Goal: Transaction & Acquisition: Subscribe to service/newsletter

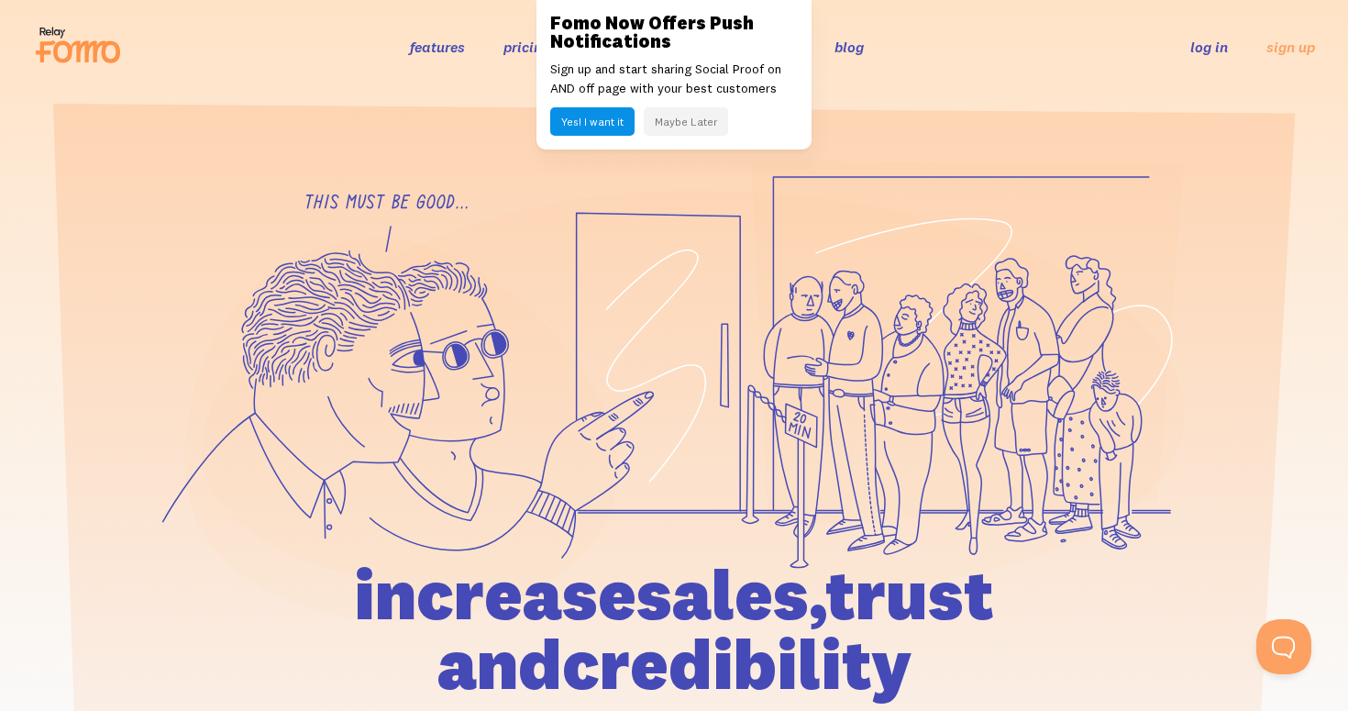
click at [678, 123] on button "Maybe Later" at bounding box center [686, 121] width 84 height 28
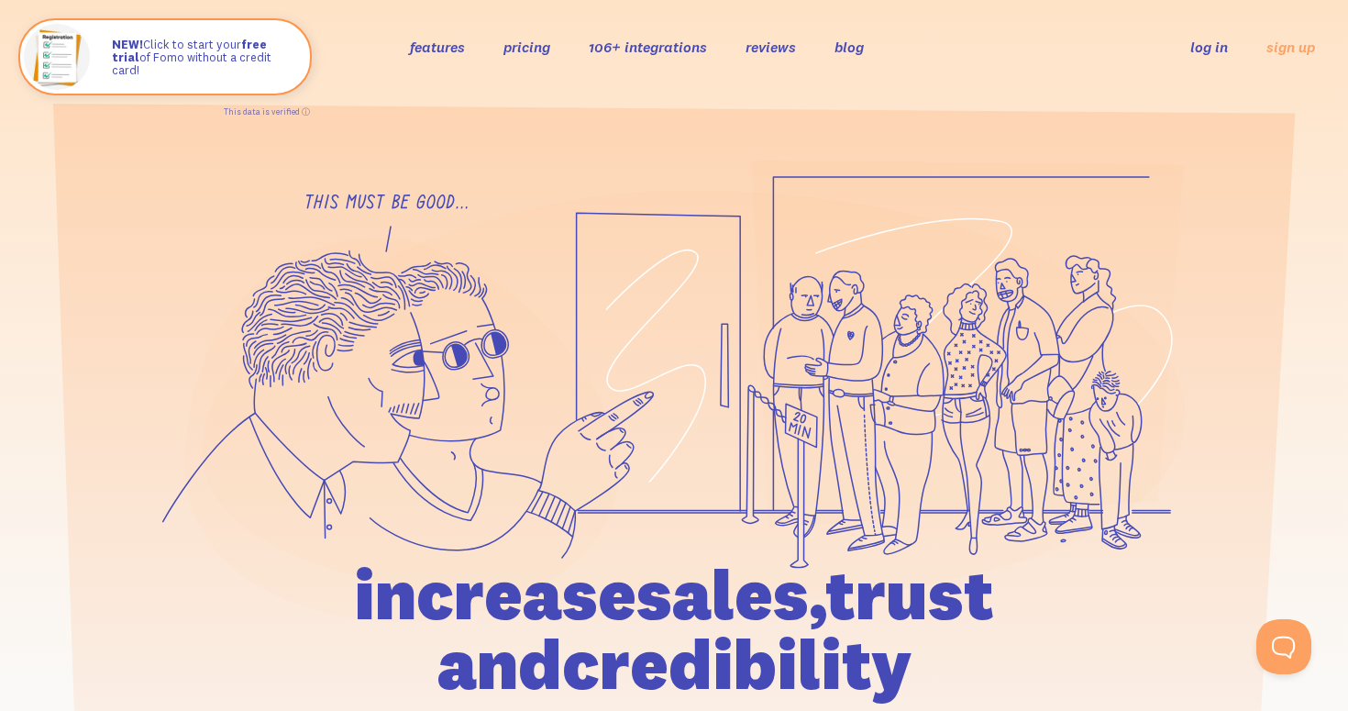
click at [516, 47] on link "pricing" at bounding box center [526, 47] width 47 height 18
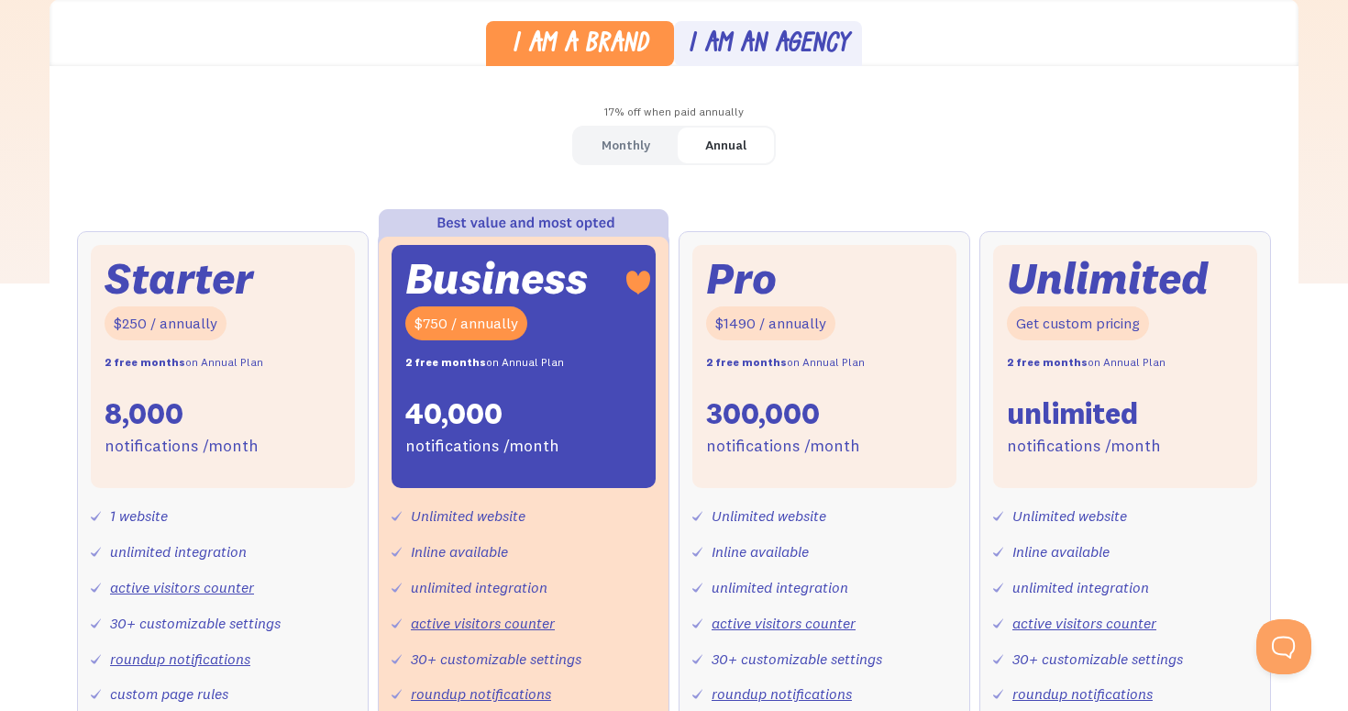
scroll to position [553, 0]
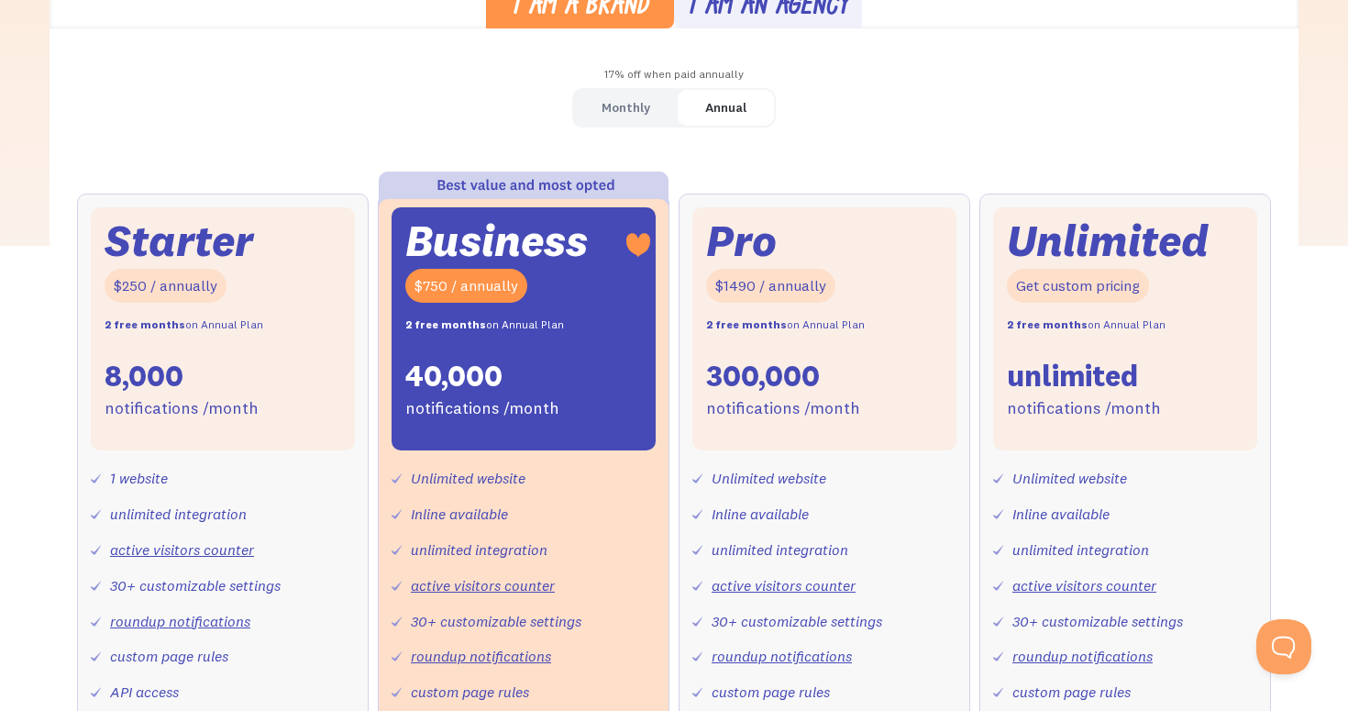
click at [623, 105] on div "Monthly" at bounding box center [625, 107] width 49 height 27
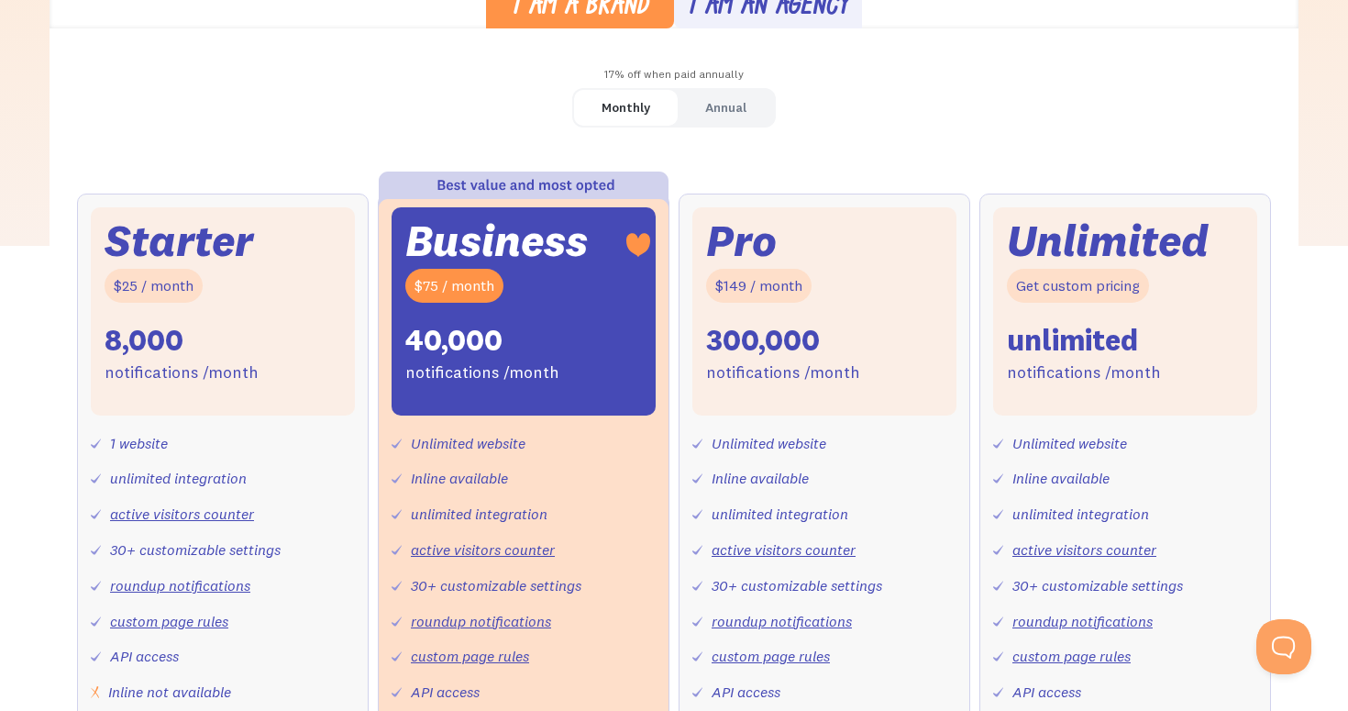
click at [208, 359] on div "notifications /month" at bounding box center [182, 372] width 154 height 27
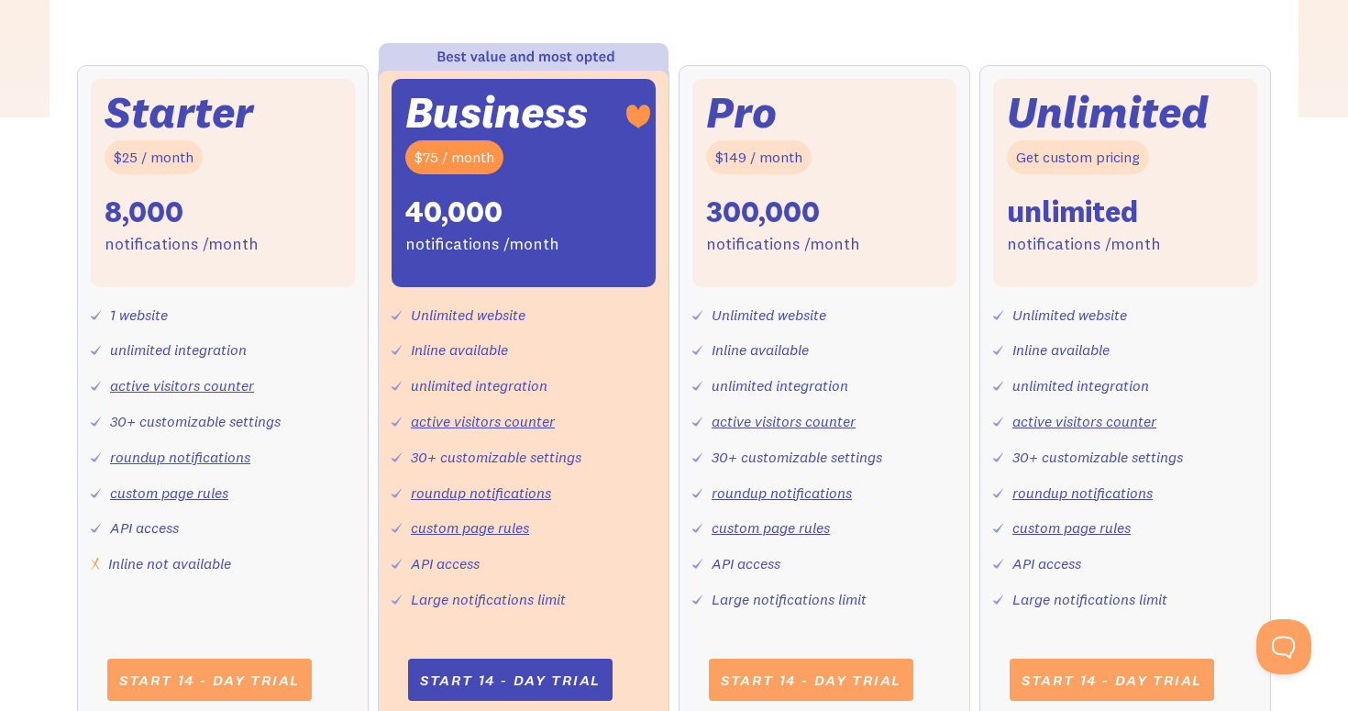
scroll to position [683, 0]
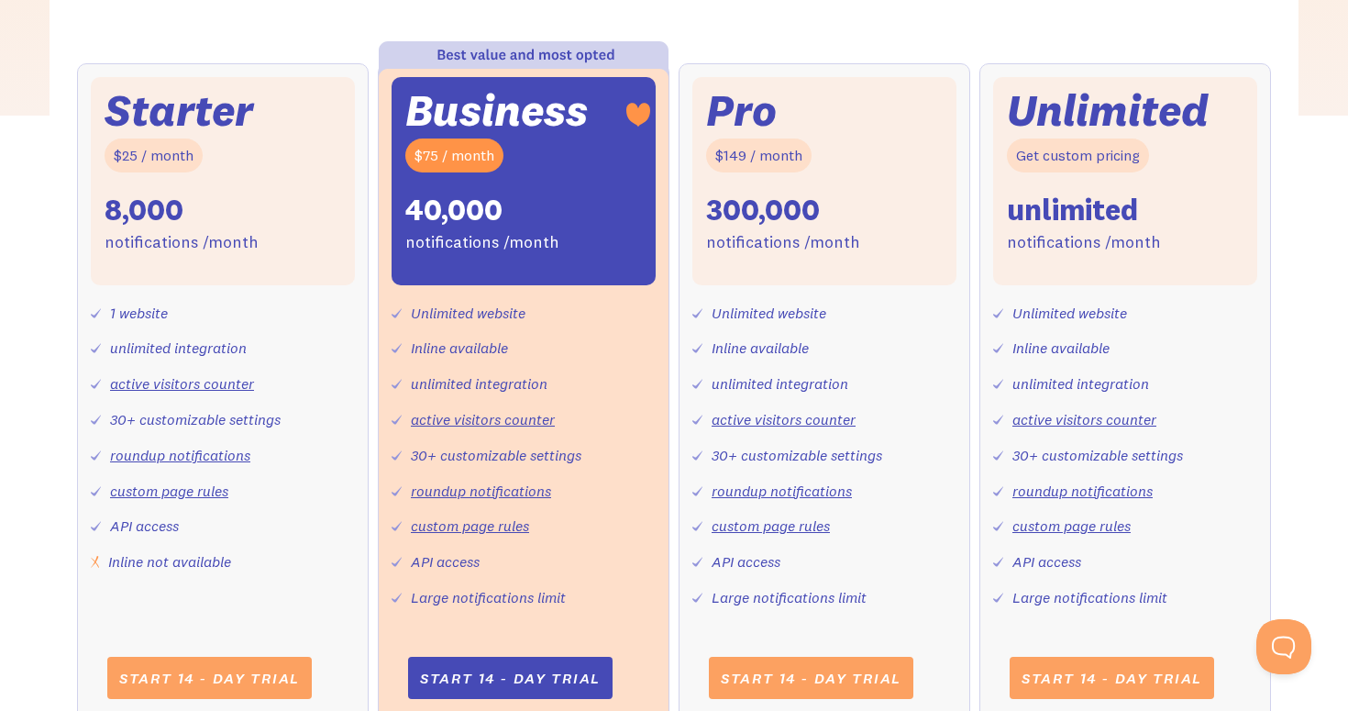
click at [144, 195] on div "8,000" at bounding box center [144, 210] width 79 height 39
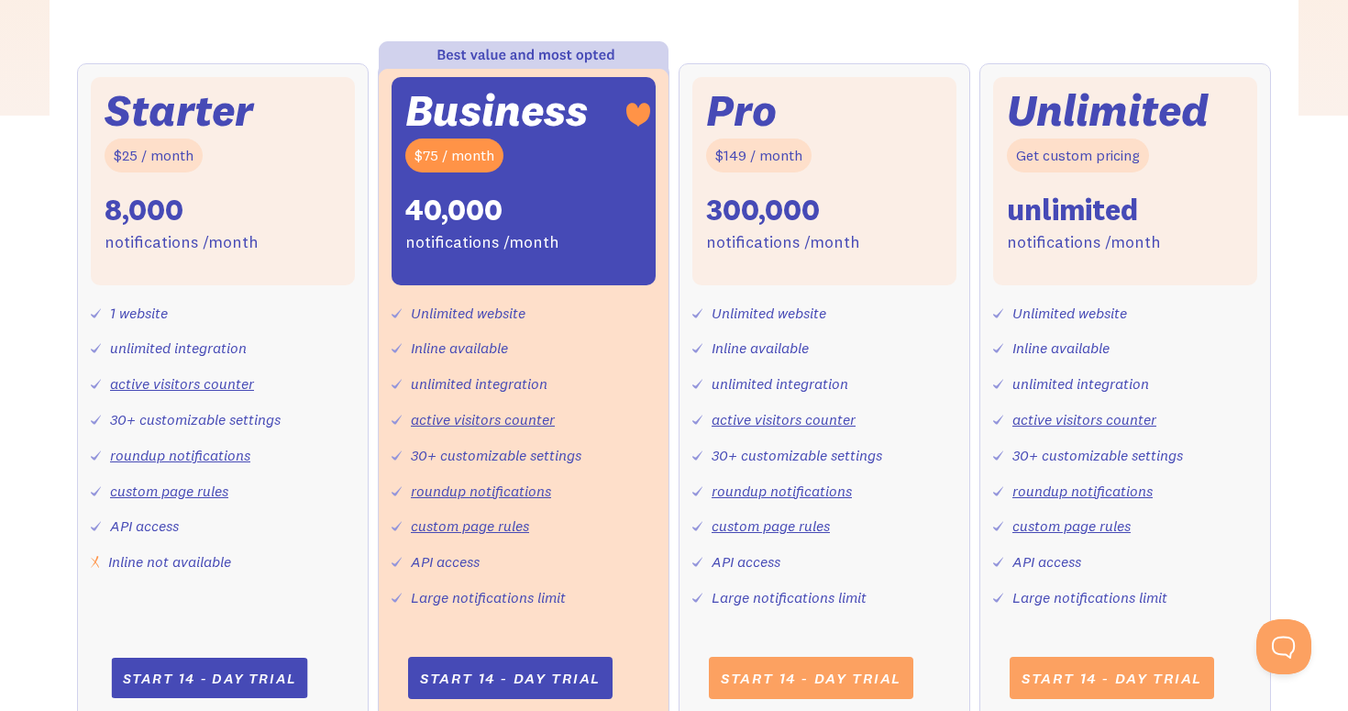
click at [205, 672] on link "Start 14 - day trial" at bounding box center [209, 677] width 196 height 40
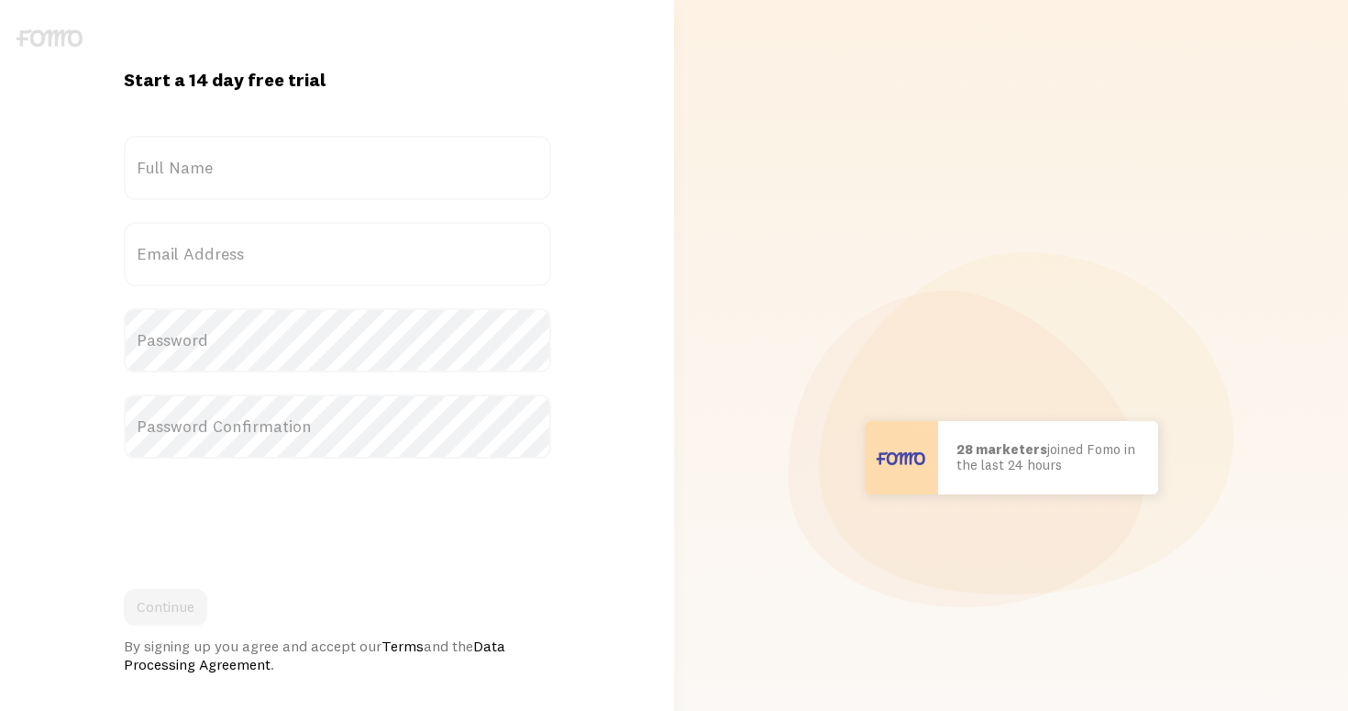
click at [286, 171] on label "Full Name" at bounding box center [337, 168] width 427 height 64
click at [286, 171] on input "Full Name" at bounding box center [337, 168] width 427 height 64
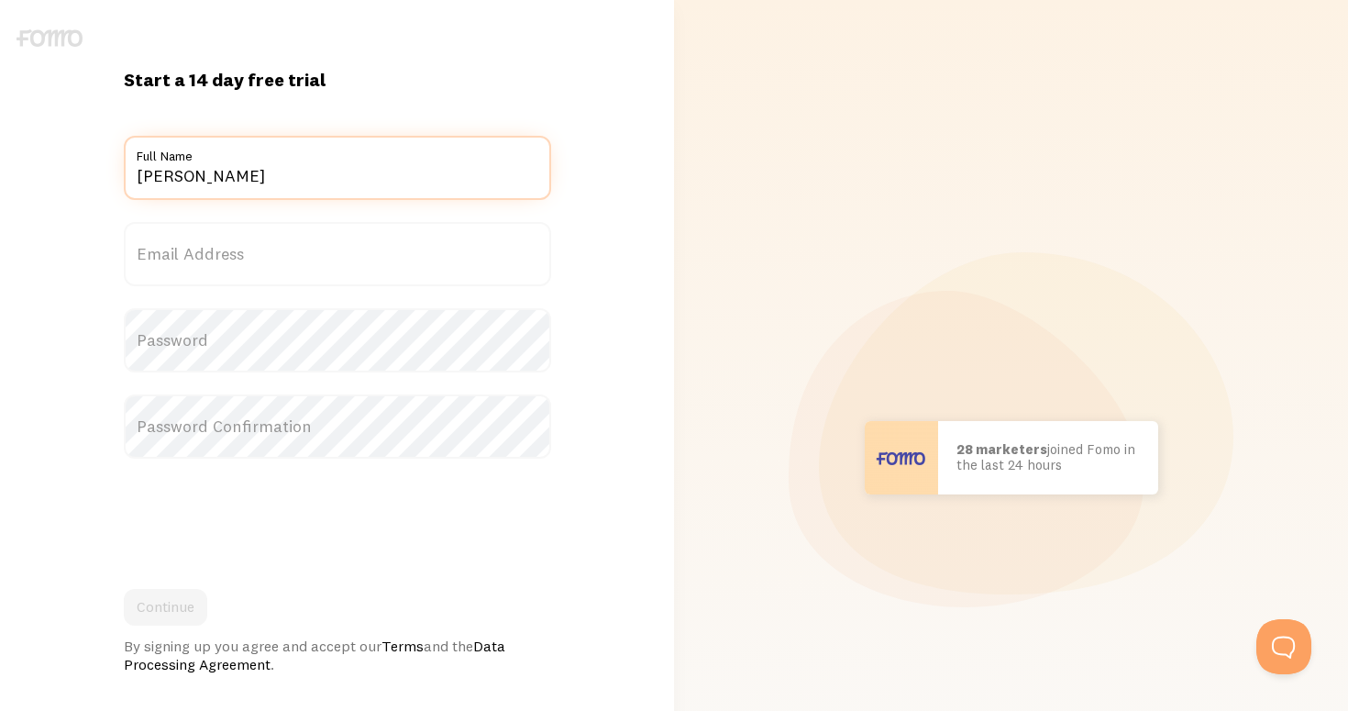
type input "james"
click at [262, 239] on label "Email Address" at bounding box center [337, 254] width 427 height 64
click at [262, 239] on input "Email Address" at bounding box center [337, 254] width 427 height 64
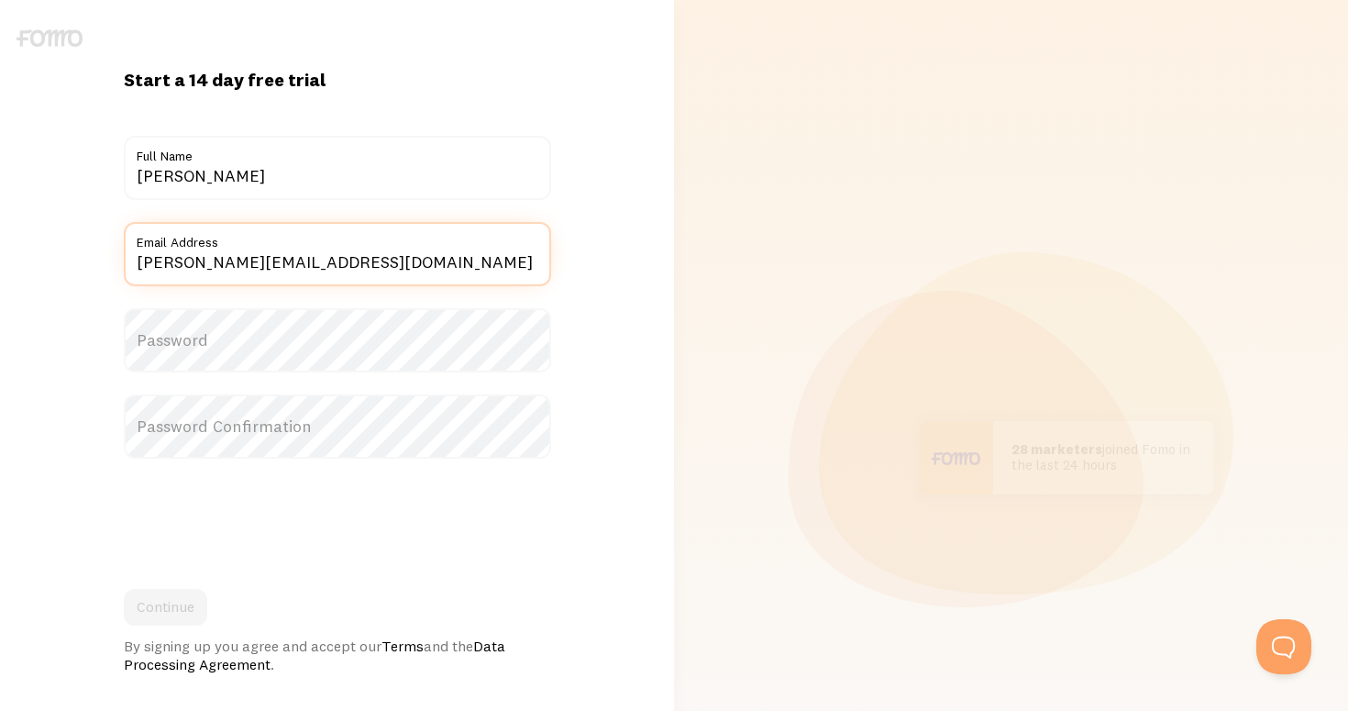
type input "james@jamesalroca.com"
click at [257, 354] on label "Password" at bounding box center [337, 340] width 427 height 64
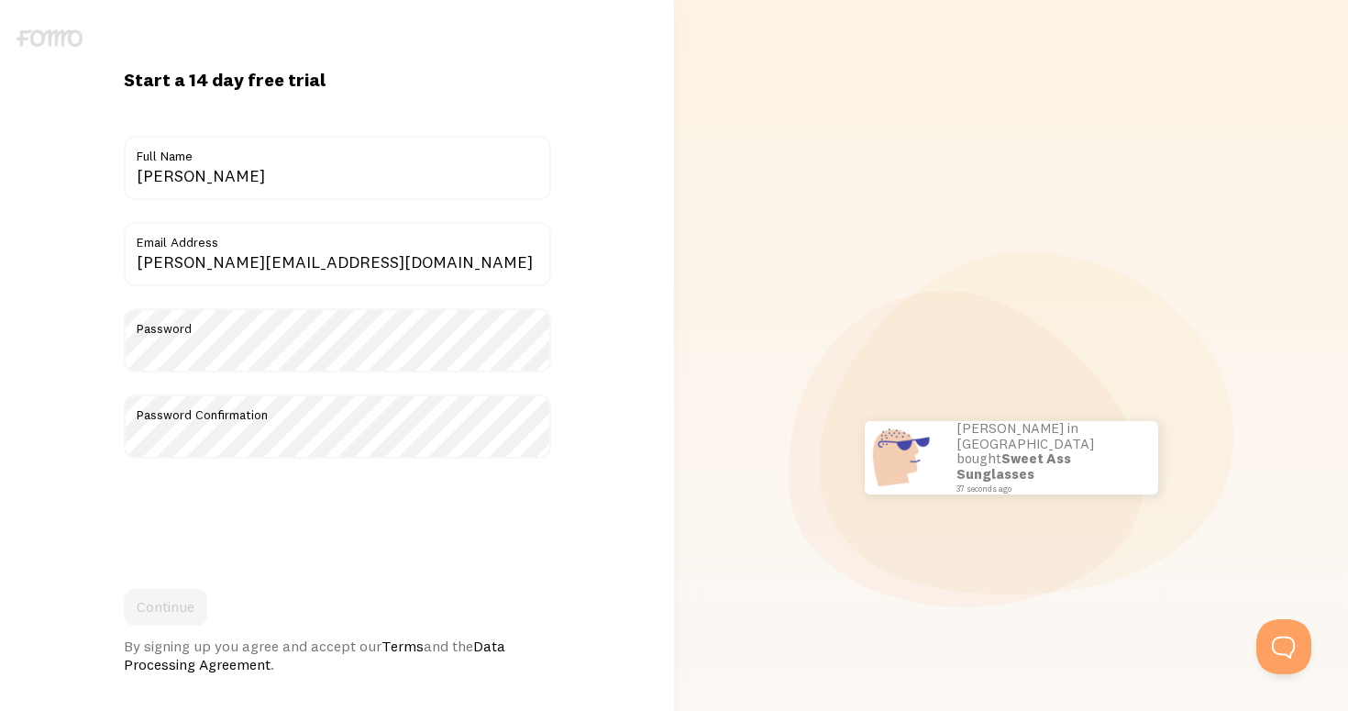
click at [343, 308] on label "Password" at bounding box center [337, 323] width 427 height 31
click at [274, 325] on label "Password" at bounding box center [337, 323] width 427 height 31
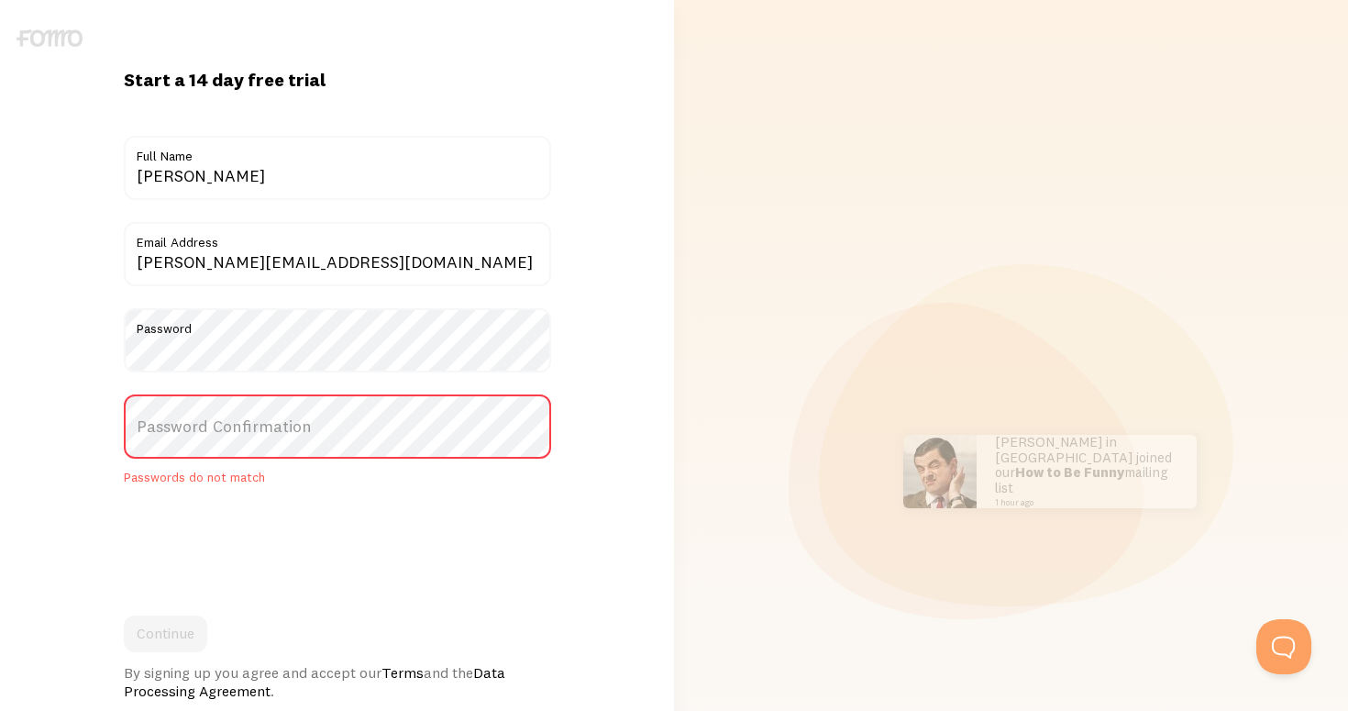
click at [196, 421] on label "Password Confirmation" at bounding box center [337, 426] width 427 height 64
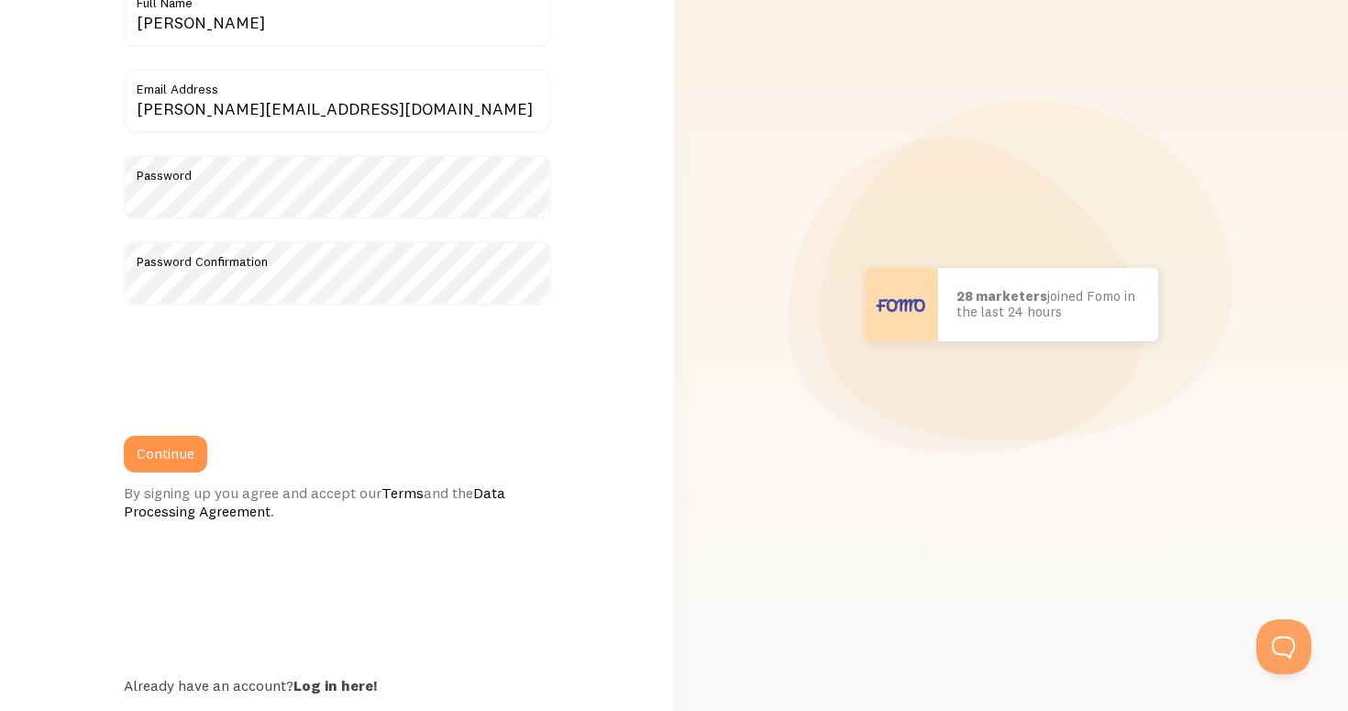
scroll to position [168, 0]
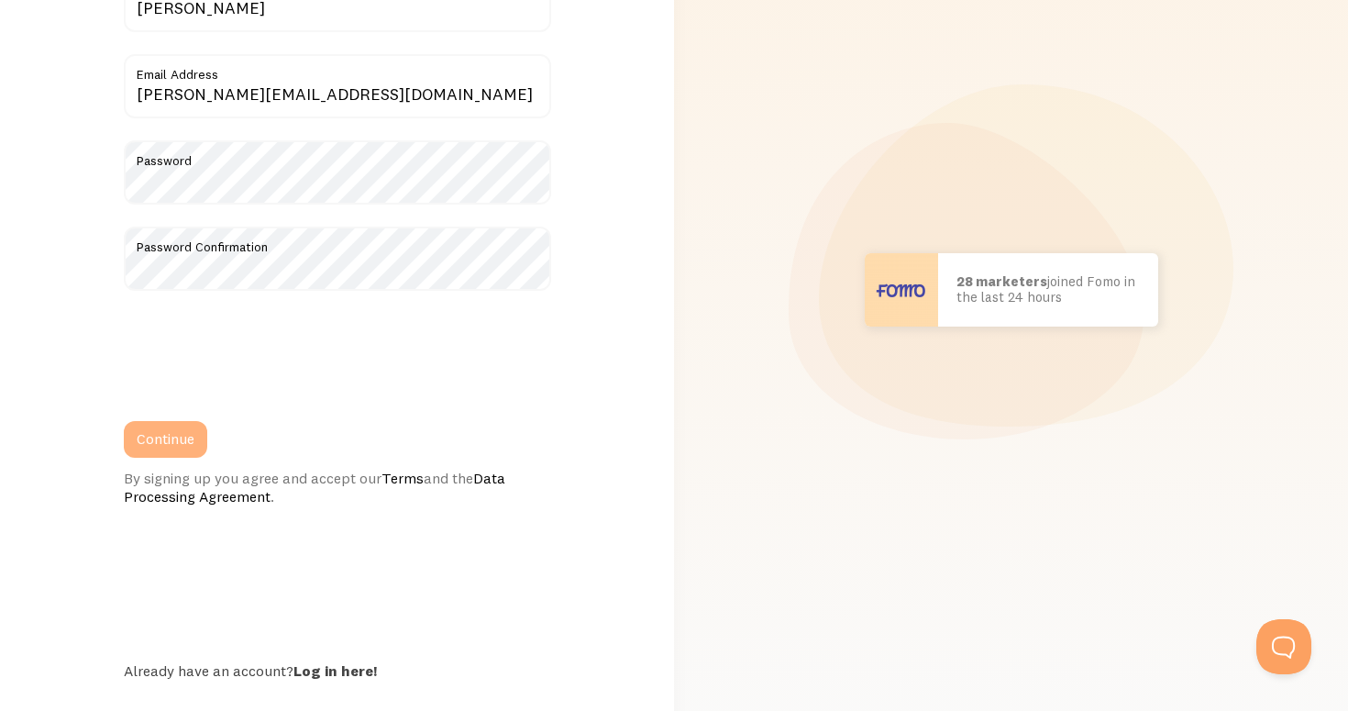
click at [178, 436] on button "Continue" at bounding box center [165, 439] width 83 height 37
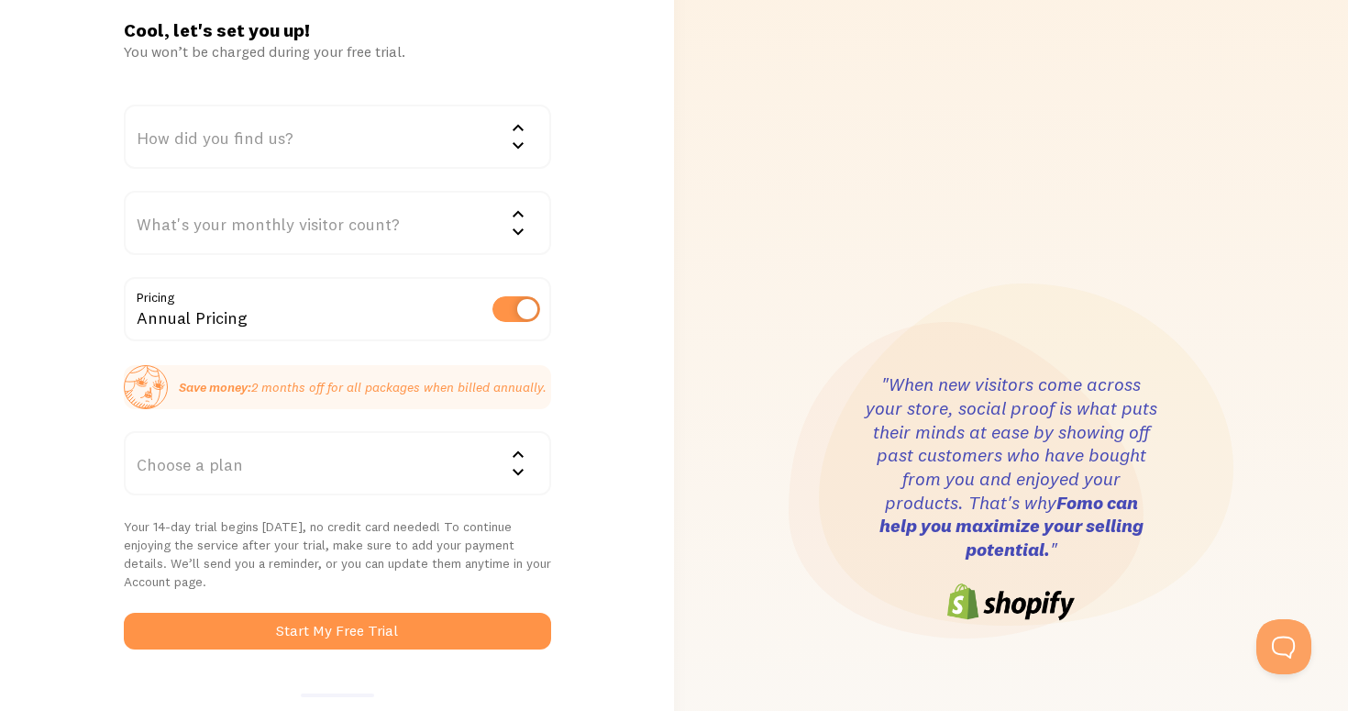
scroll to position [50, 0]
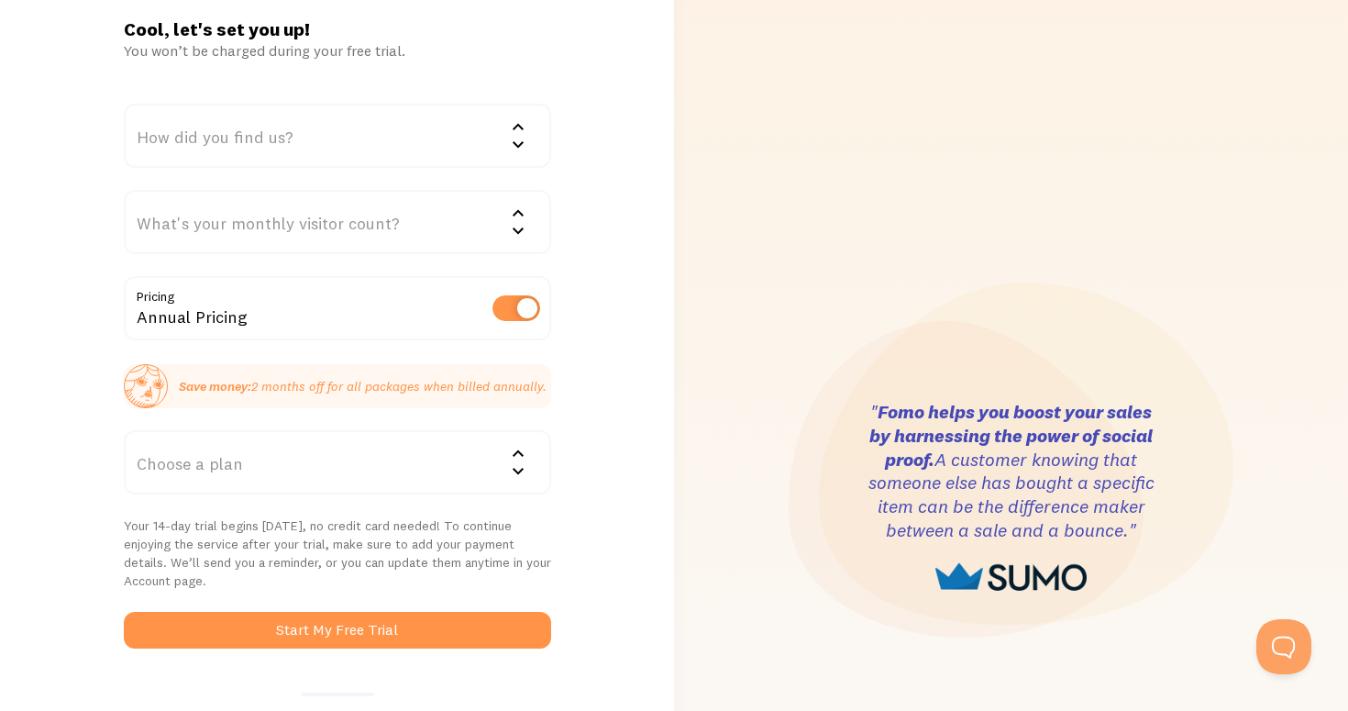
click at [520, 303] on label at bounding box center [516, 308] width 48 height 26
click at [520, 303] on input "checkbox" at bounding box center [516, 308] width 48 height 26
checkbox input "false"
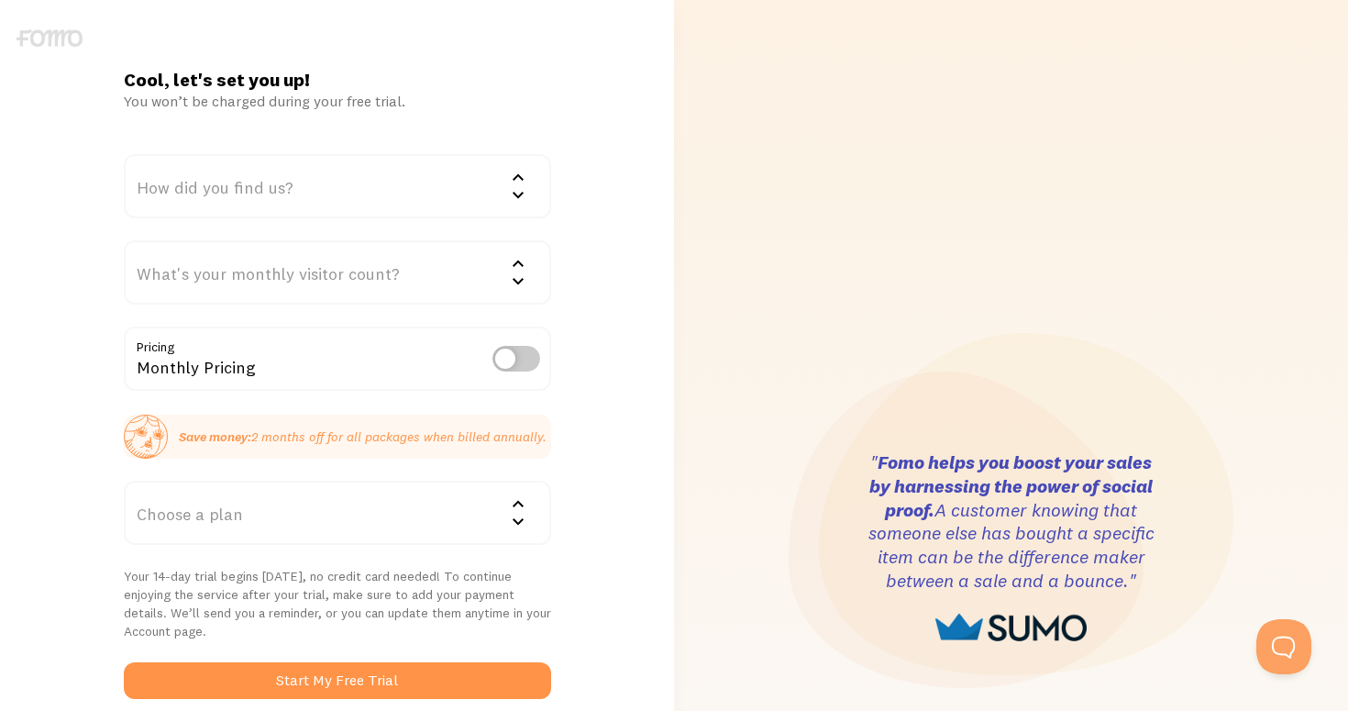
scroll to position [0, 0]
click at [409, 170] on div "How did you find us?" at bounding box center [337, 186] width 427 height 64
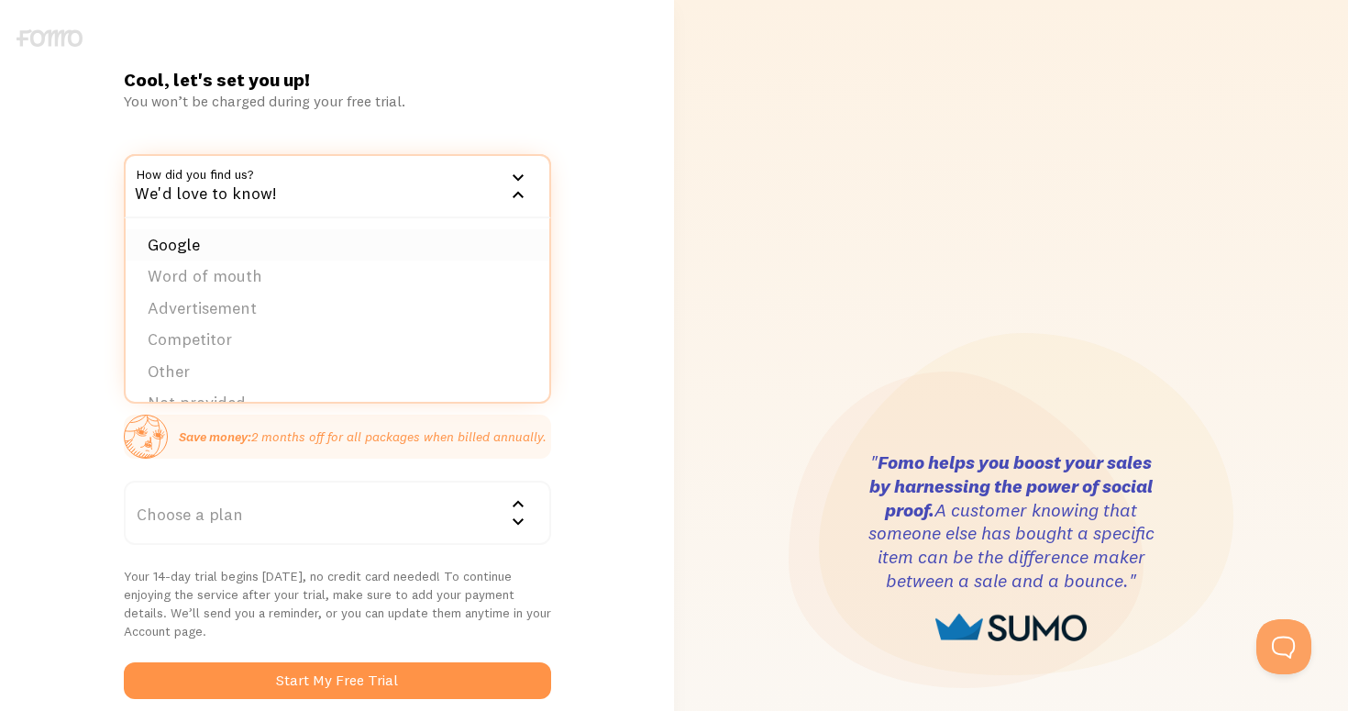
click at [248, 247] on li "Google" at bounding box center [338, 245] width 424 height 32
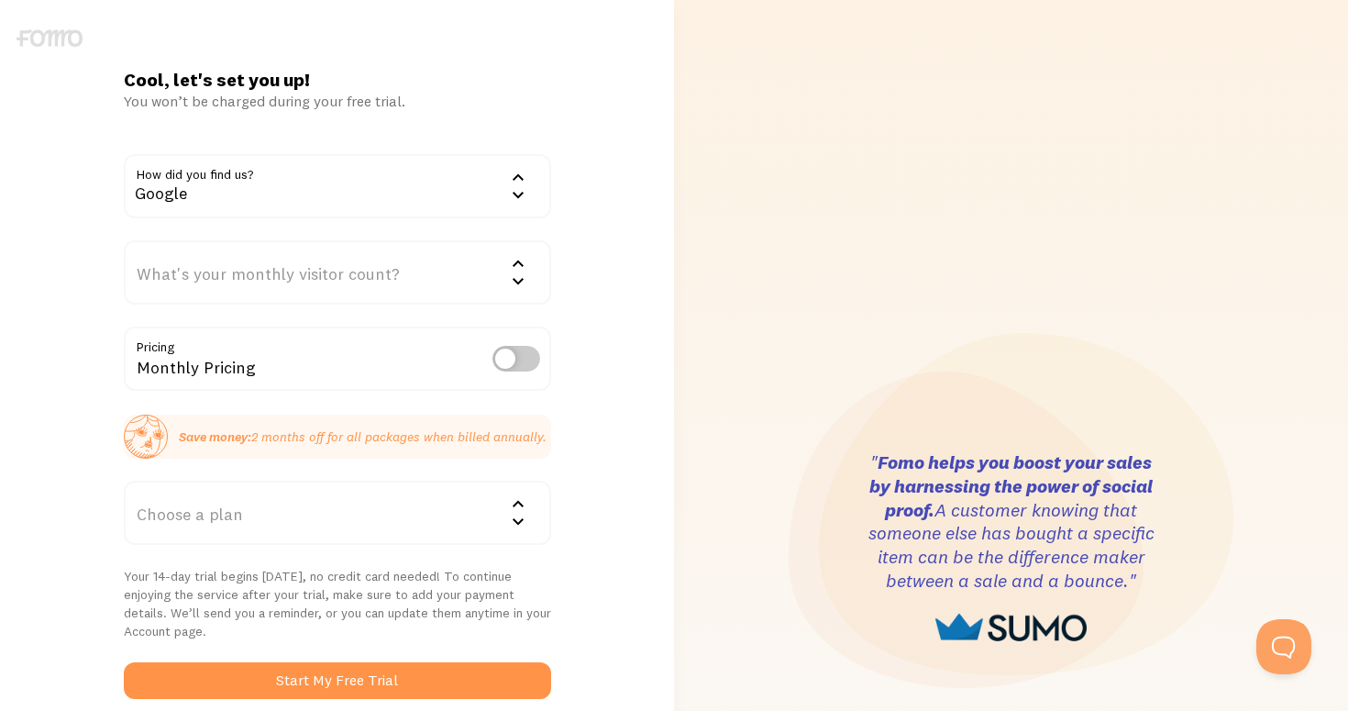
click at [255, 261] on div "What's your monthly visitor count?" at bounding box center [337, 272] width 427 height 64
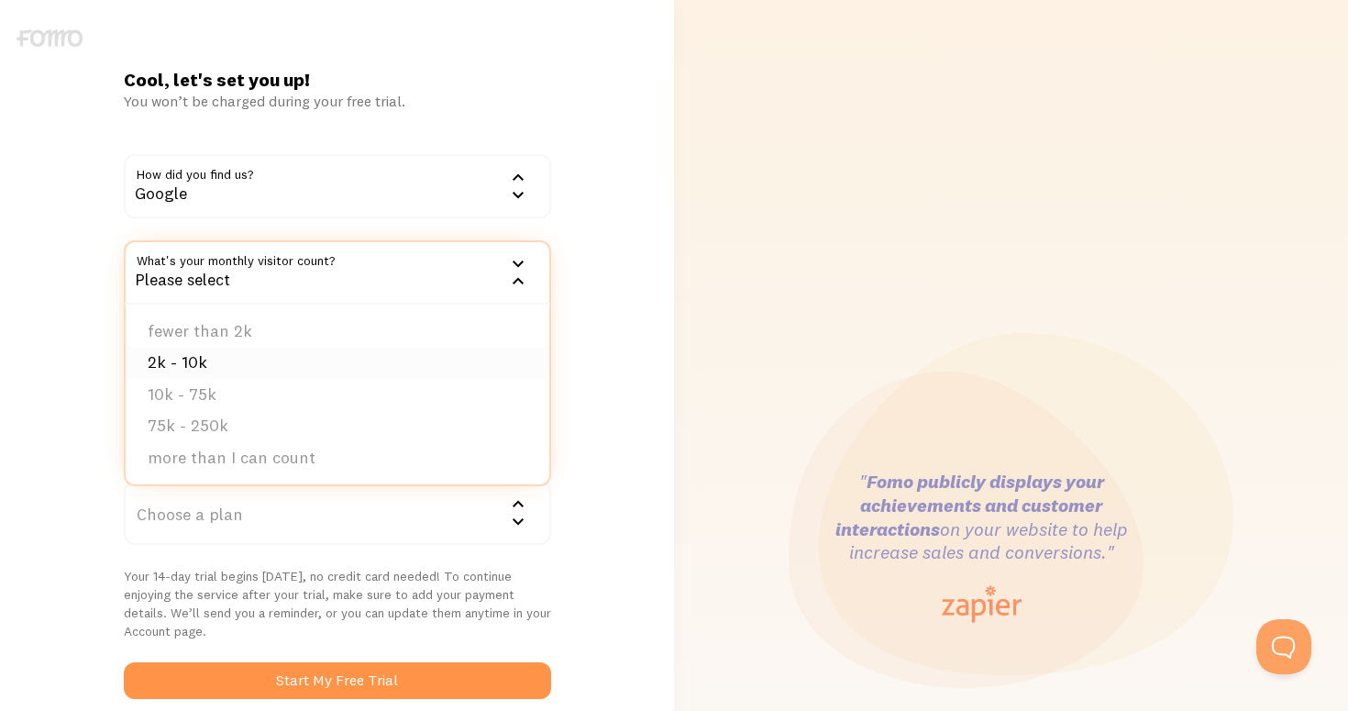
click at [208, 367] on li "2k - 10k" at bounding box center [338, 363] width 424 height 32
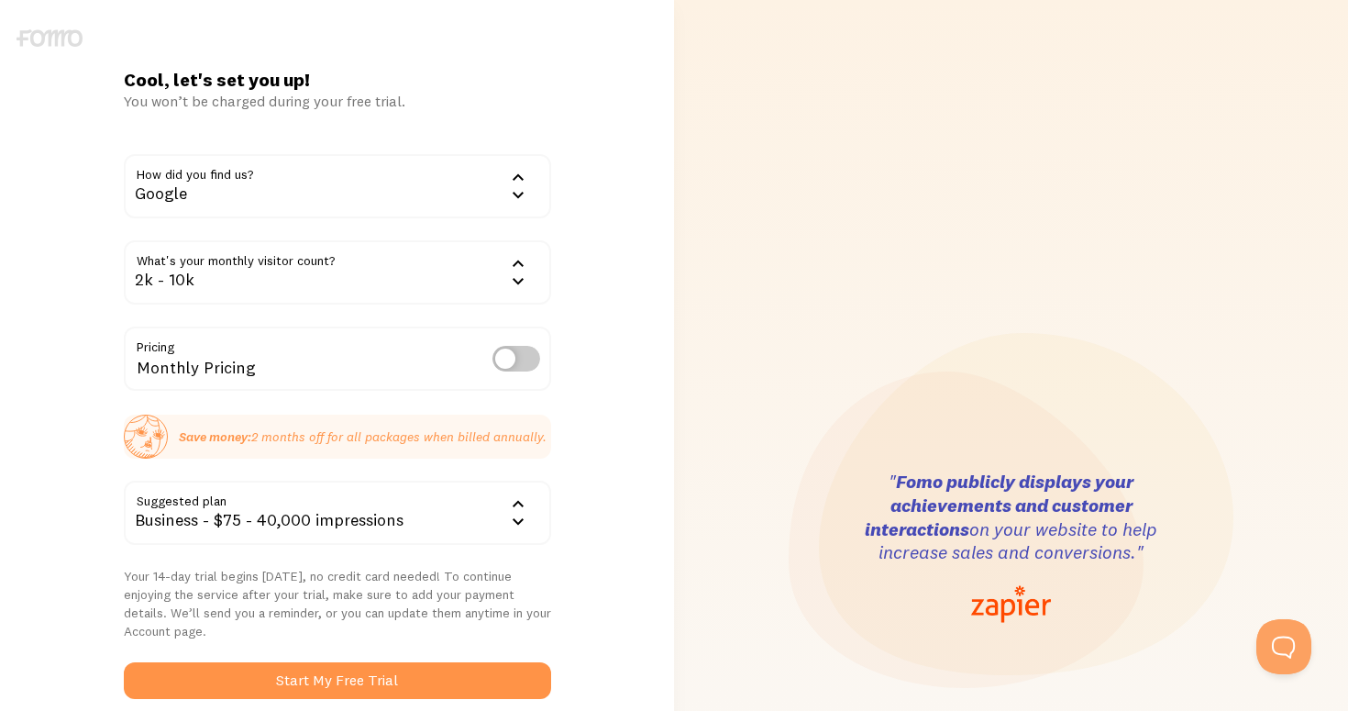
click at [586, 244] on div "Cool, let's set you up! You won’t be charged during your free trial. How did yo…" at bounding box center [337, 547] width 674 height 959
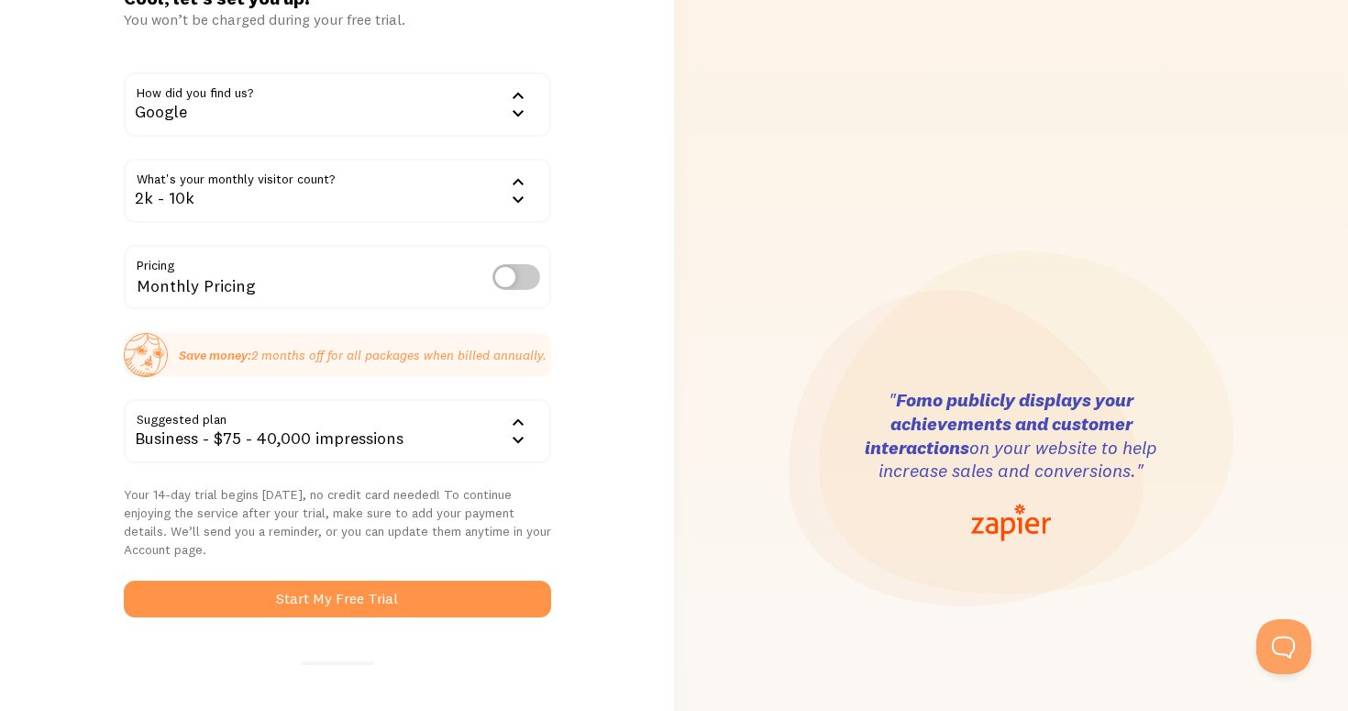
scroll to position [83, 0]
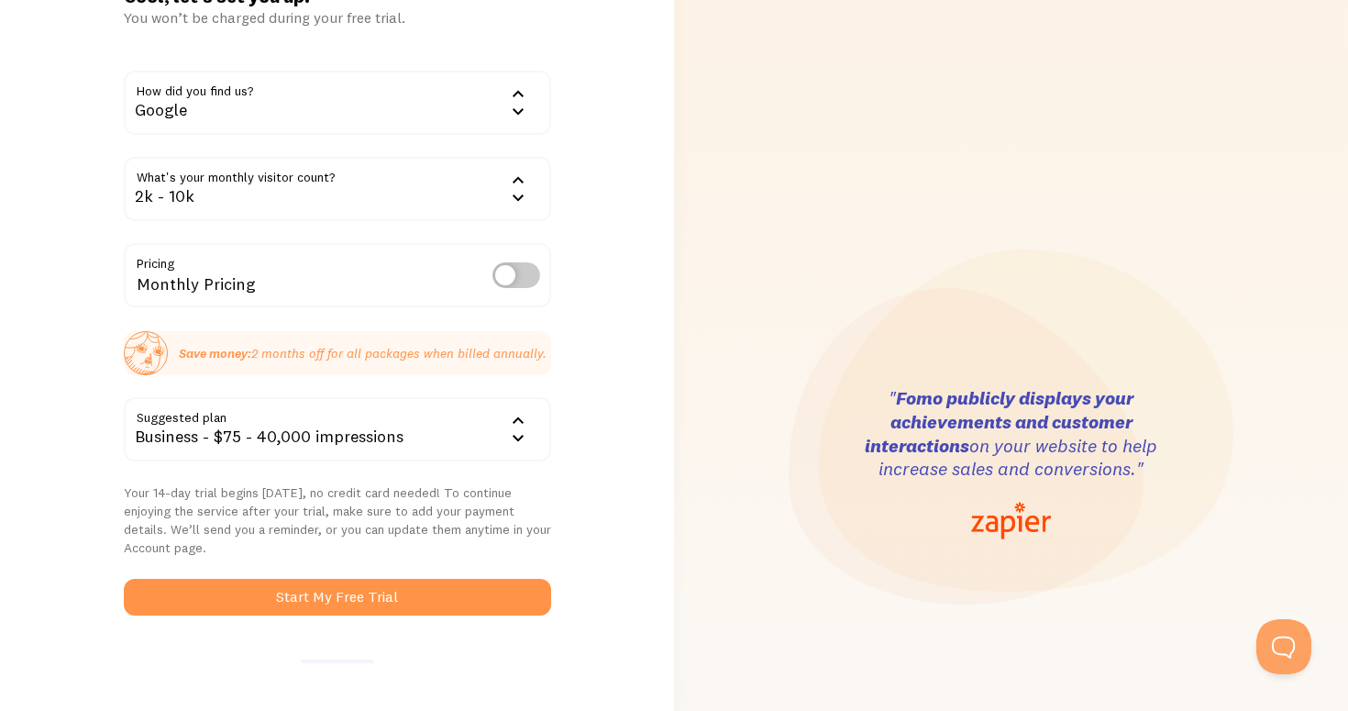
click at [447, 431] on div "Business - $75 - 40,000 impressions" at bounding box center [337, 429] width 427 height 64
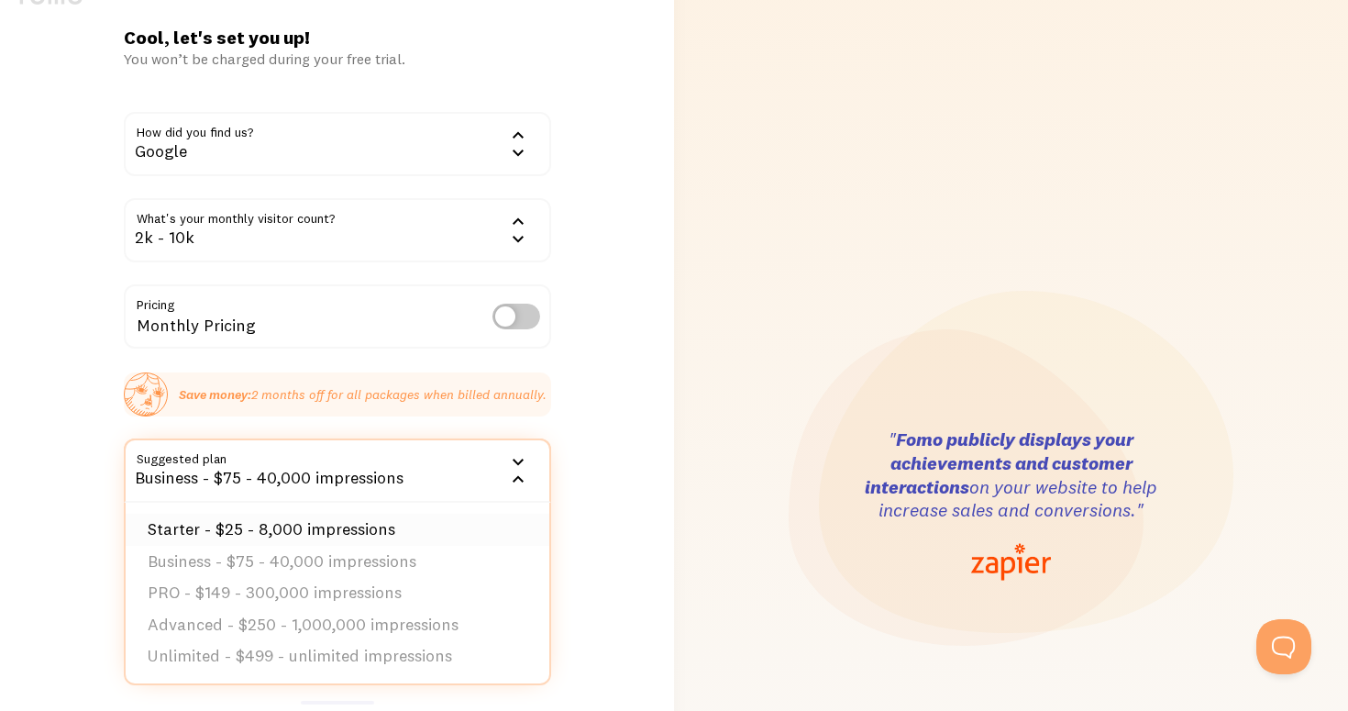
scroll to position [38, 0]
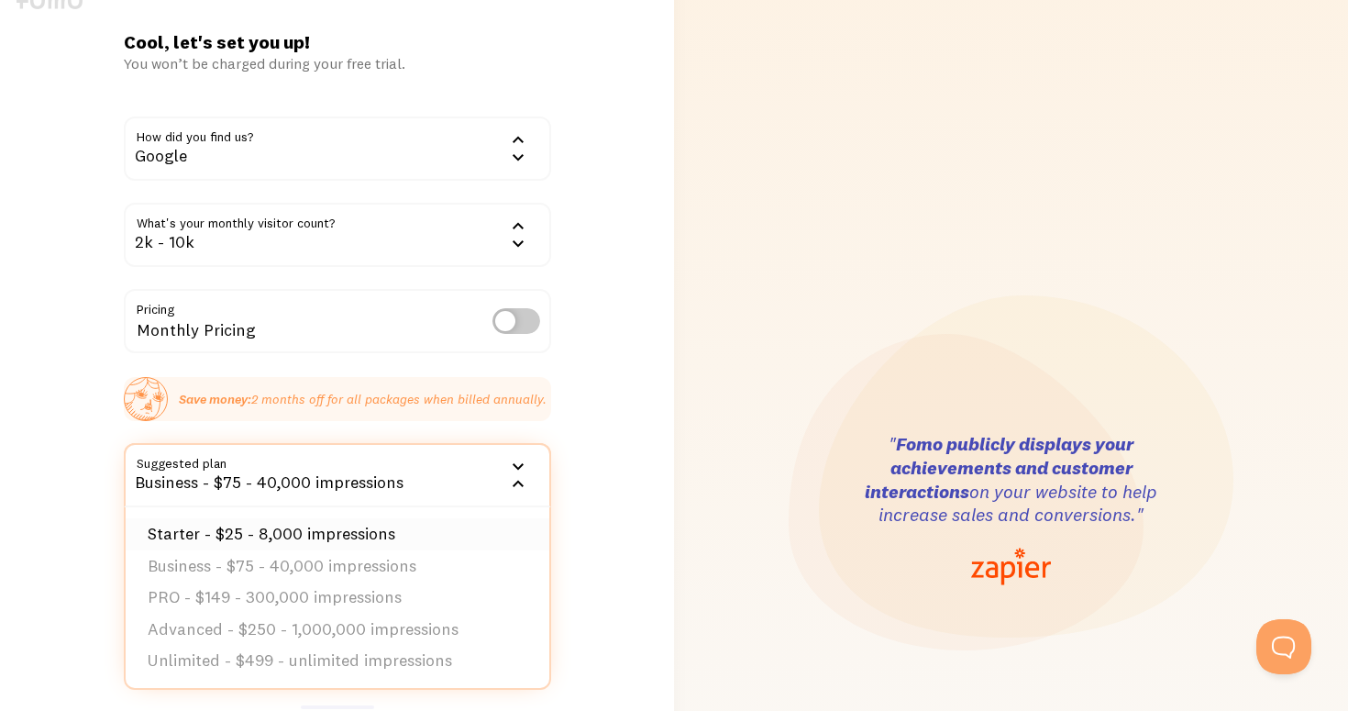
click at [294, 527] on li "Starter - $25 - 8,000 impressions" at bounding box center [338, 534] width 424 height 32
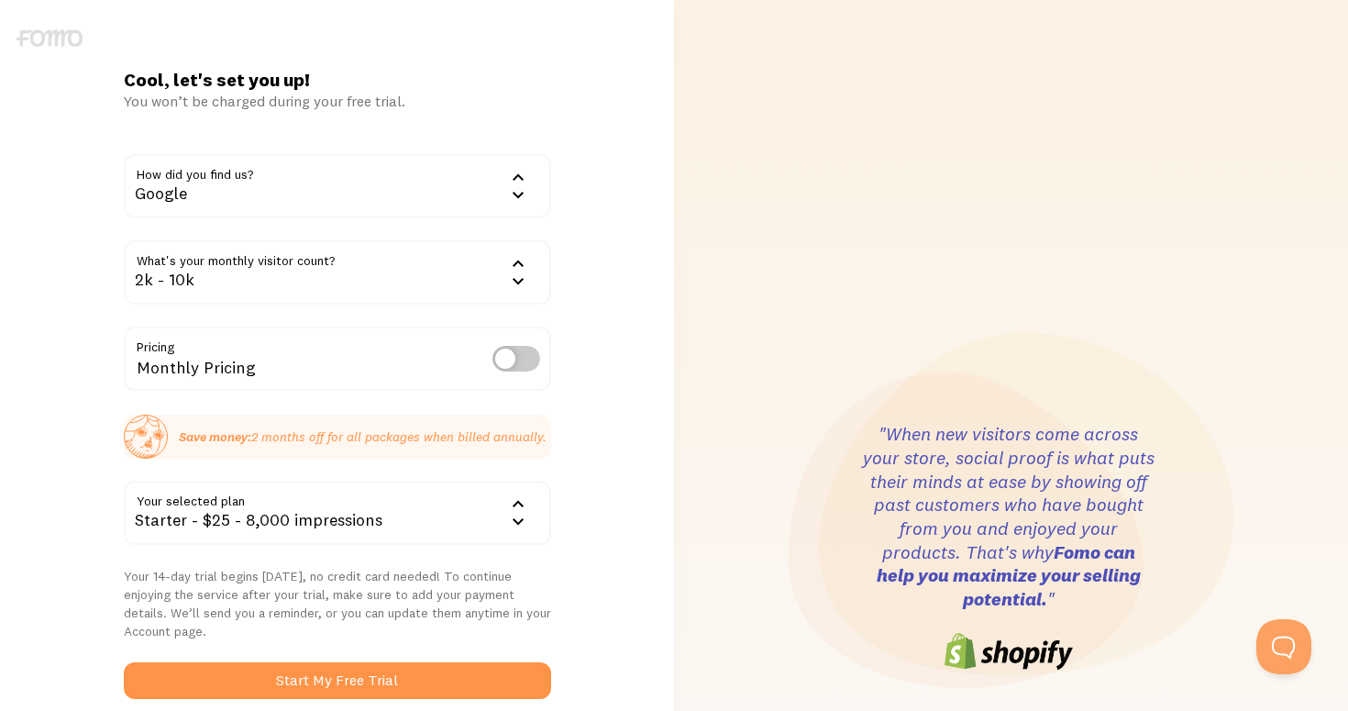
scroll to position [0, 0]
click at [320, 532] on div "Starter - $25 - 8,000 impressions" at bounding box center [337, 512] width 427 height 64
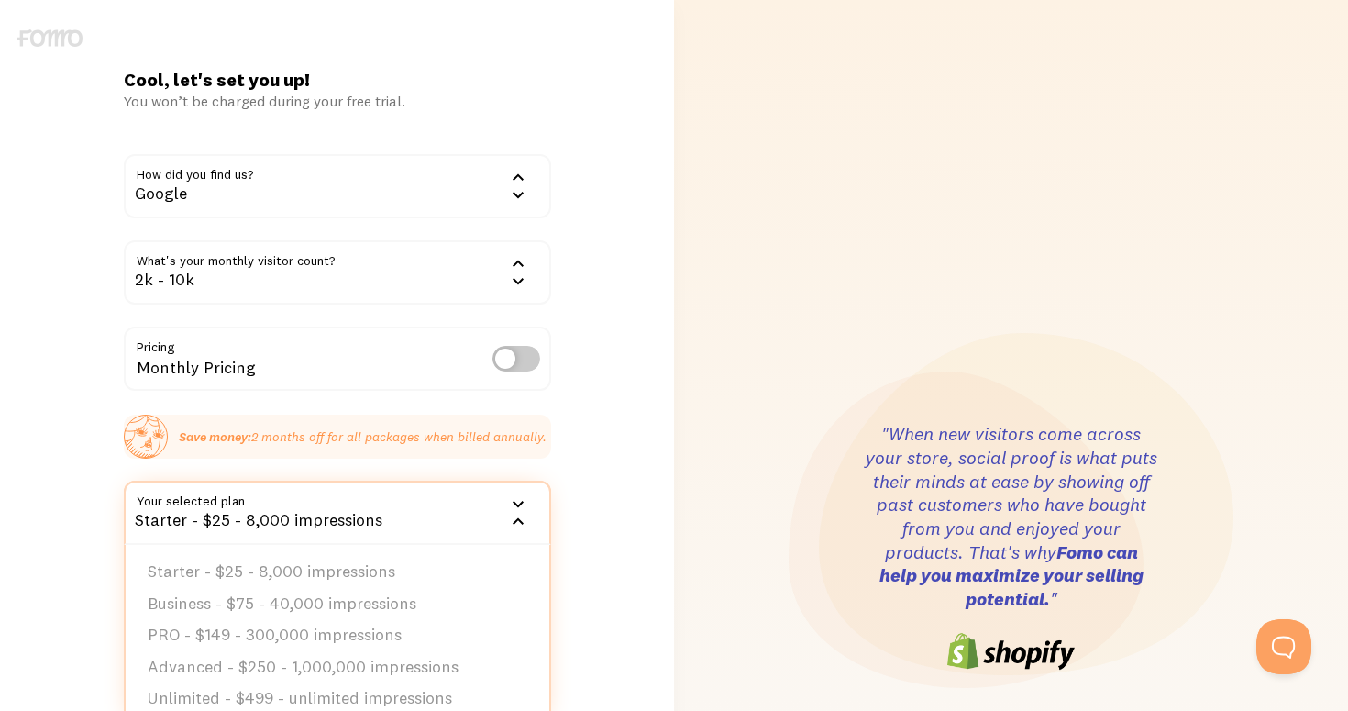
click at [658, 415] on div "Cool, let's set you up! You won’t be charged during your free trial. How did yo…" at bounding box center [337, 547] width 674 height 959
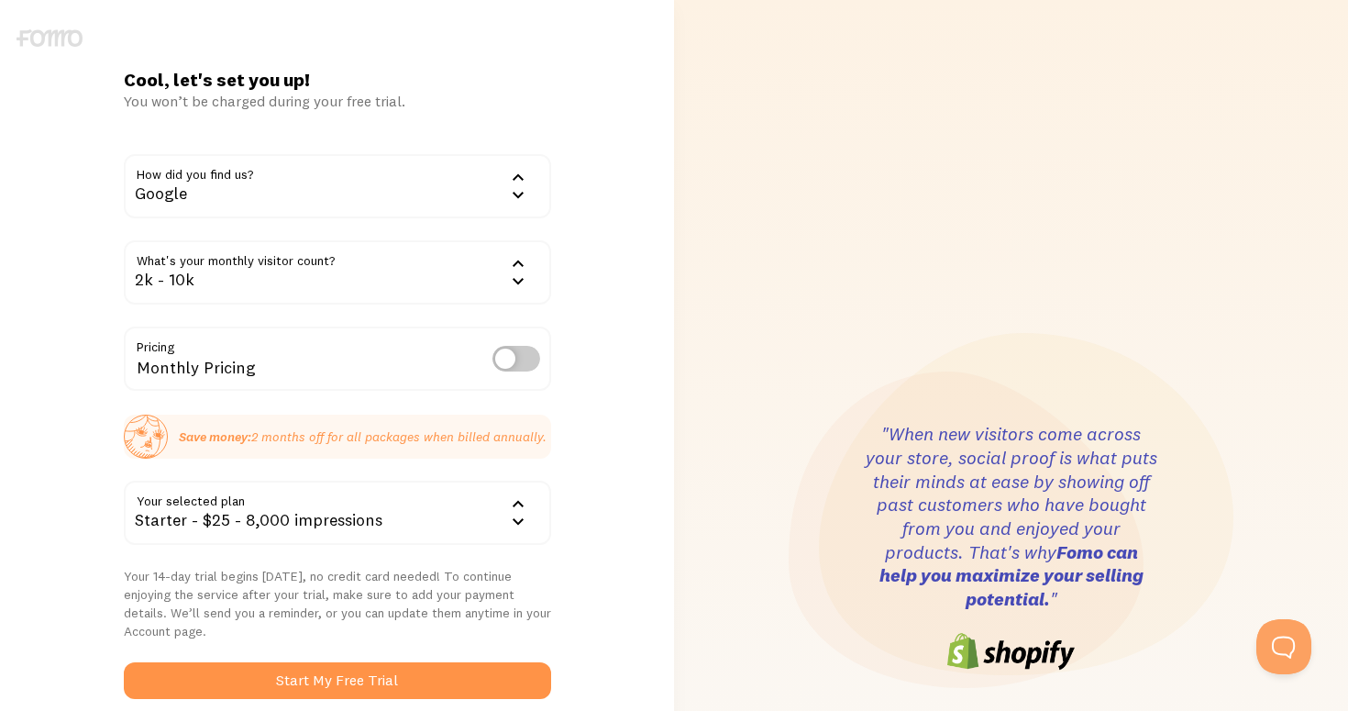
scroll to position [82, 0]
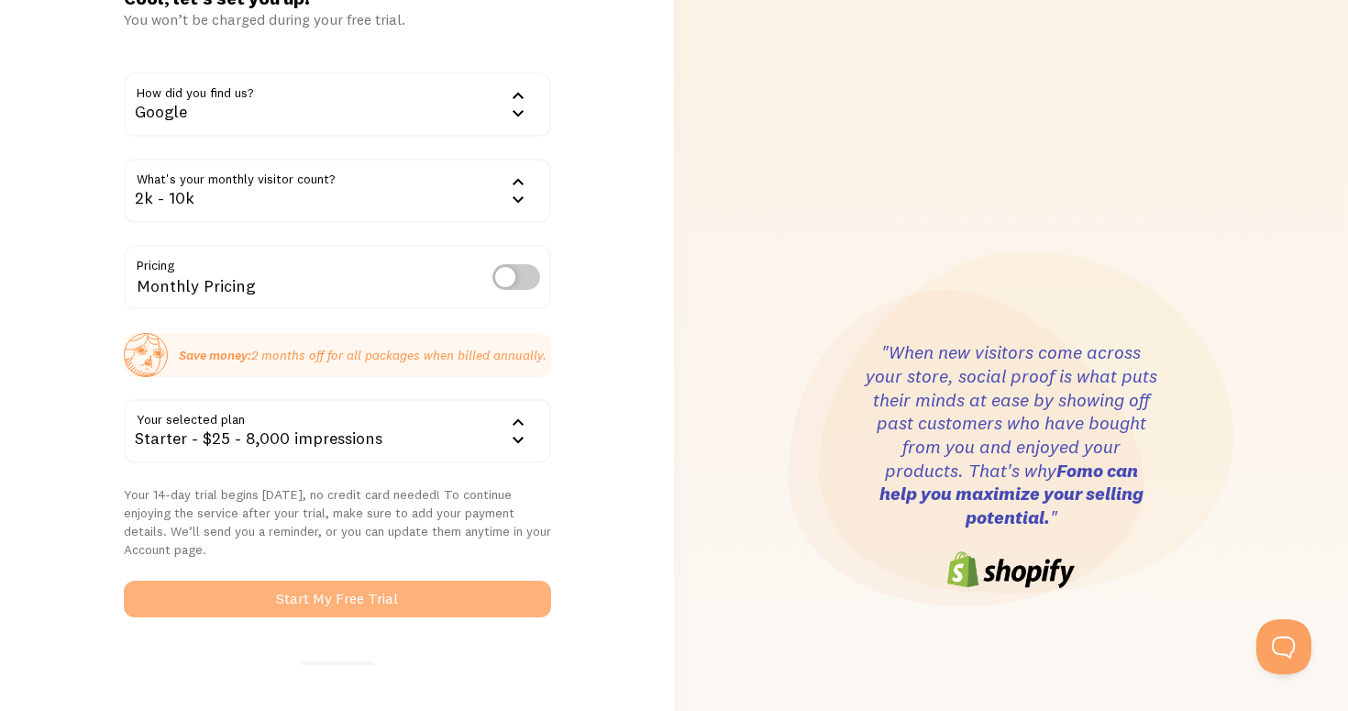
click at [369, 598] on button "Start My Free Trial" at bounding box center [337, 598] width 427 height 37
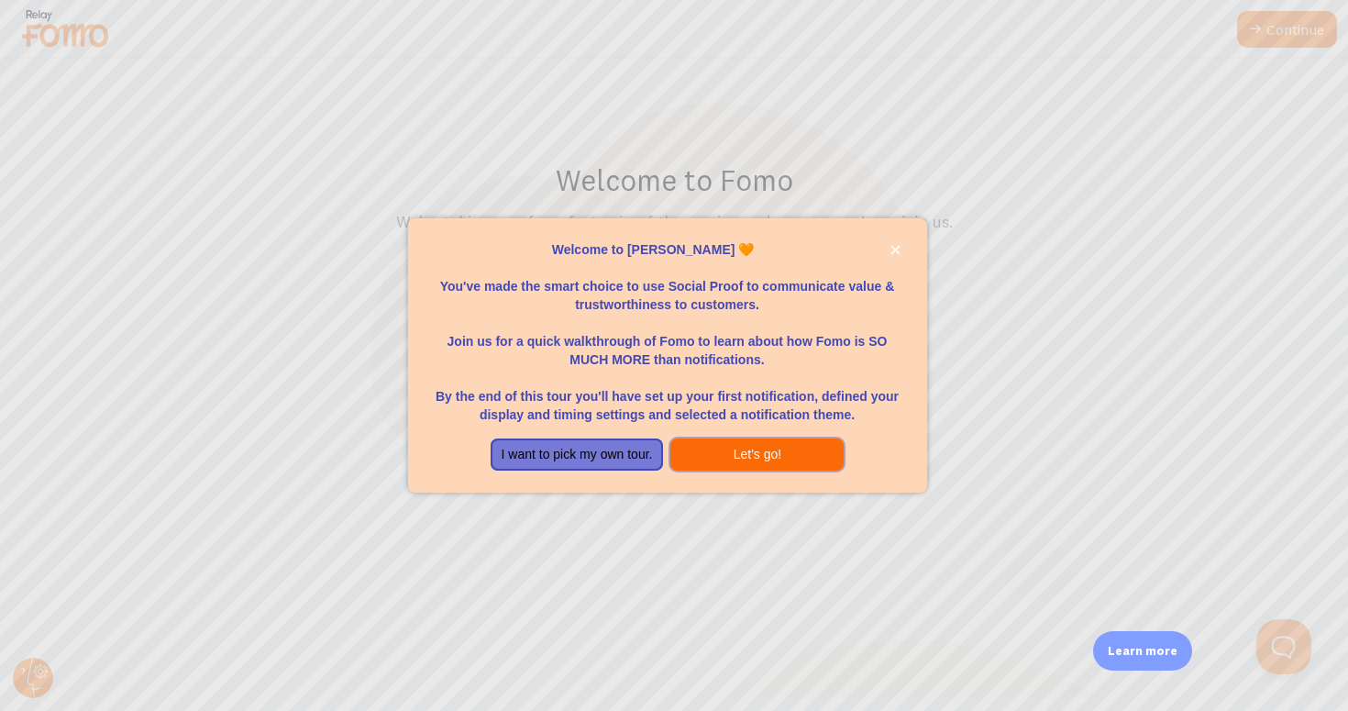
click at [749, 449] on button "Let's go!" at bounding box center [756, 454] width 173 height 33
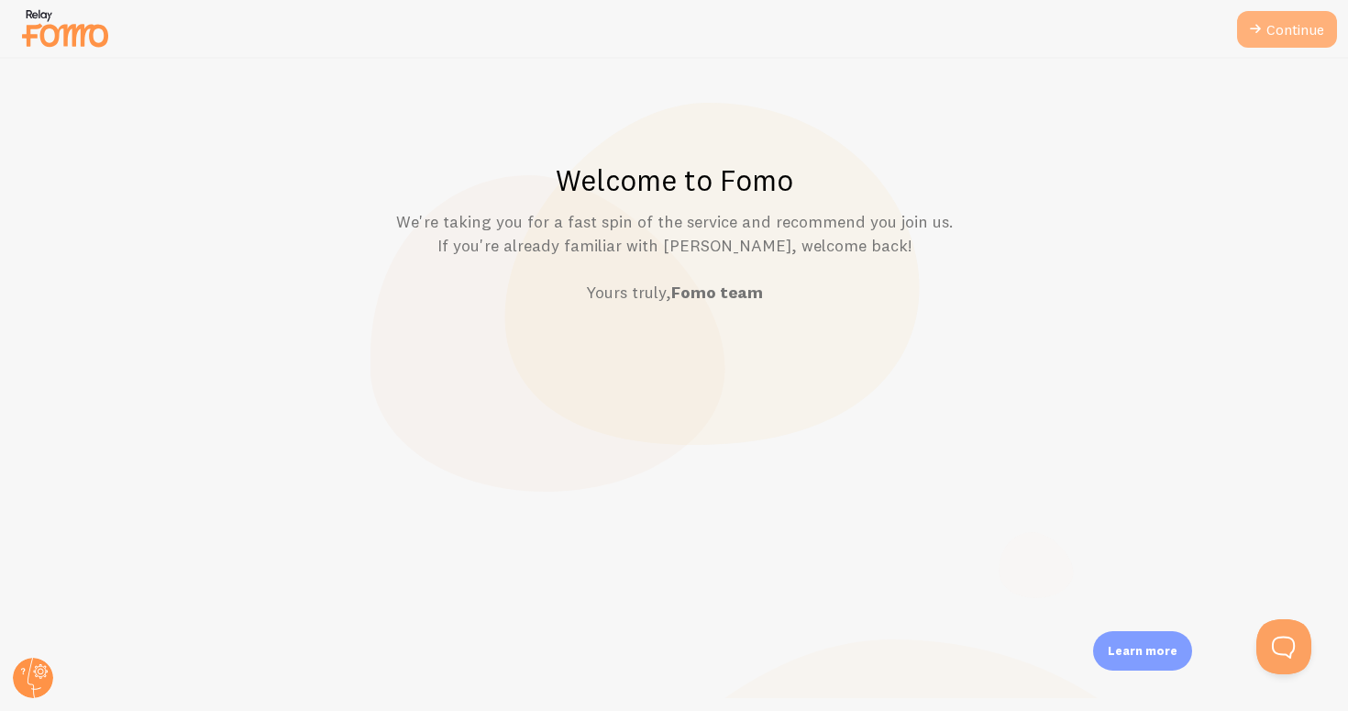
click at [1264, 28] on icon at bounding box center [1255, 29] width 22 height 22
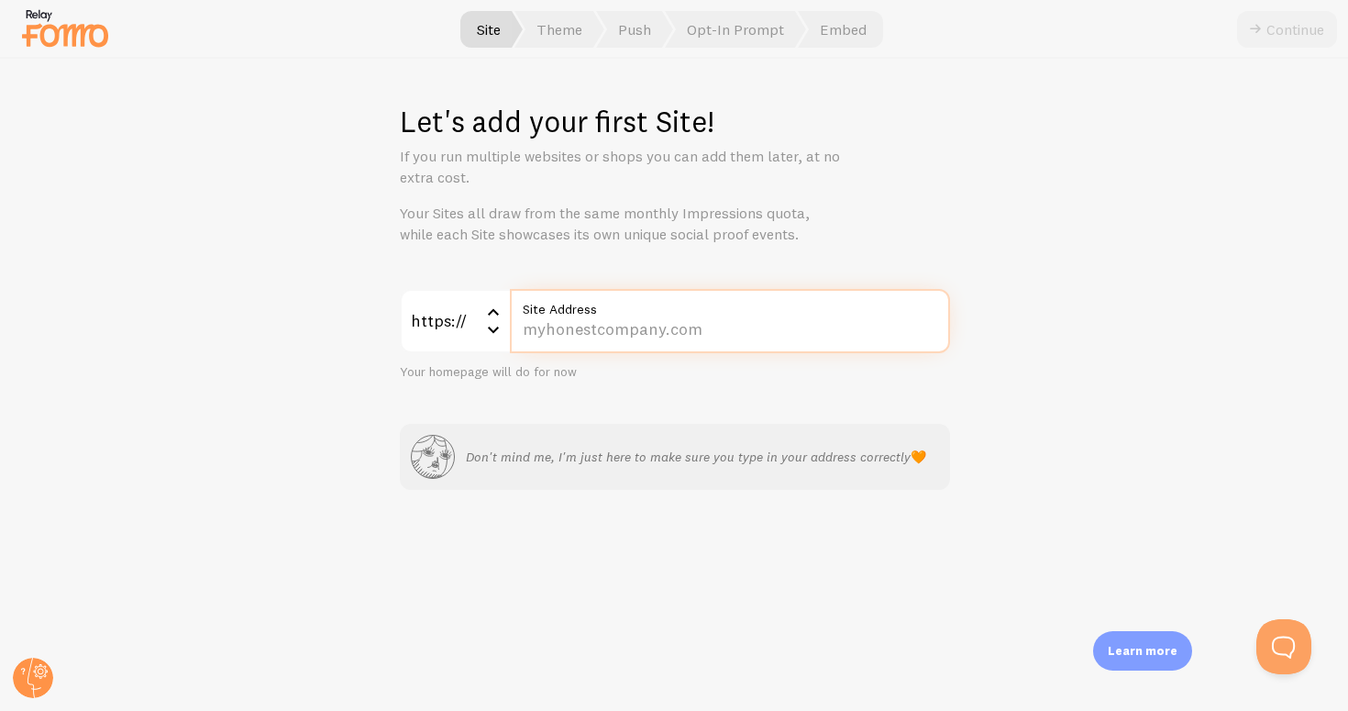
click at [624, 318] on input "Site Address" at bounding box center [730, 321] width 440 height 64
click at [425, 336] on div "https://" at bounding box center [455, 321] width 110 height 64
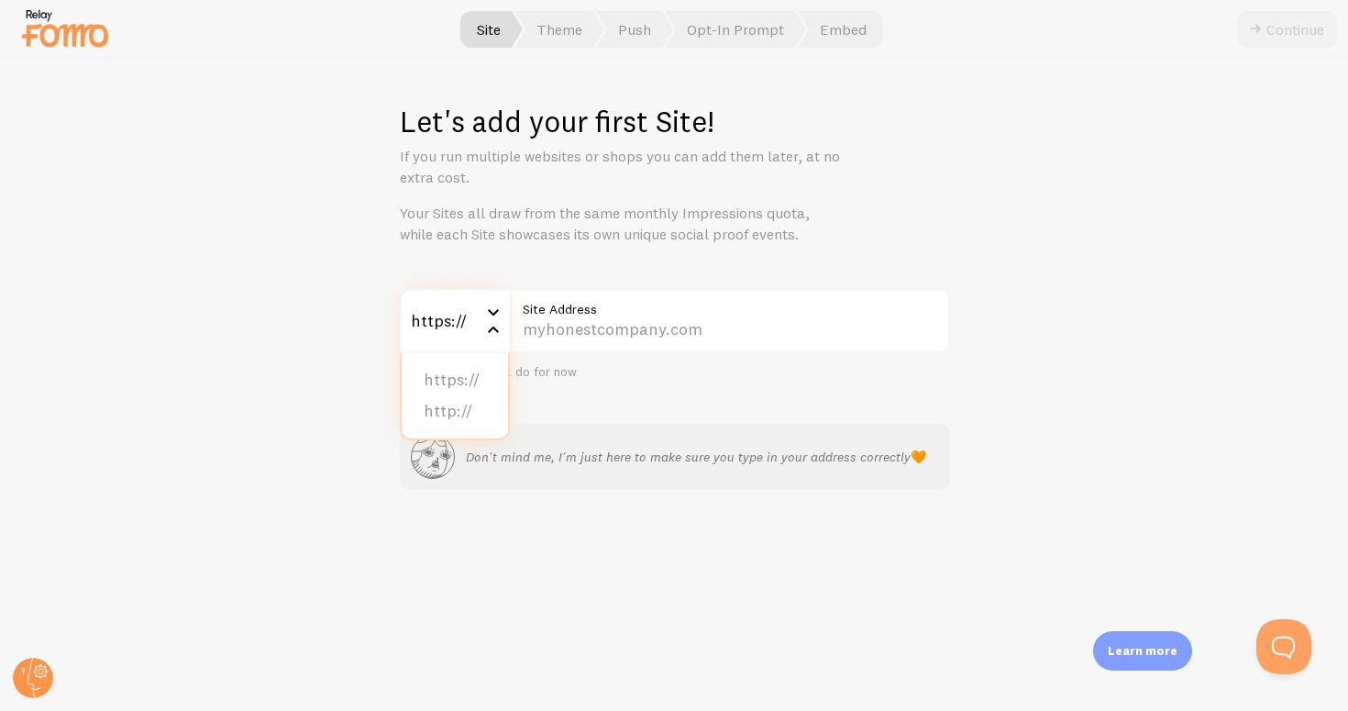
click at [428, 325] on div "https://" at bounding box center [455, 321] width 110 height 64
click at [634, 307] on label "Site Address" at bounding box center [730, 304] width 440 height 31
click at [634, 307] on input "Site Address" at bounding box center [730, 321] width 440 height 64
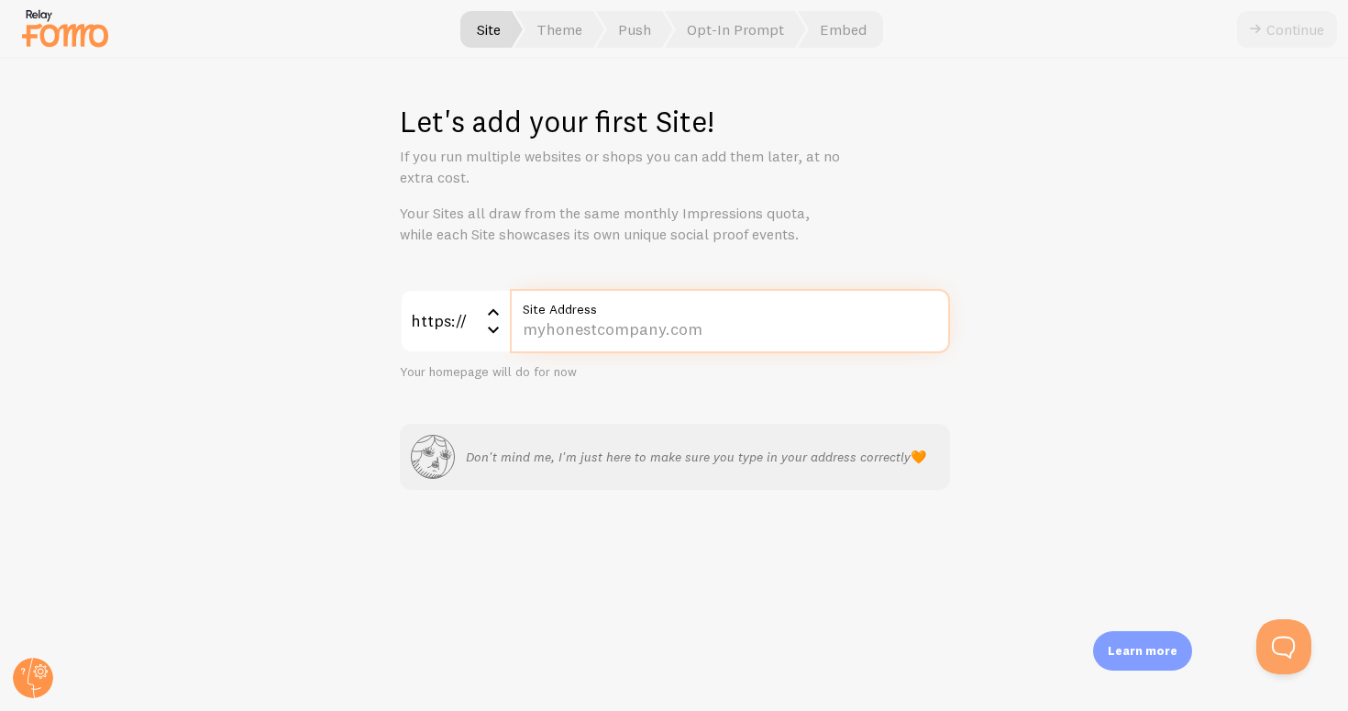
paste input "[DOMAIN_NAME]"
type input "[DOMAIN_NAME]"
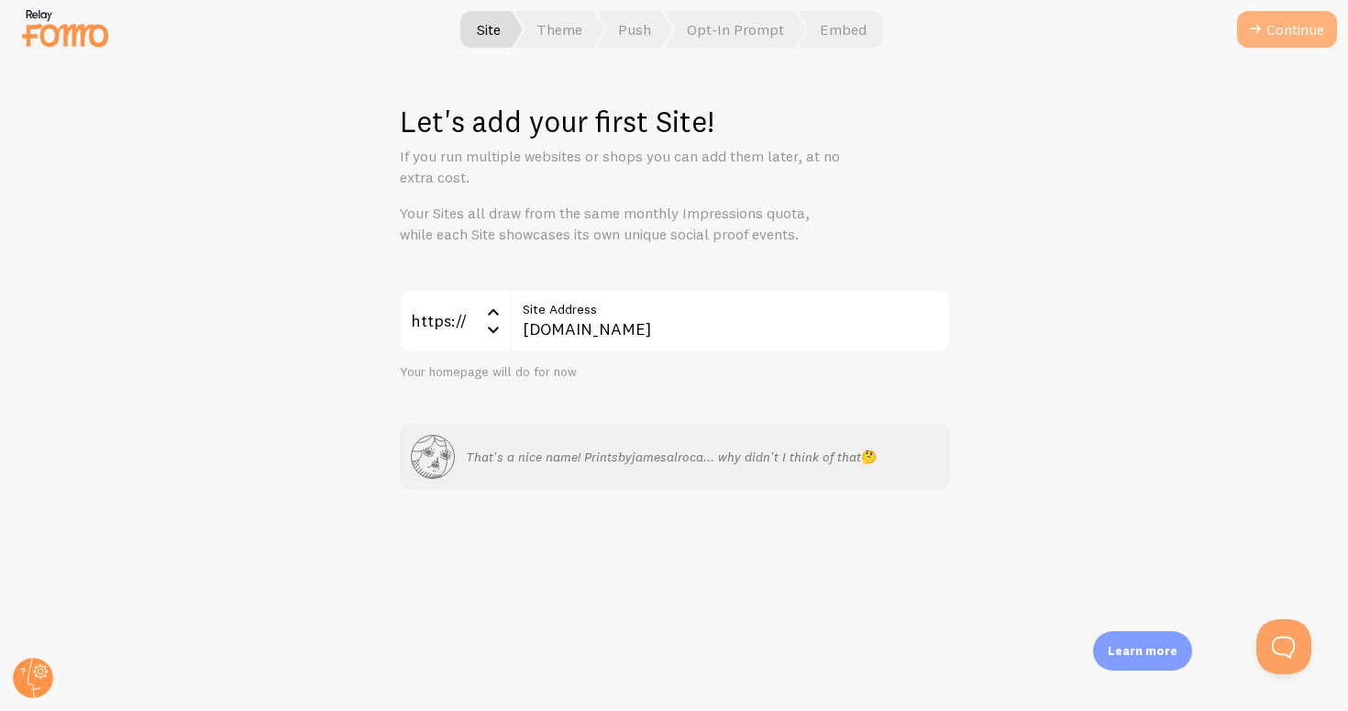
click at [1266, 31] on button "Continue" at bounding box center [1287, 29] width 100 height 37
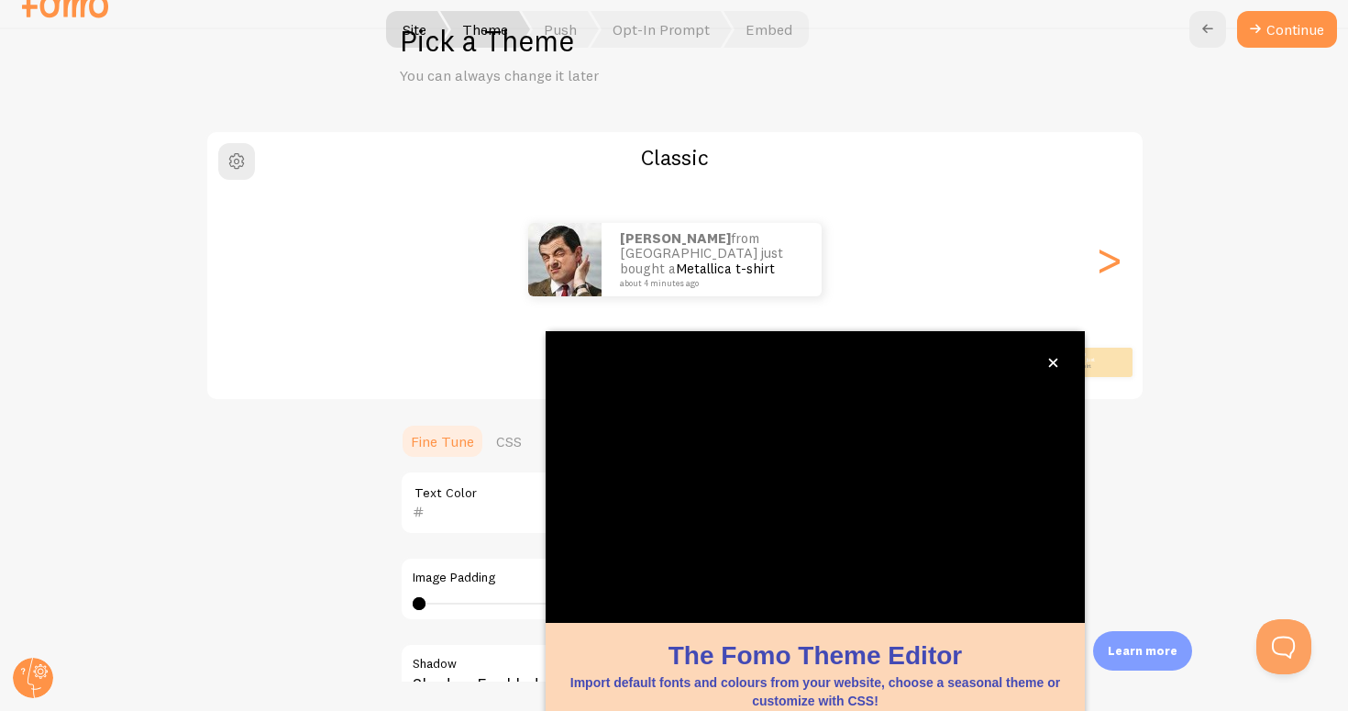
scroll to position [135, 0]
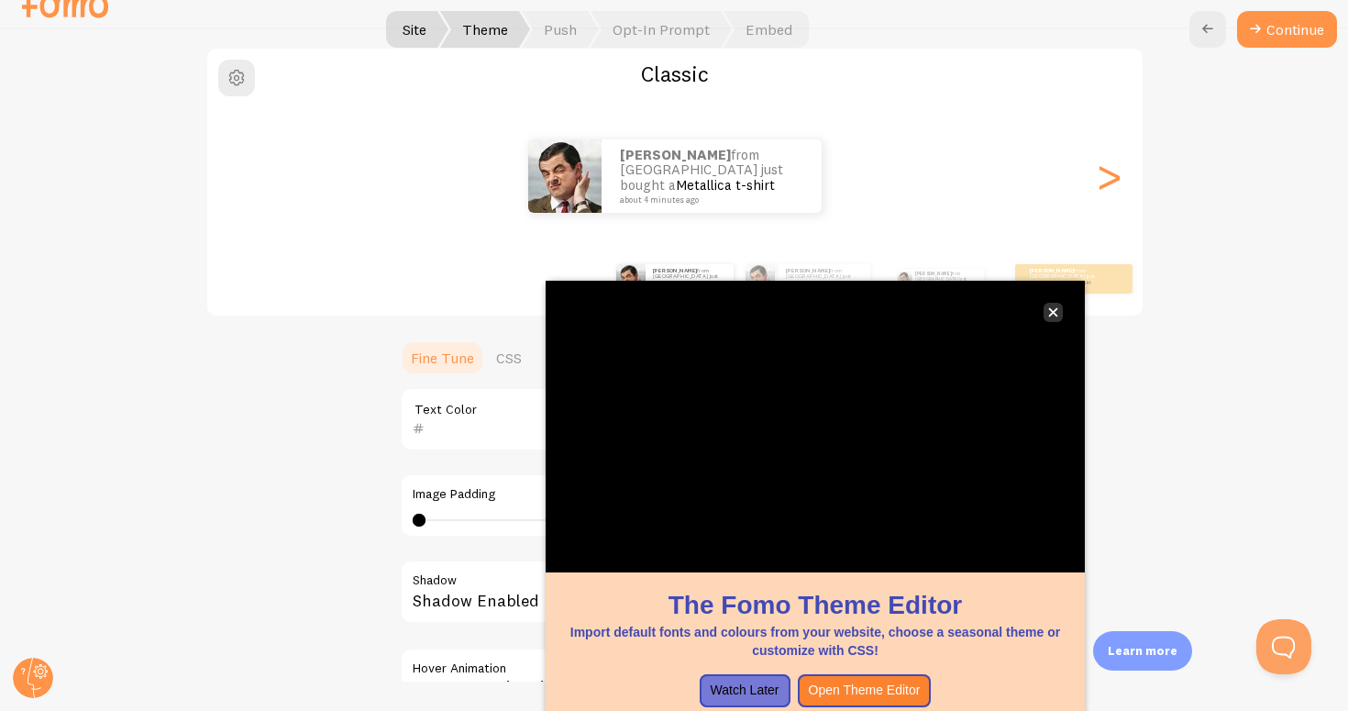
click at [1053, 312] on icon "close," at bounding box center [1053, 312] width 9 height 9
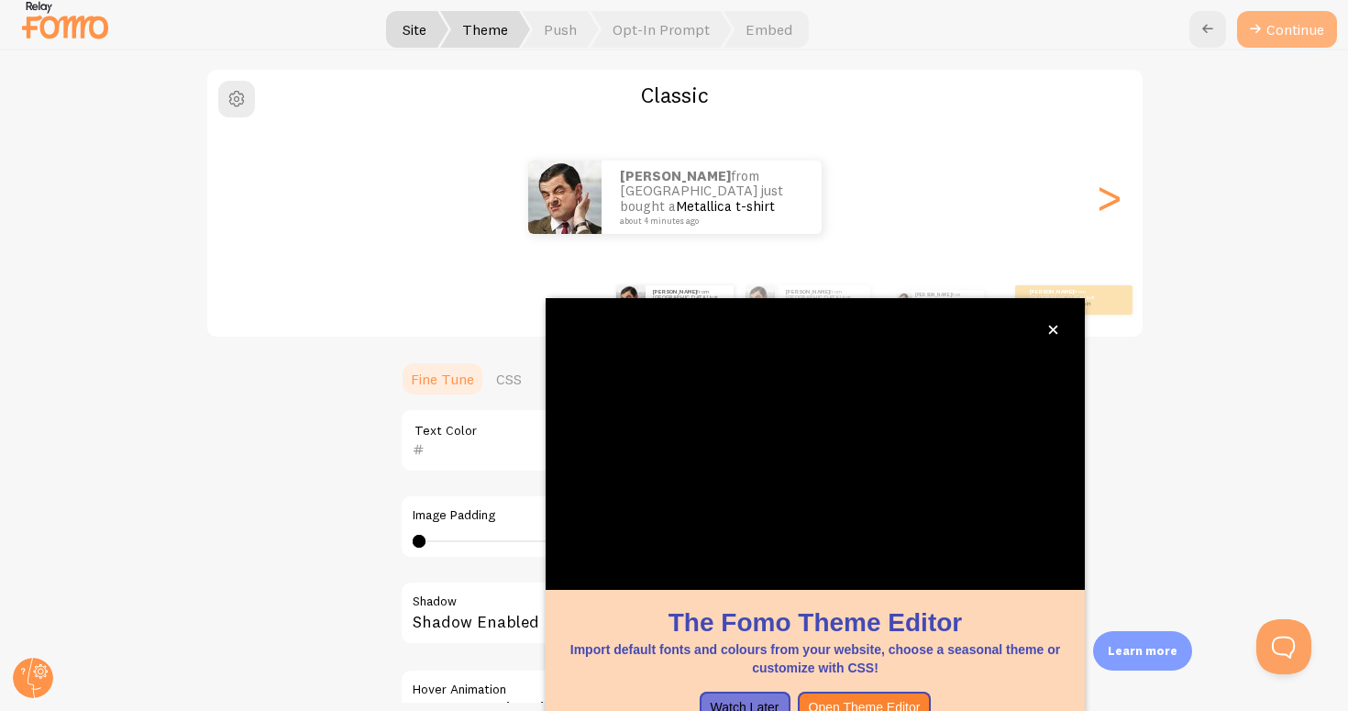
click at [1276, 28] on button "Continue" at bounding box center [1287, 29] width 100 height 37
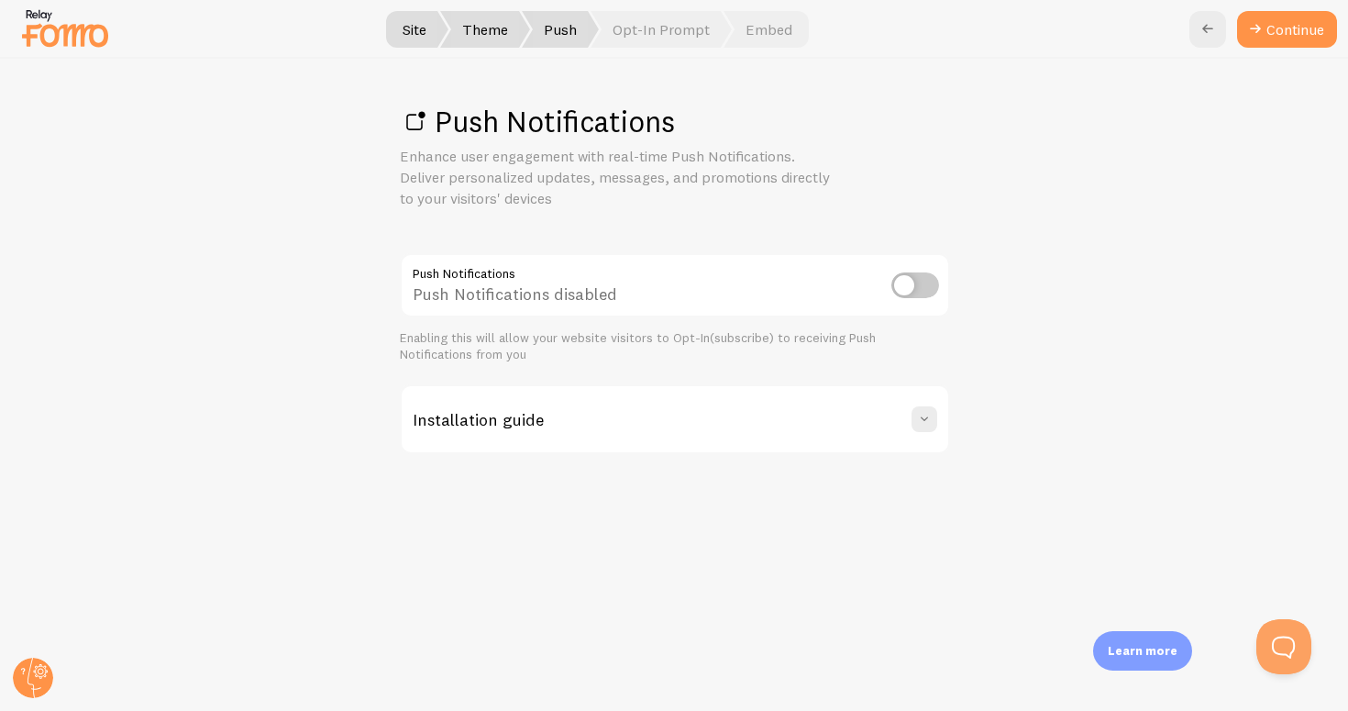
click at [933, 398] on div "Installation guide" at bounding box center [675, 419] width 546 height 66
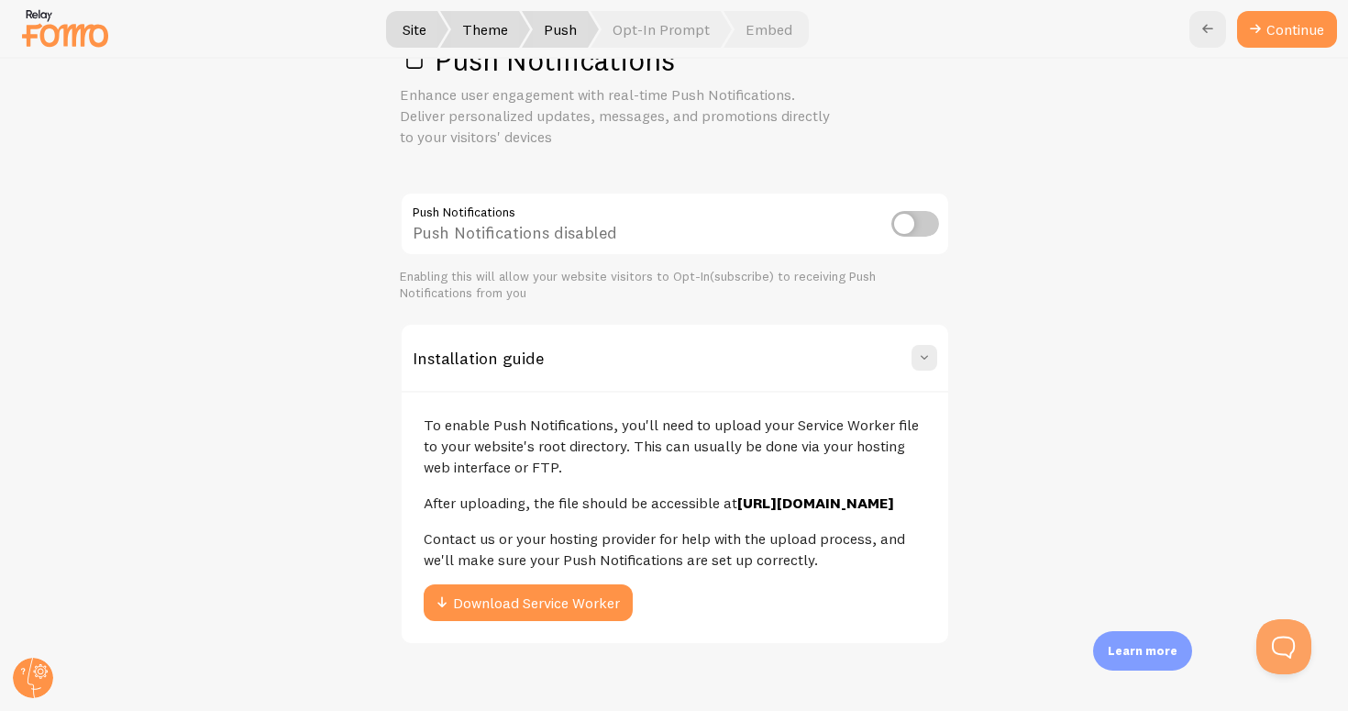
scroll to position [73, 0]
click at [593, 605] on button "Download Service Worker" at bounding box center [528, 602] width 209 height 37
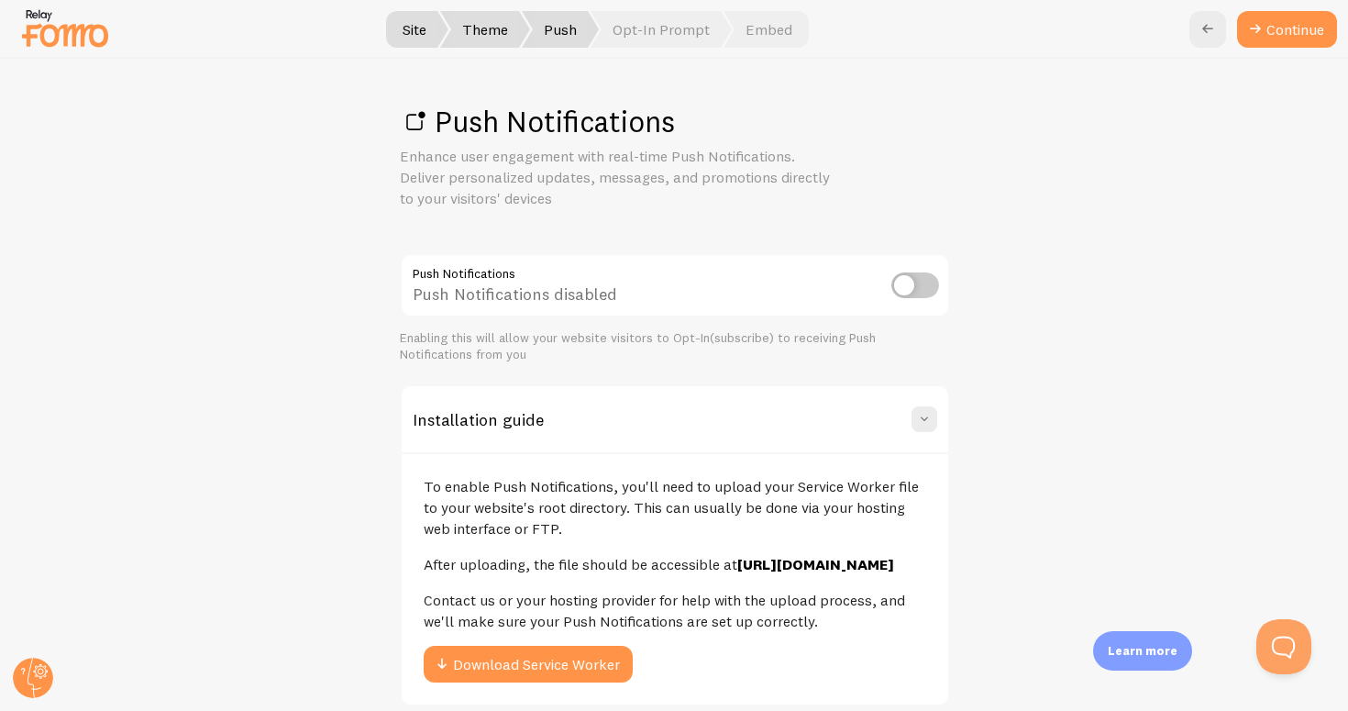
scroll to position [0, 0]
click at [896, 274] on input "checkbox" at bounding box center [915, 285] width 48 height 26
checkbox input "true"
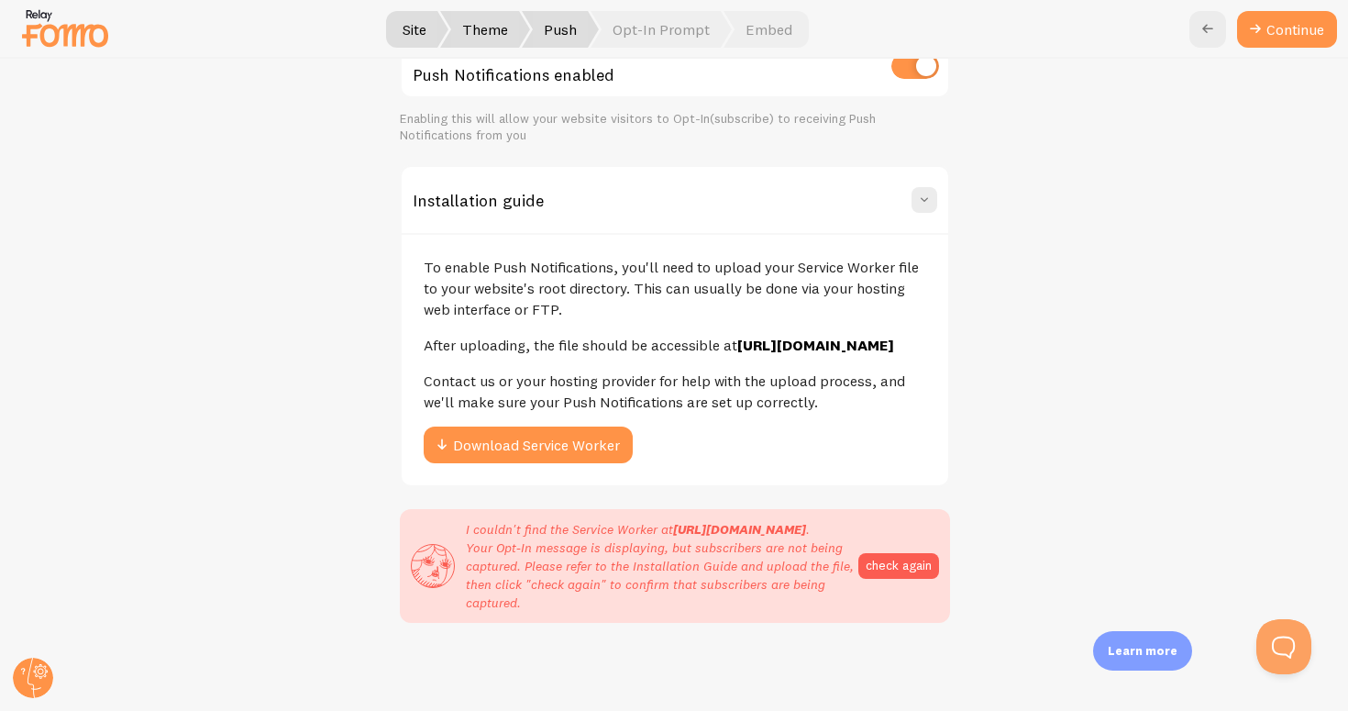
scroll to position [244, 0]
click at [854, 551] on p "I couldn't find the Service Worker at [URL][DOMAIN_NAME] . Your Opt-In message …" at bounding box center [662, 566] width 392 height 92
click at [871, 563] on button "check again" at bounding box center [898, 566] width 81 height 26
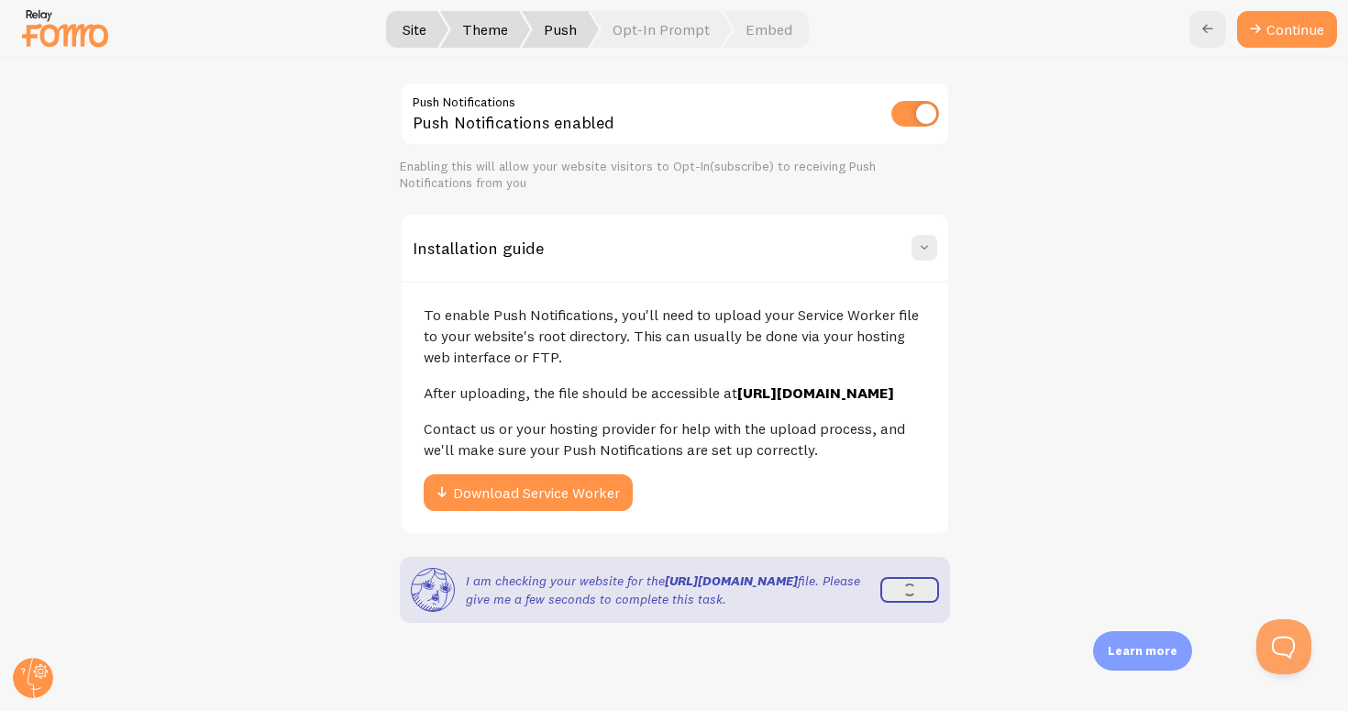
scroll to position [192, 0]
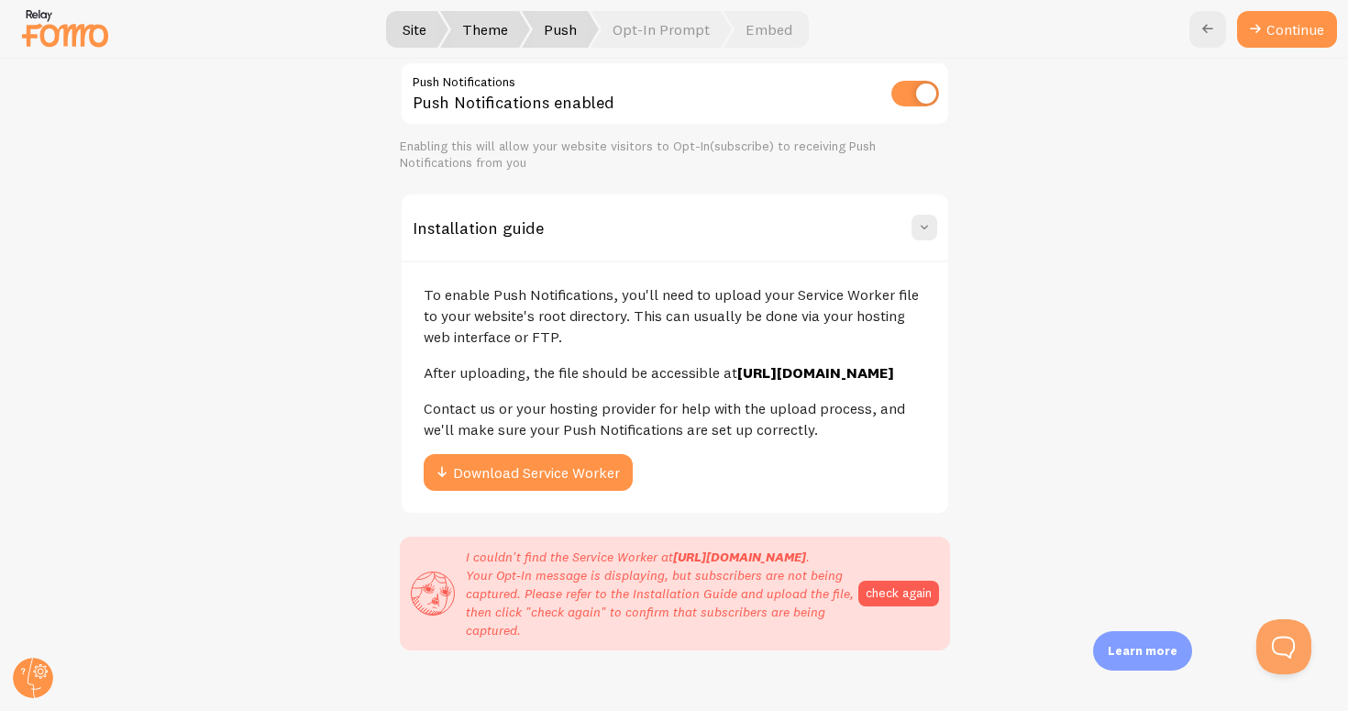
click at [508, 22] on span "Theme" at bounding box center [485, 29] width 90 height 37
click at [1206, 35] on icon at bounding box center [1207, 29] width 22 height 22
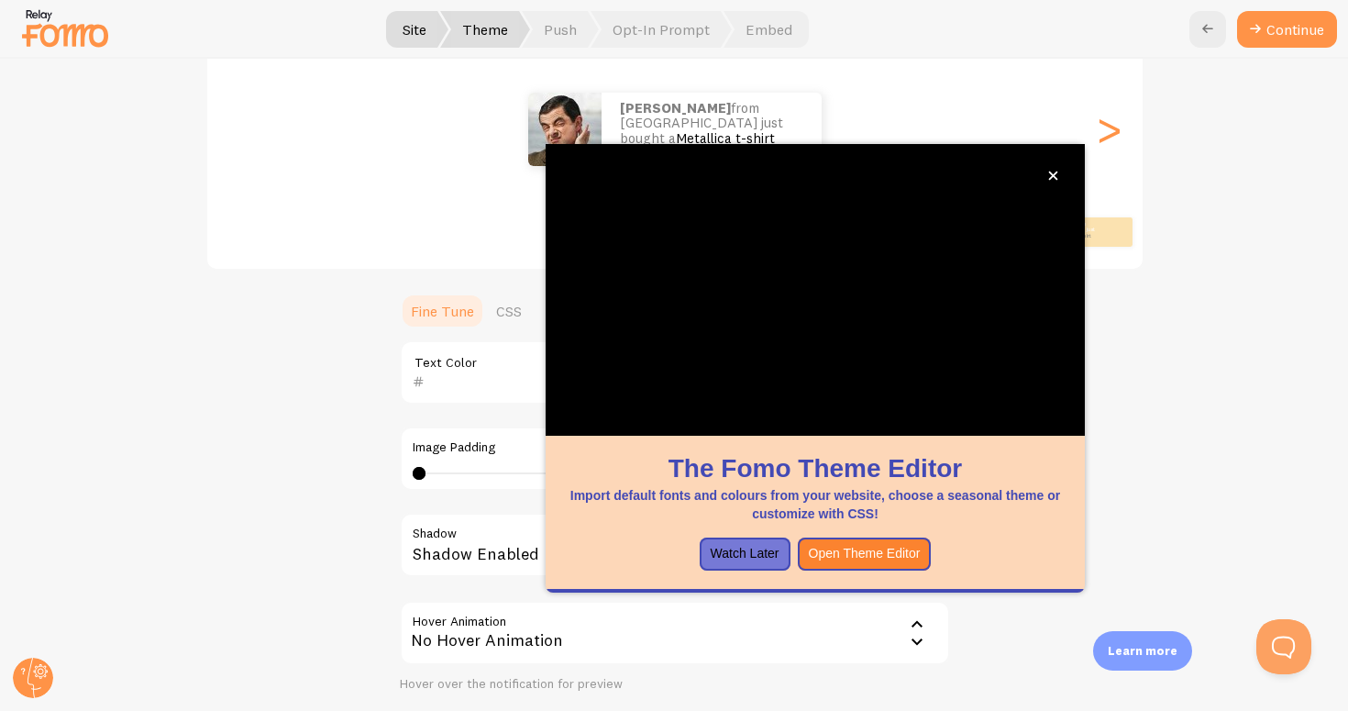
scroll to position [299, 0]
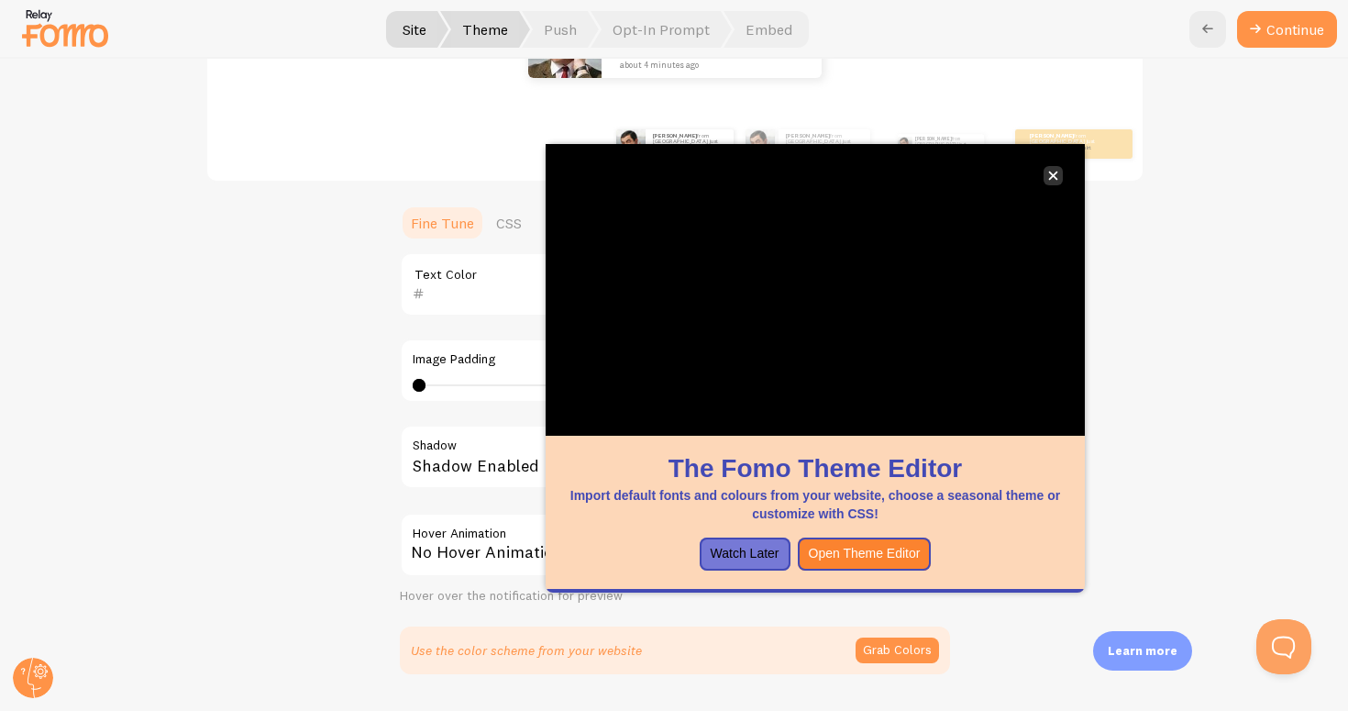
click at [1058, 172] on button "close," at bounding box center [1052, 175] width 19 height 19
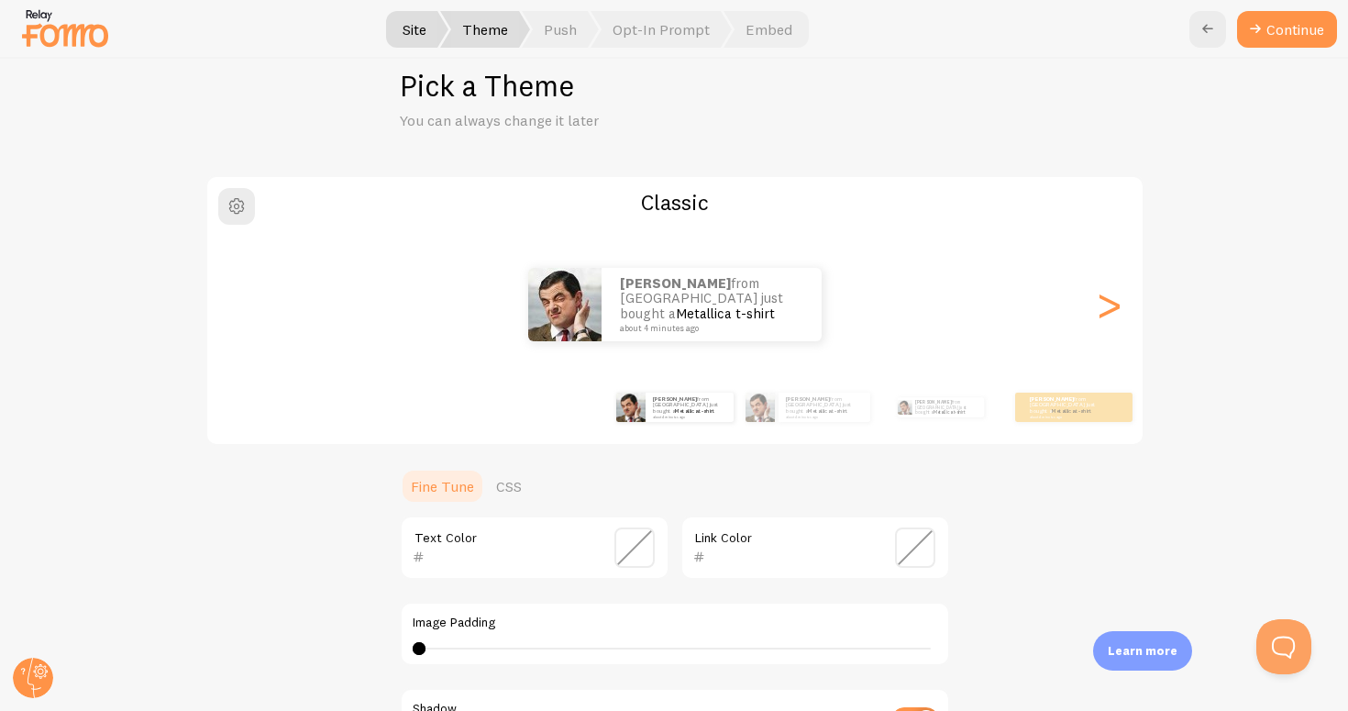
scroll to position [36, 0]
click at [517, 480] on link "CSS" at bounding box center [509, 486] width 48 height 37
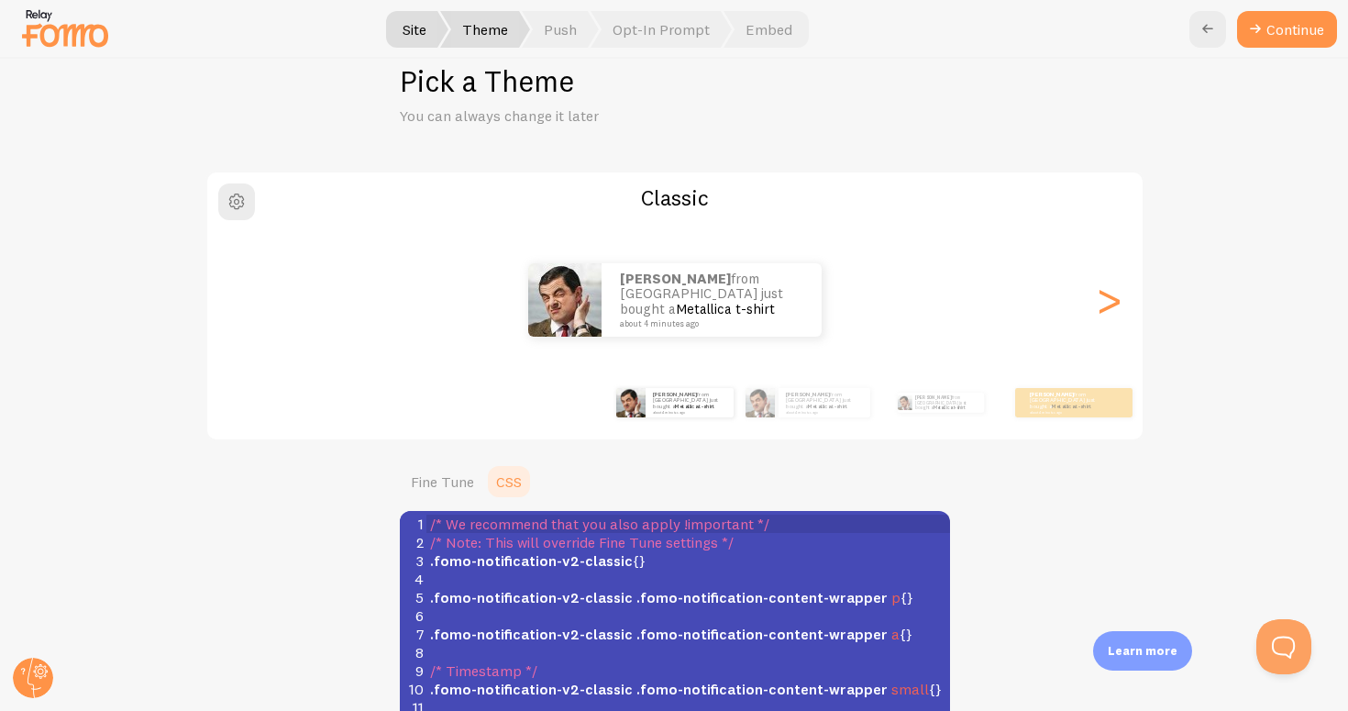
scroll to position [18, 0]
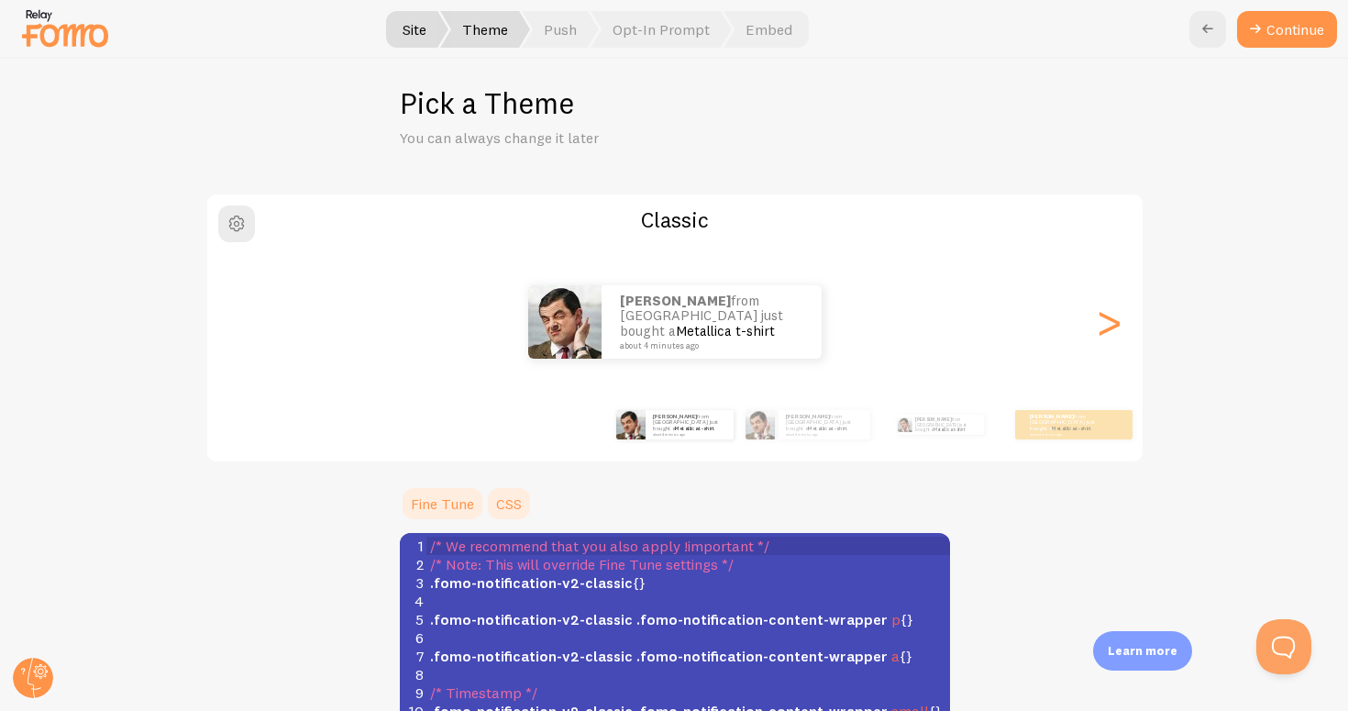
click at [449, 499] on link "Fine Tune" at bounding box center [442, 503] width 85 height 37
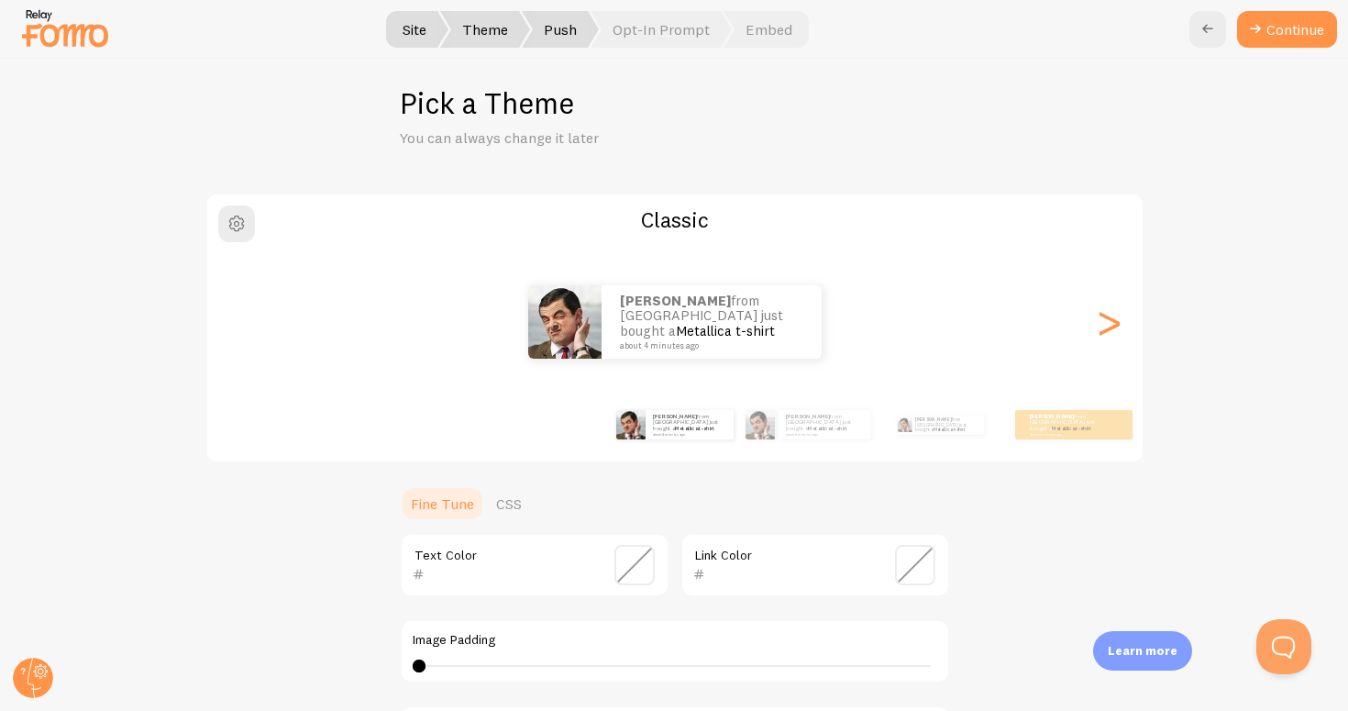
click at [580, 33] on span "Push" at bounding box center [560, 29] width 77 height 37
click at [665, 30] on span "Opt-In Prompt" at bounding box center [660, 29] width 141 height 37
click at [558, 22] on span "Push" at bounding box center [560, 29] width 77 height 37
click at [421, 38] on span "Site" at bounding box center [414, 29] width 68 height 37
drag, startPoint x: 415, startPoint y: 30, endPoint x: 432, endPoint y: 30, distance: 16.5
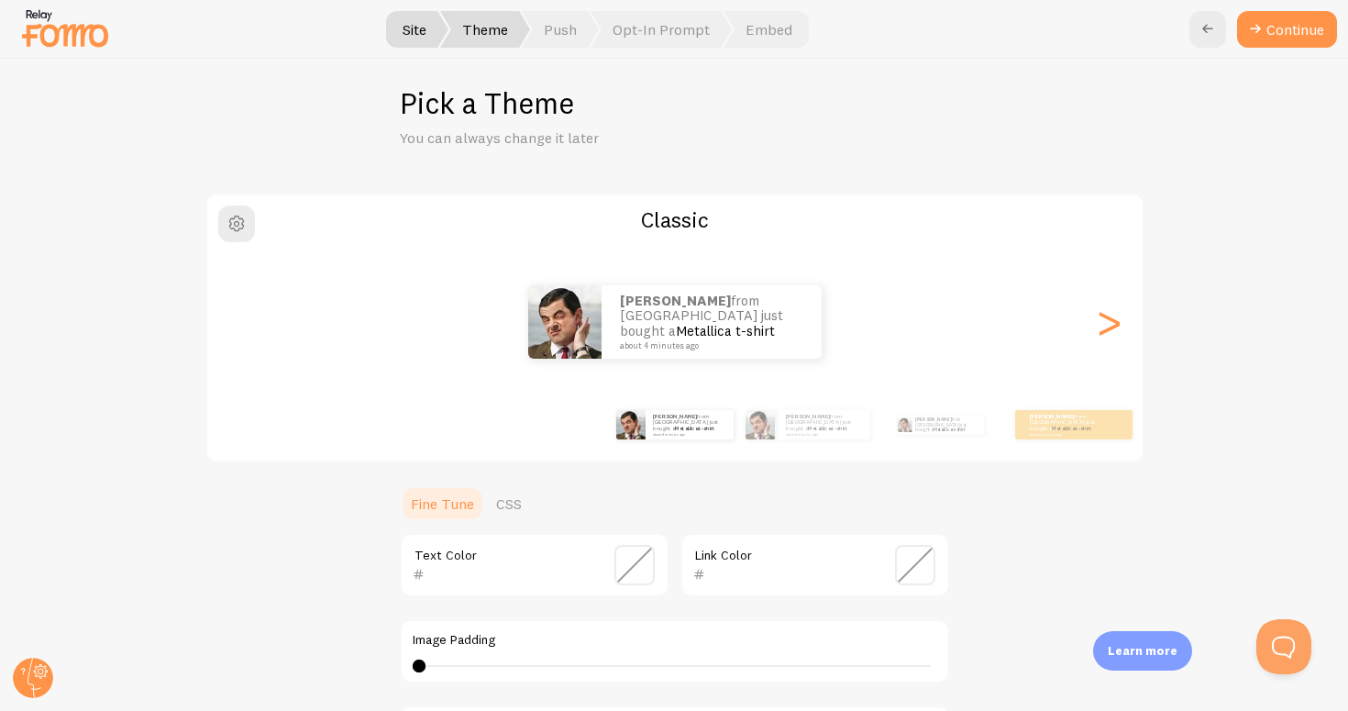
click at [432, 30] on span "Site" at bounding box center [414, 29] width 68 height 37
click at [1262, 28] on icon at bounding box center [1255, 29] width 22 height 22
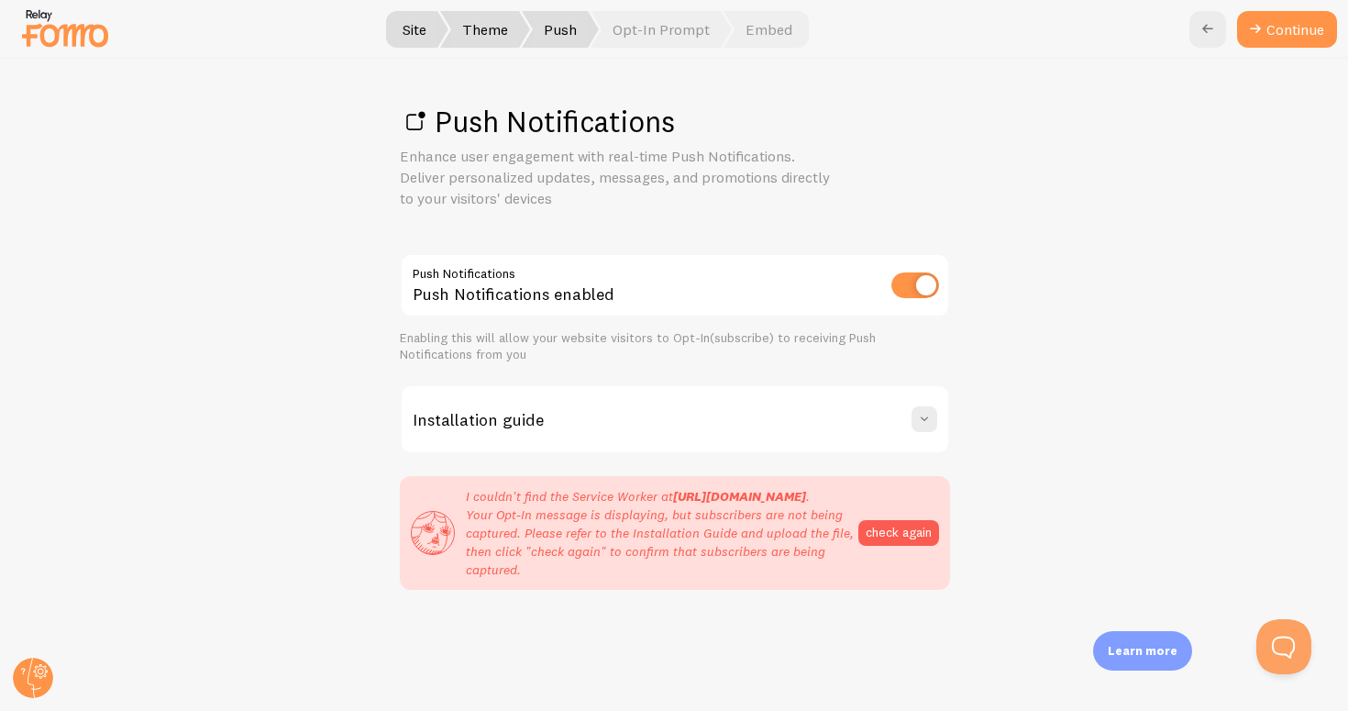
click at [920, 285] on input "checkbox" at bounding box center [915, 285] width 48 height 26
checkbox input "false"
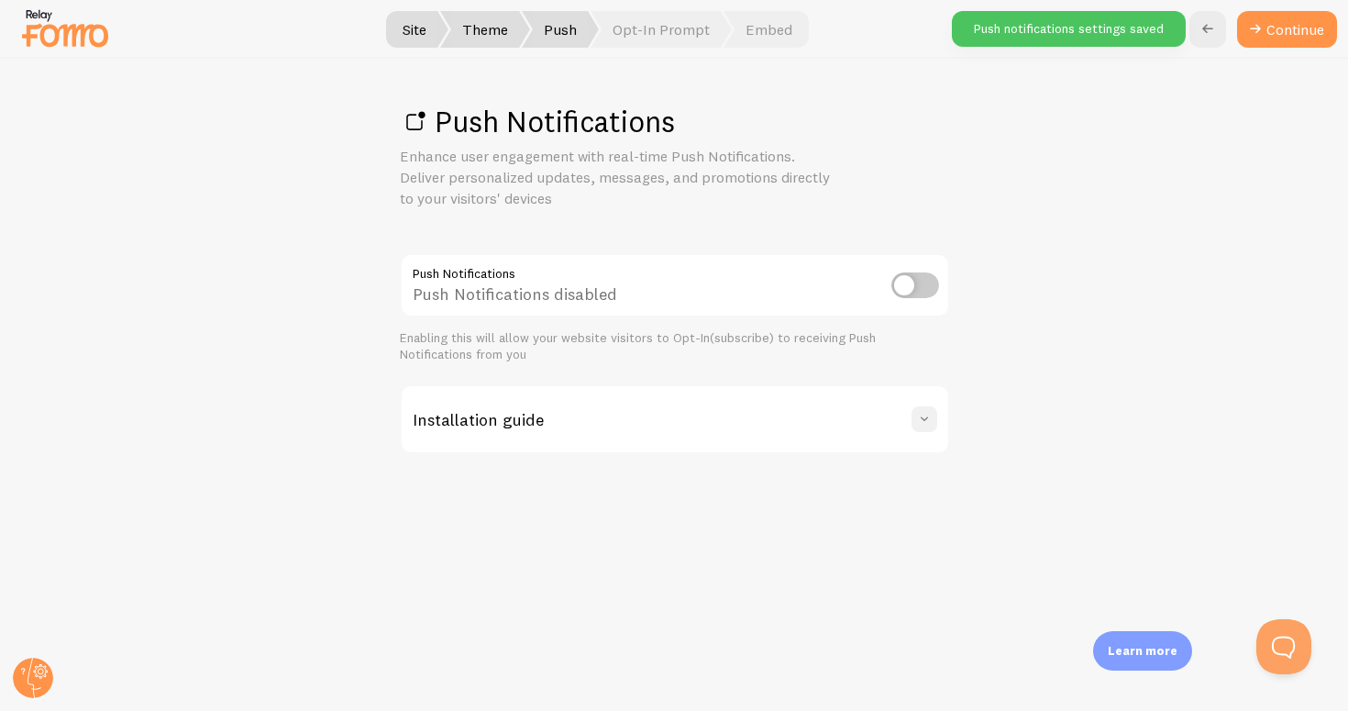
click at [920, 424] on span at bounding box center [924, 419] width 18 height 18
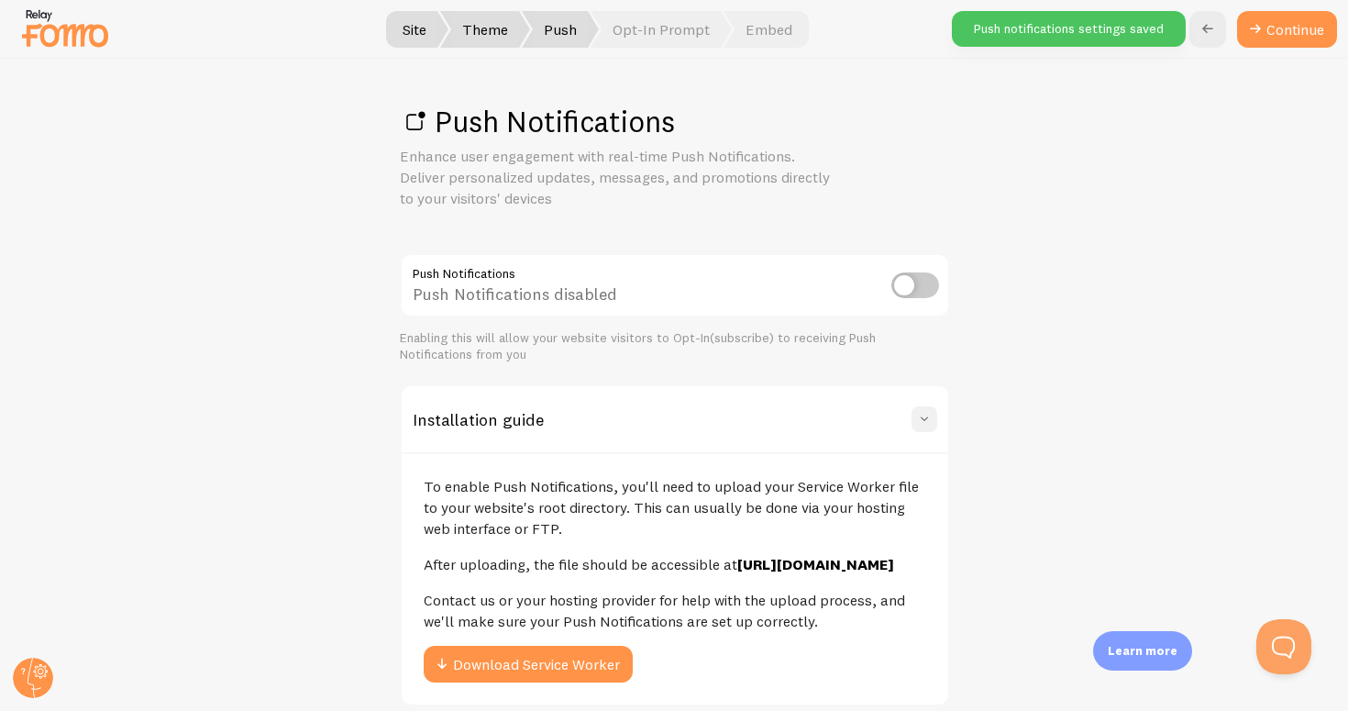
click at [922, 419] on span at bounding box center [924, 419] width 18 height 18
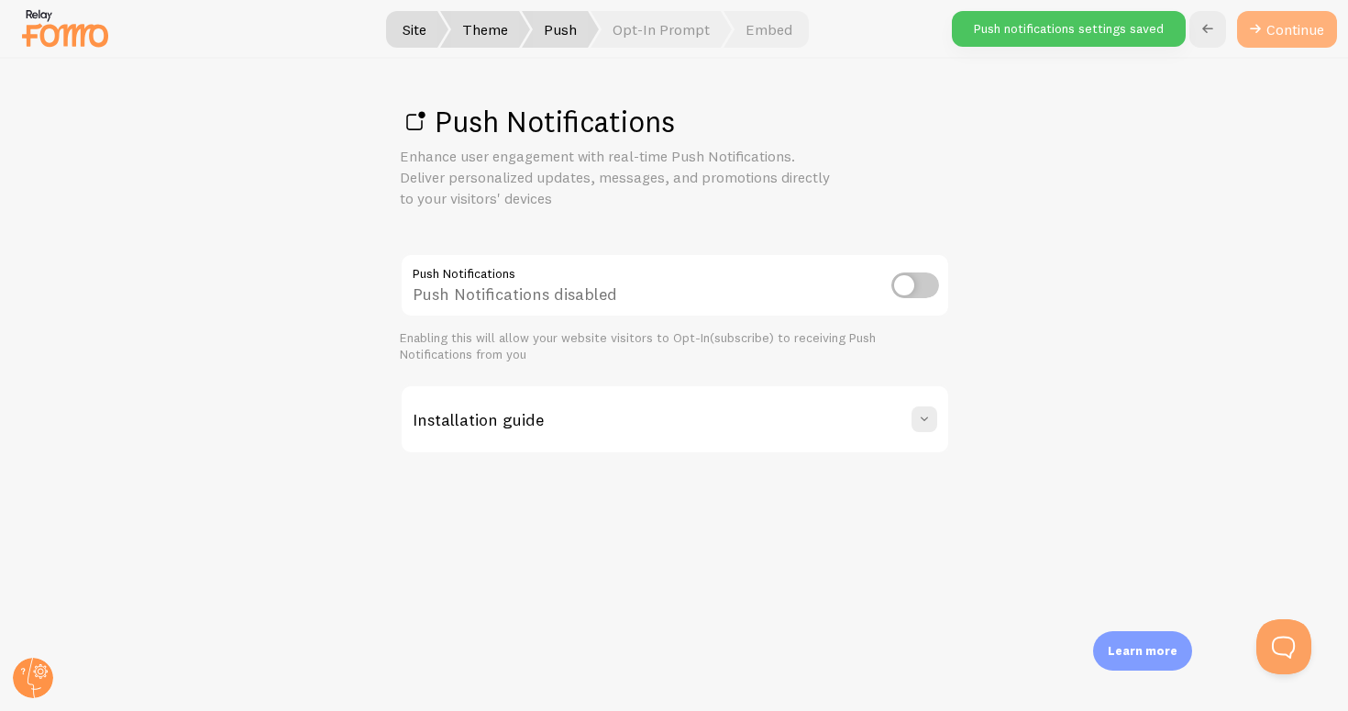
click at [1273, 30] on link "Continue" at bounding box center [1287, 29] width 100 height 37
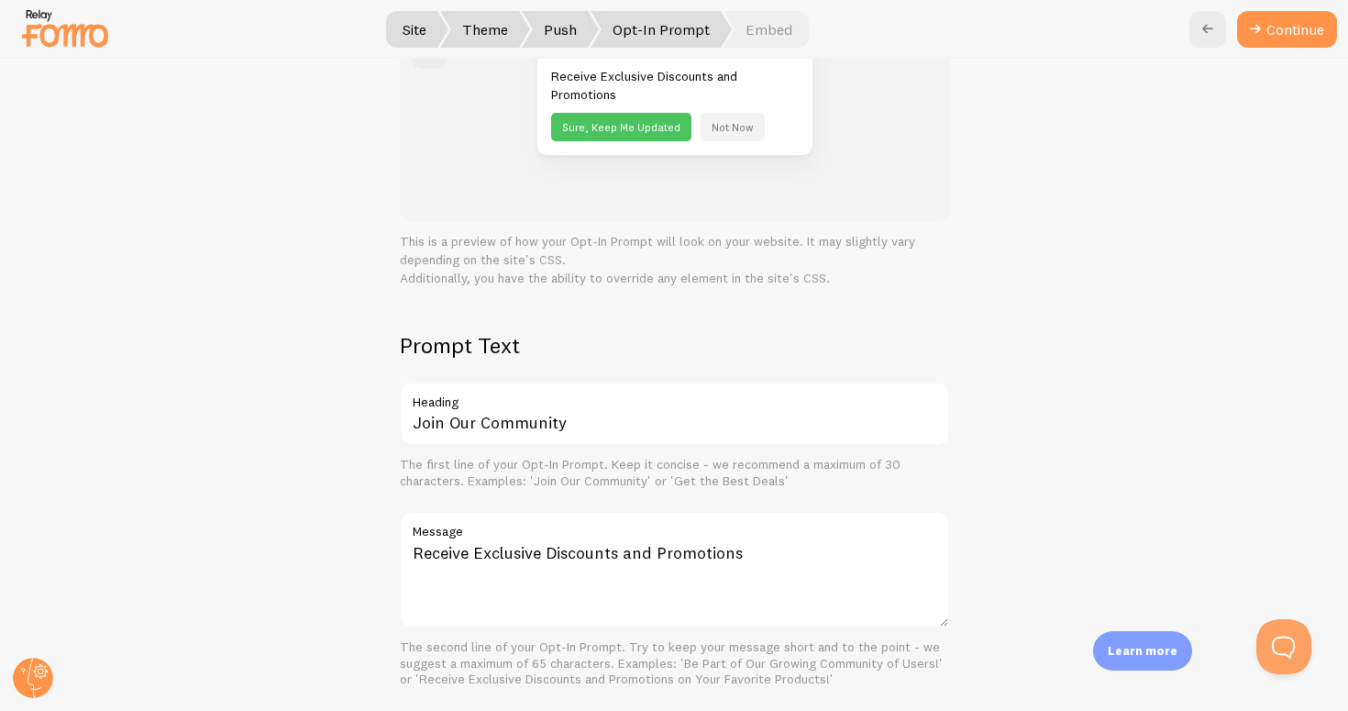
scroll to position [234, 0]
click at [1272, 39] on button "Continue" at bounding box center [1287, 29] width 100 height 37
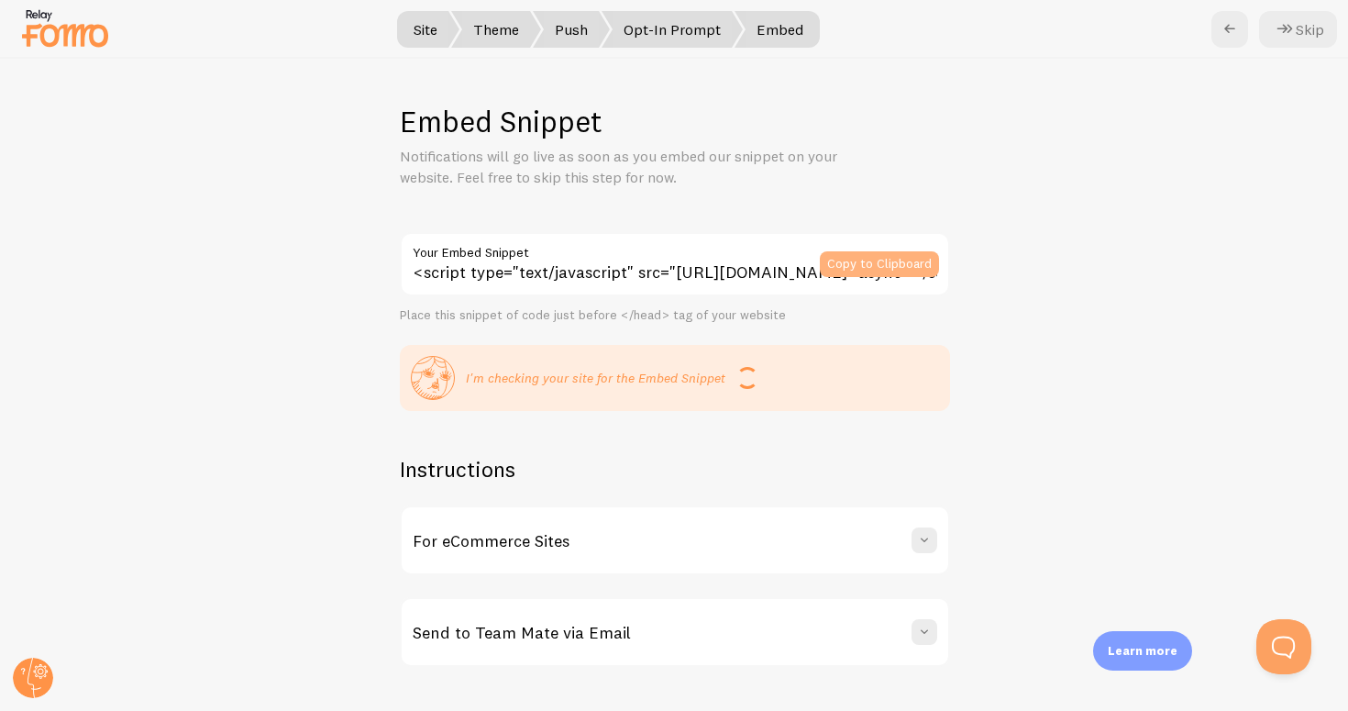
click at [899, 261] on button "Copy to Clipboard" at bounding box center [879, 264] width 119 height 26
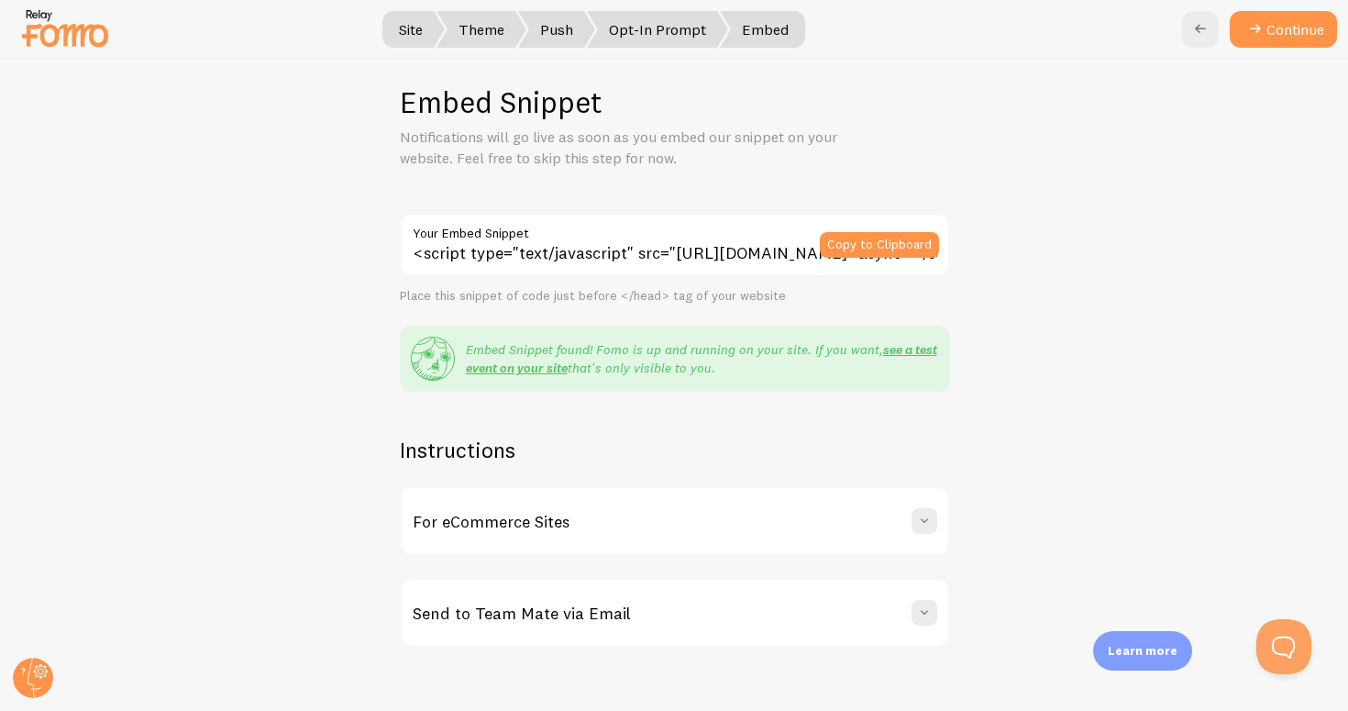
click at [928, 539] on div "For eCommerce Sites" at bounding box center [675, 521] width 546 height 66
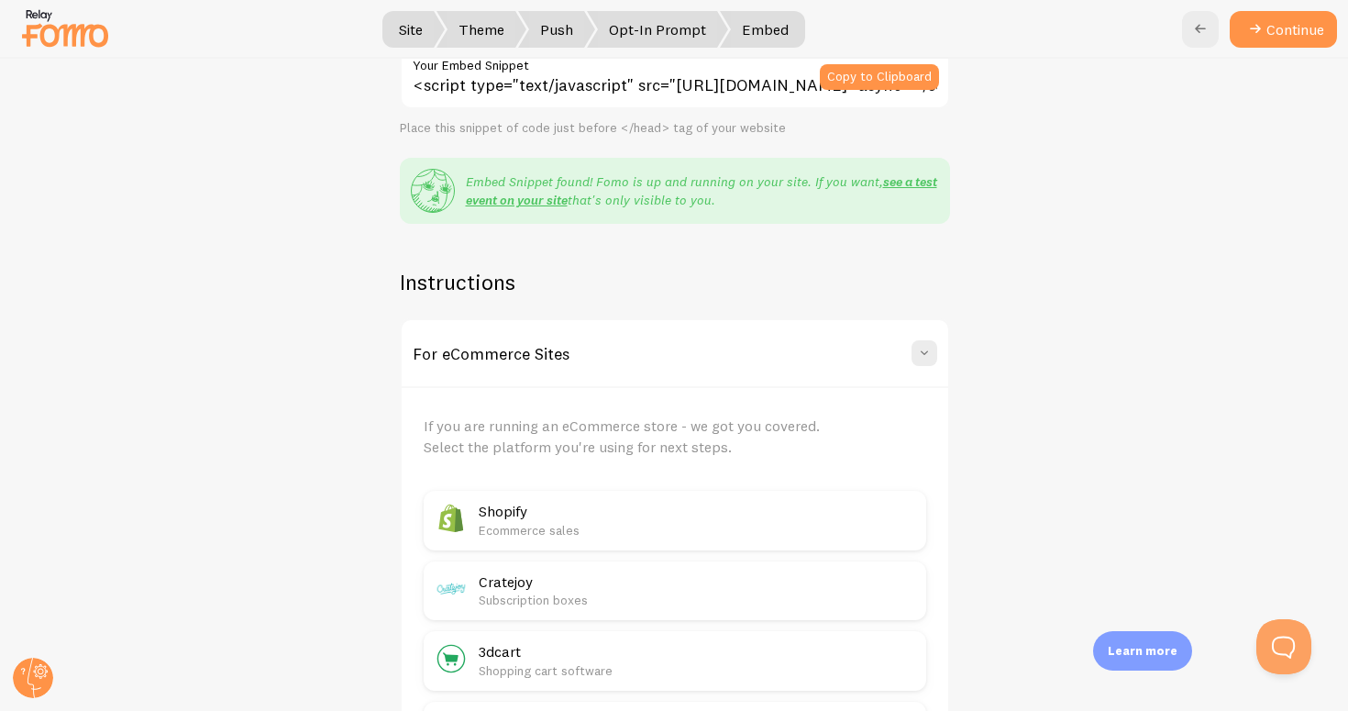
scroll to position [156, 0]
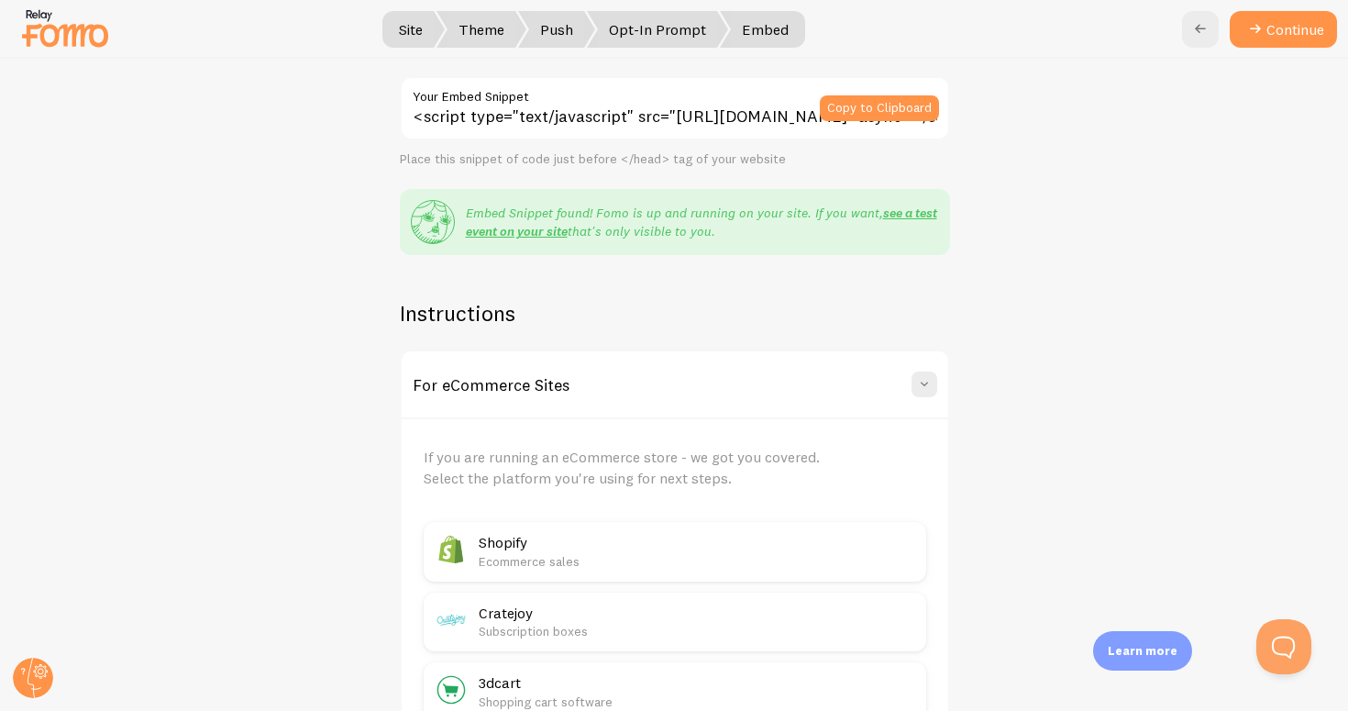
click at [426, 40] on span "Site" at bounding box center [411, 29] width 68 height 37
click at [406, 29] on span "Site" at bounding box center [411, 29] width 68 height 37
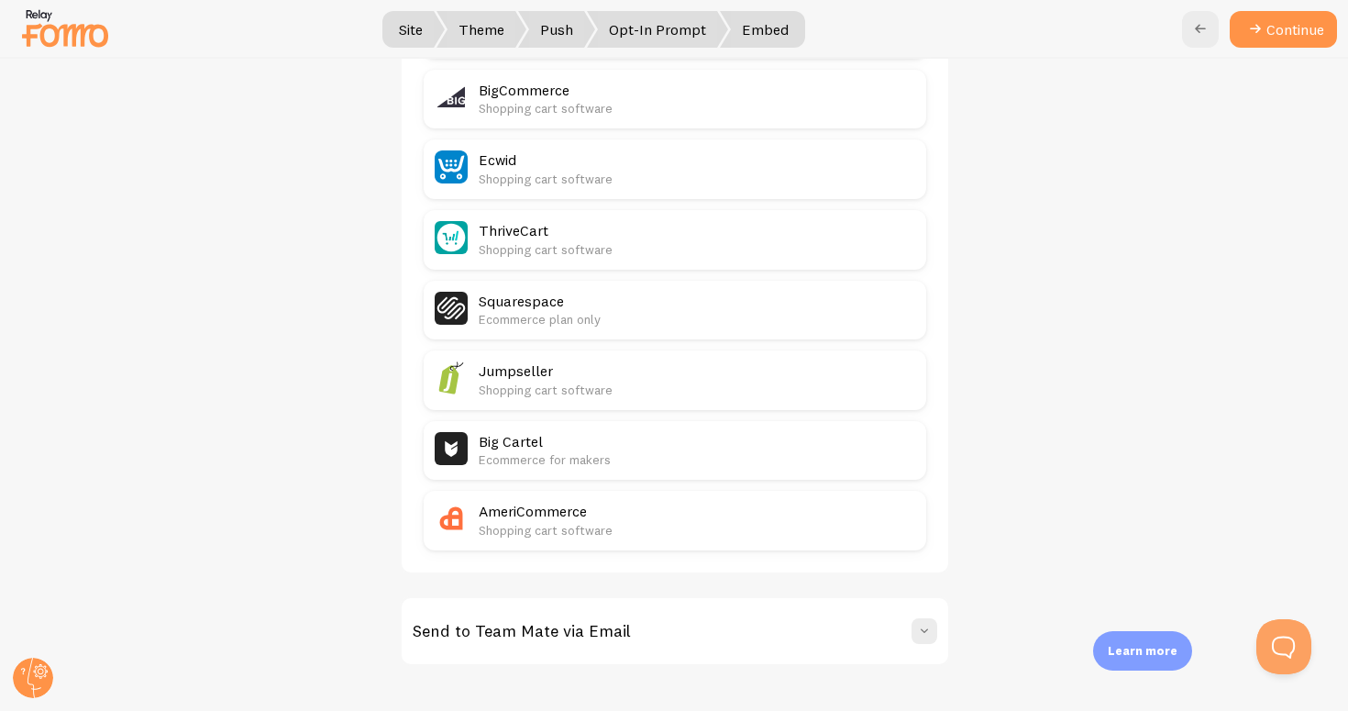
scroll to position [958, 0]
click at [555, 311] on p "Ecommerce plan only" at bounding box center [697, 320] width 436 height 18
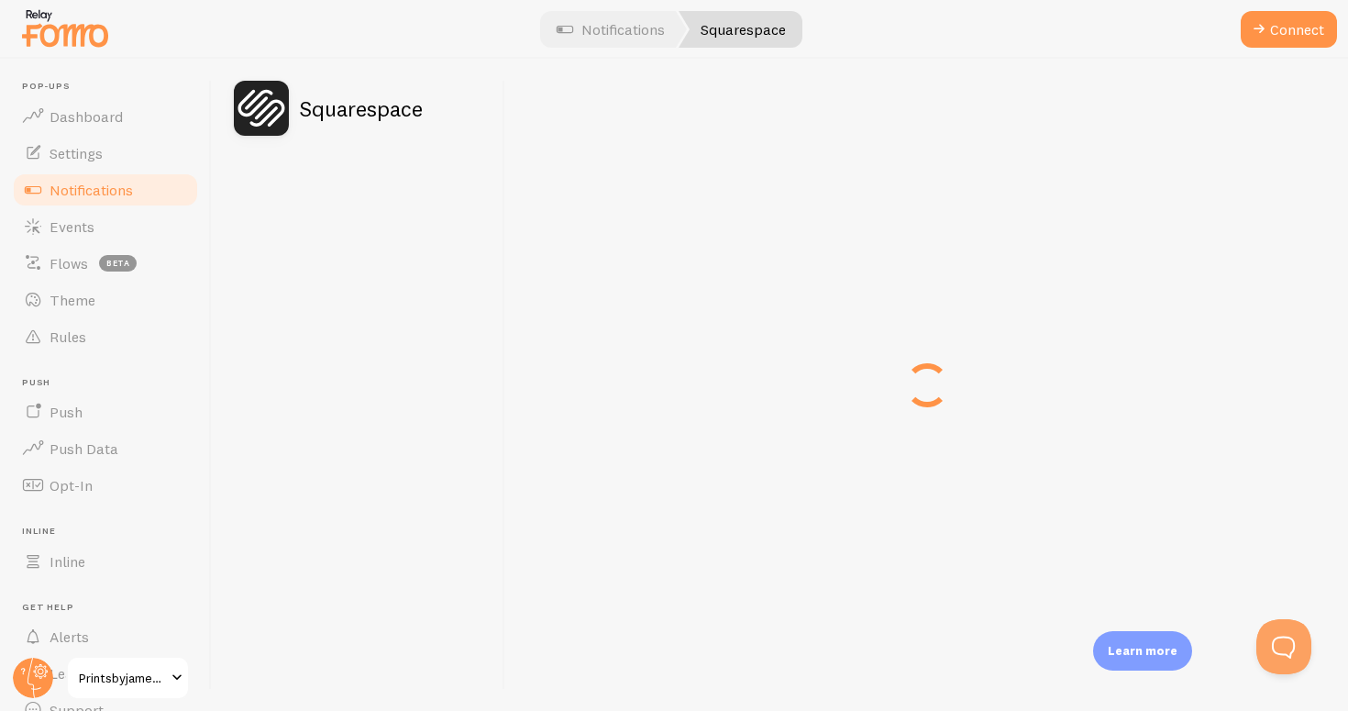
click at [565, 297] on div at bounding box center [926, 385] width 843 height 652
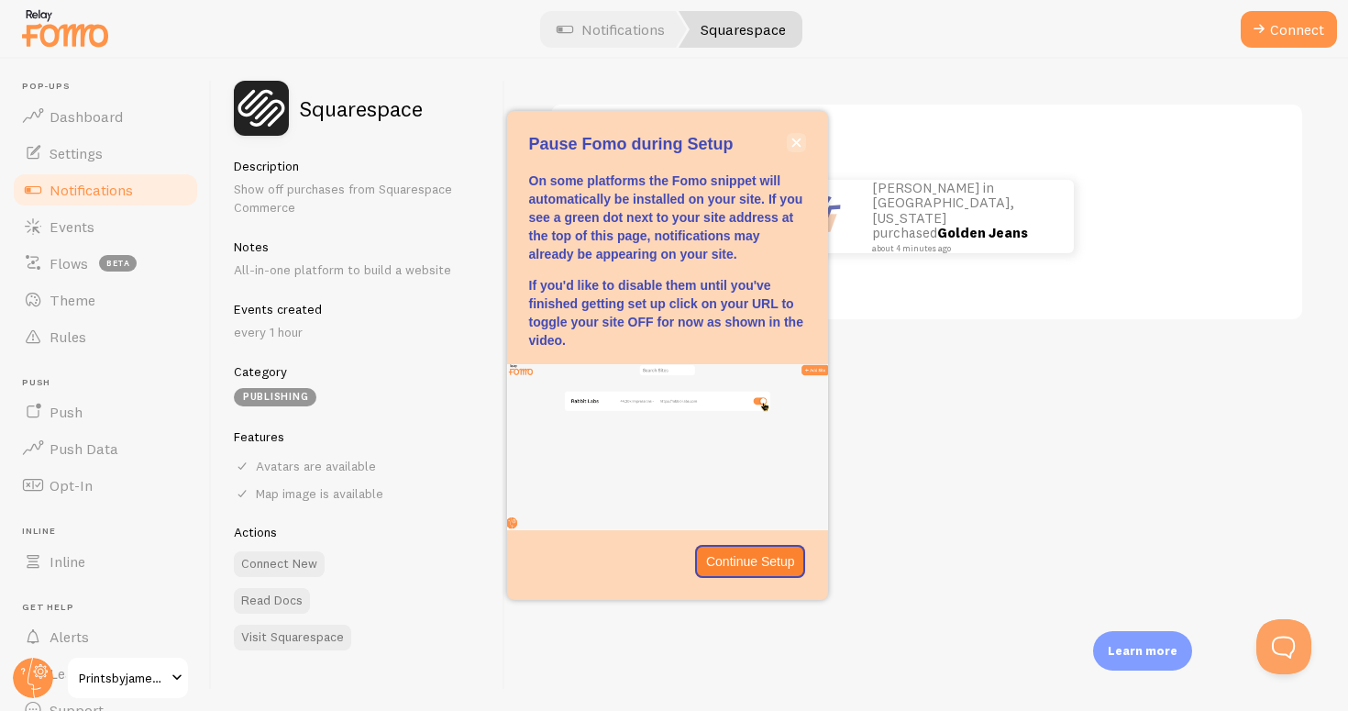
click at [804, 149] on button "close," at bounding box center [796, 142] width 19 height 19
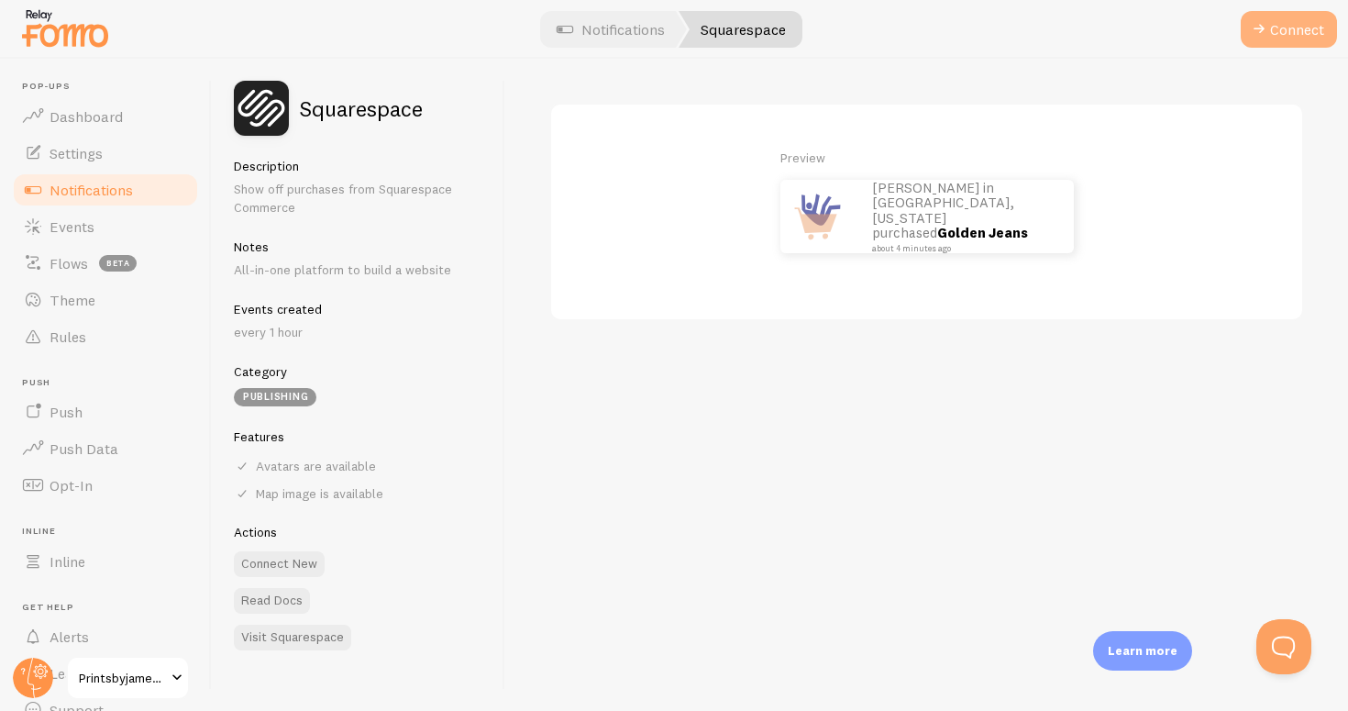
click at [1291, 34] on button "Connect" at bounding box center [1288, 29] width 96 height 37
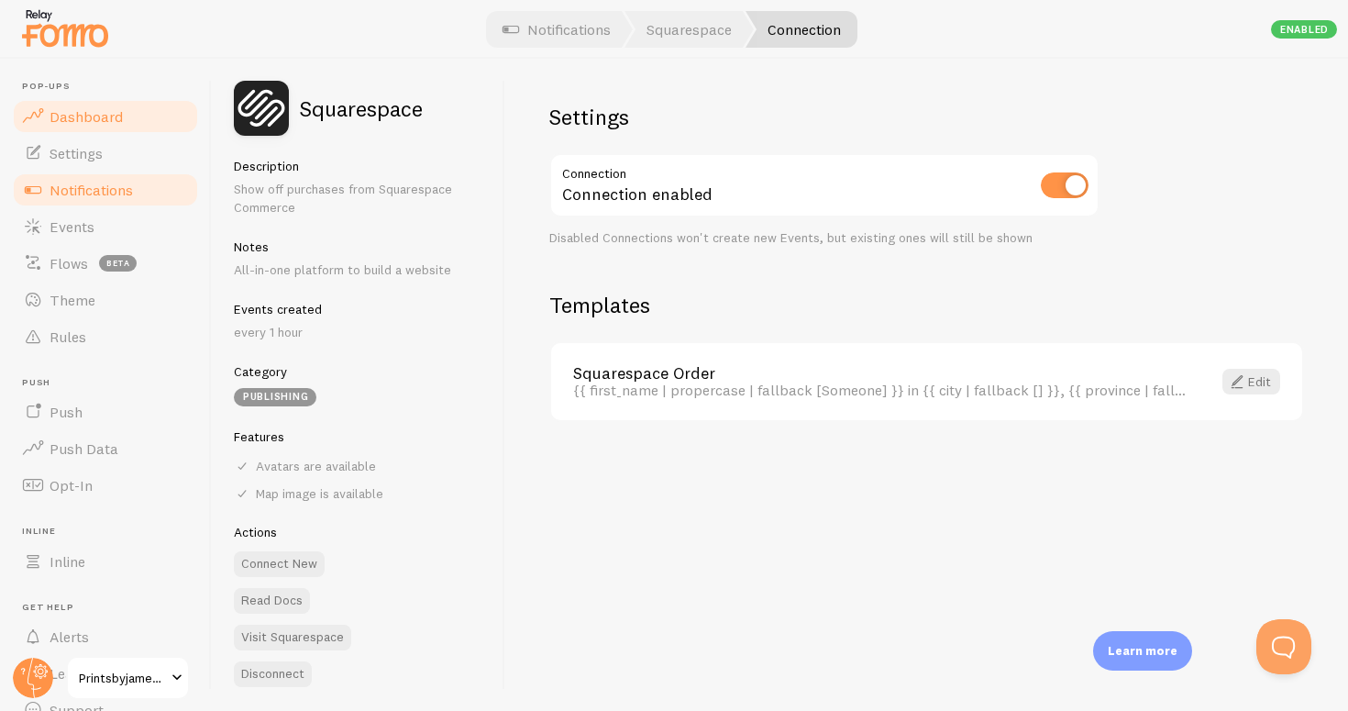
click at [116, 125] on link "Dashboard" at bounding box center [105, 116] width 189 height 37
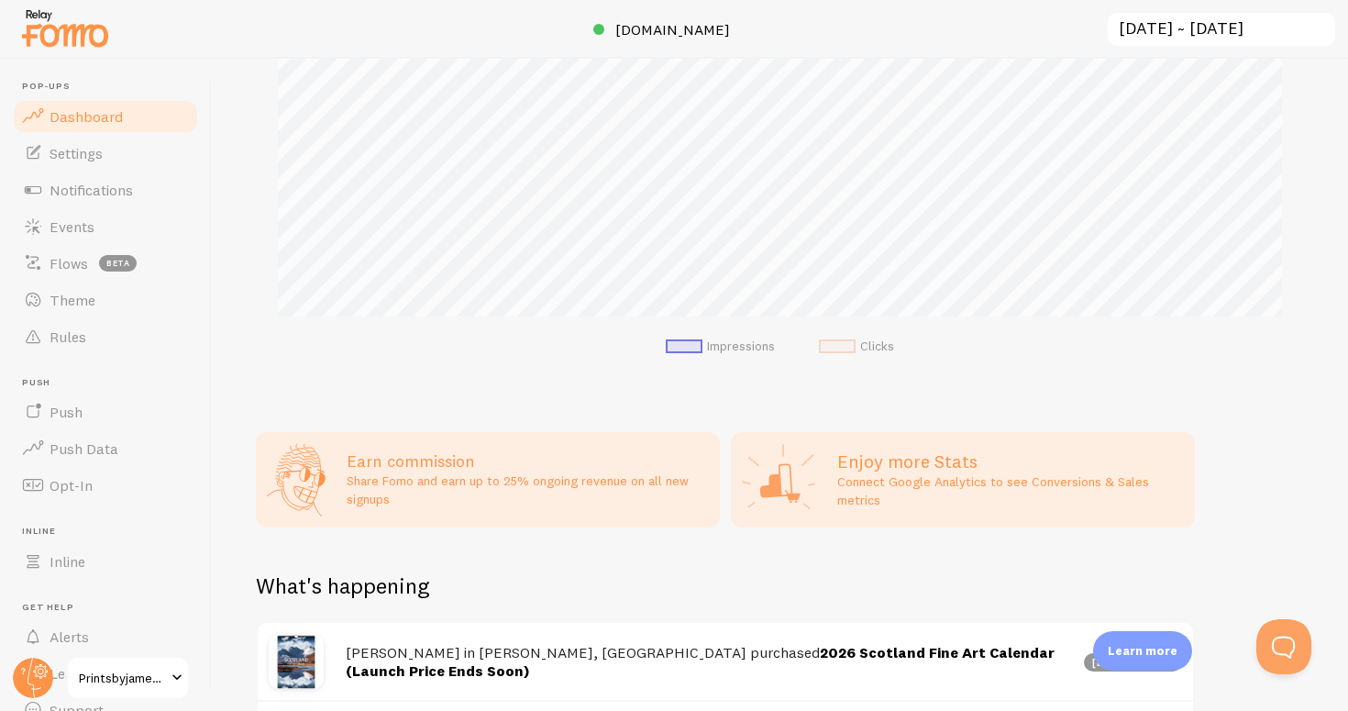
scroll to position [422, 0]
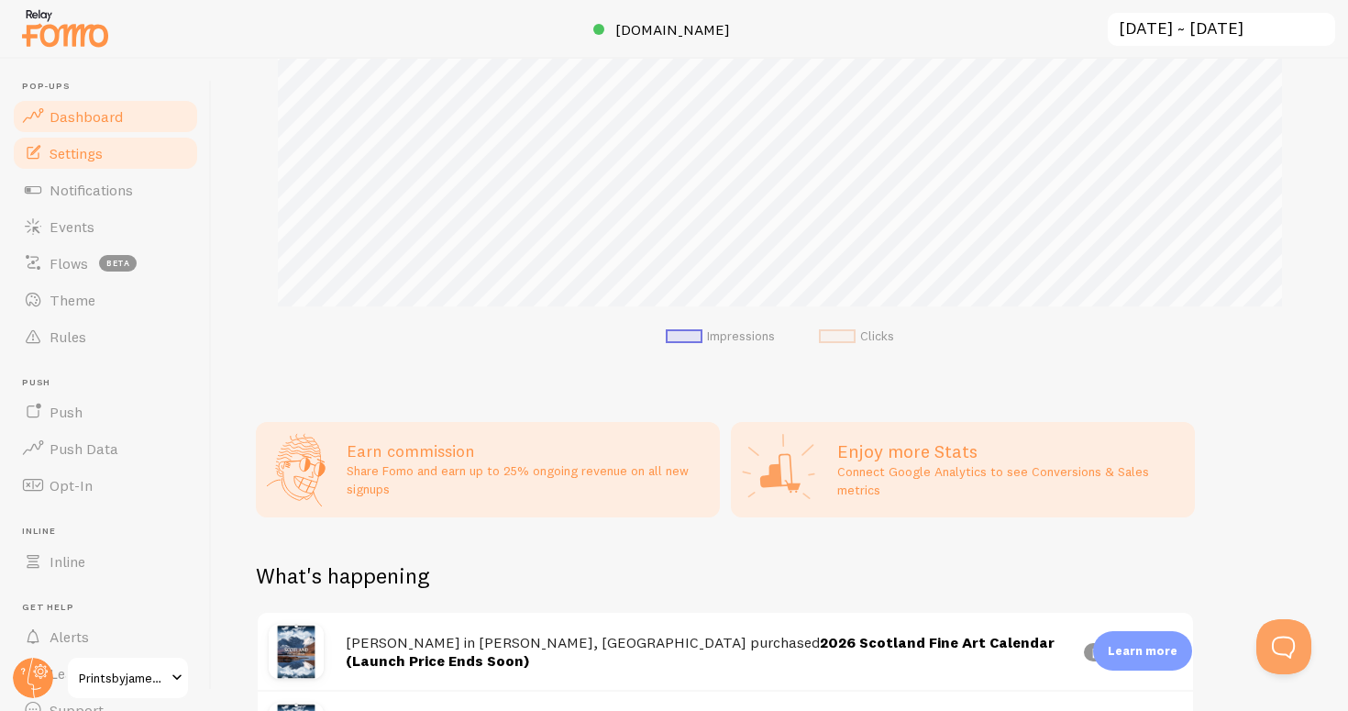
click at [81, 157] on span "Settings" at bounding box center [76, 153] width 53 height 18
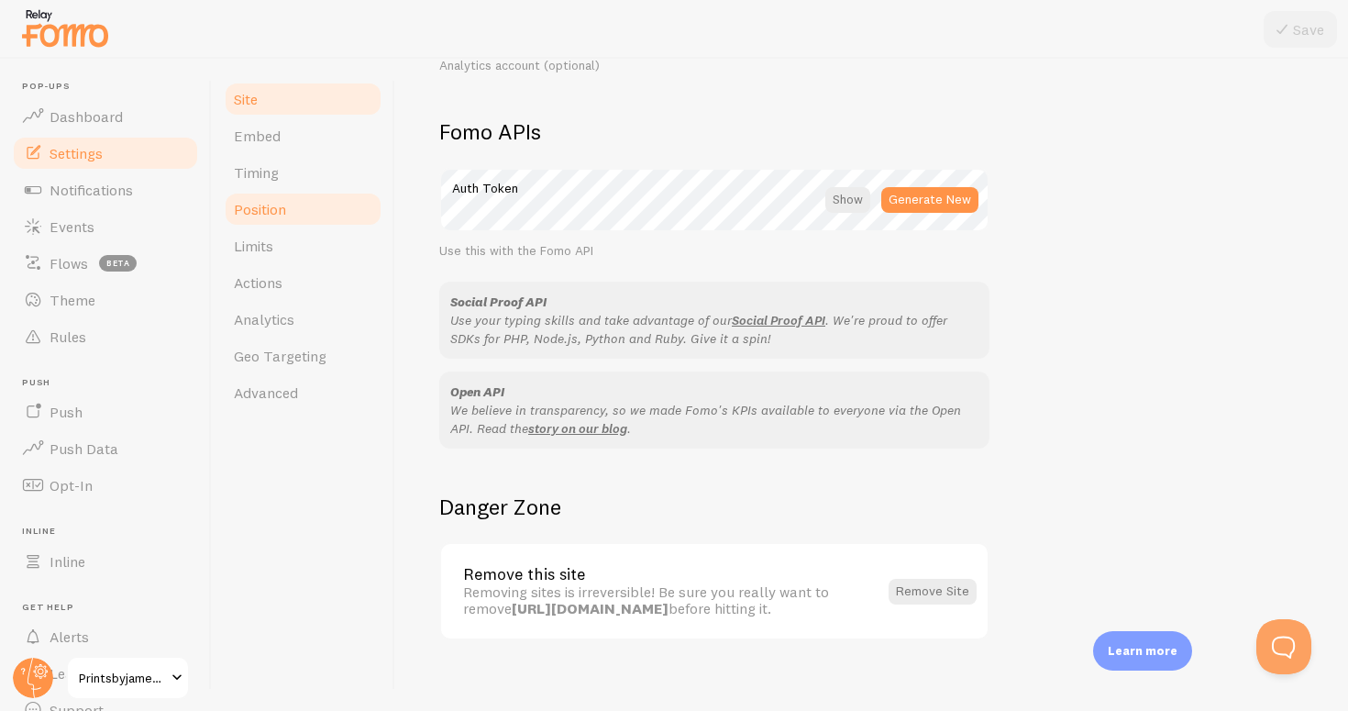
scroll to position [1002, 0]
click at [275, 138] on span "Embed" at bounding box center [257, 136] width 47 height 18
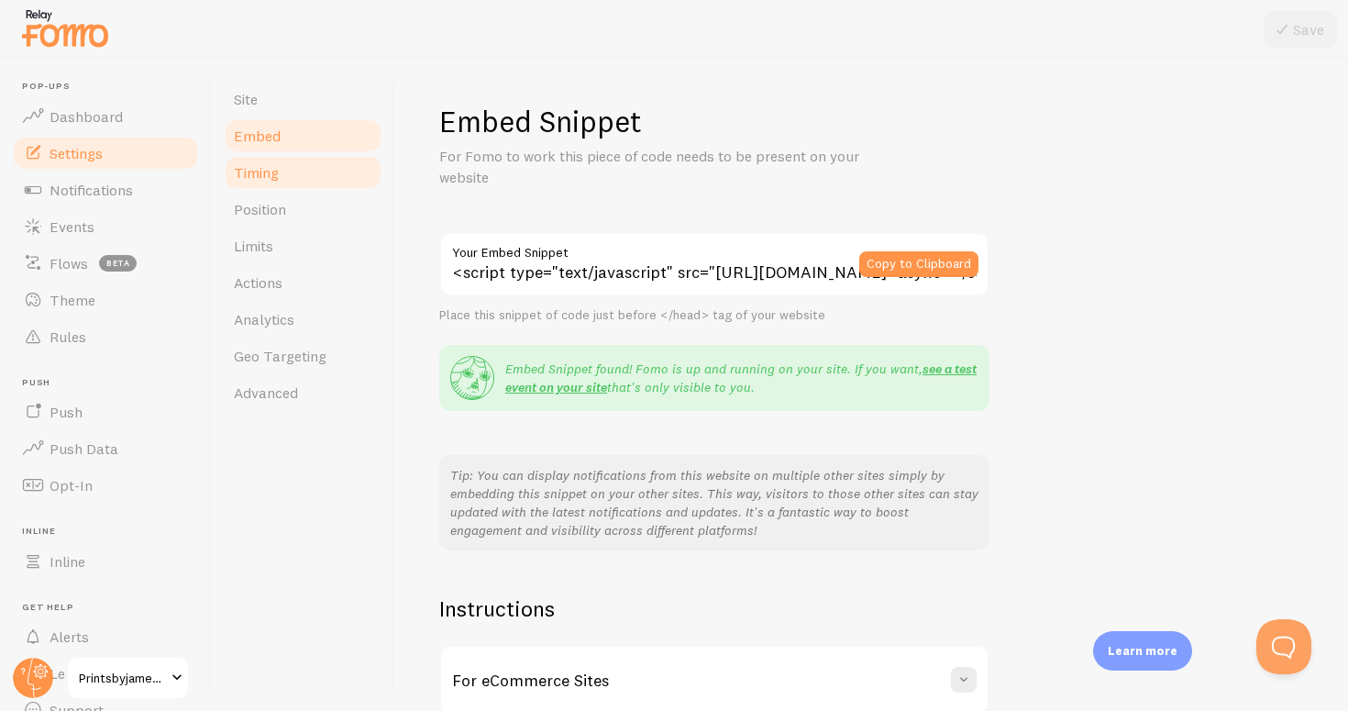
click at [263, 171] on span "Timing" at bounding box center [256, 172] width 45 height 18
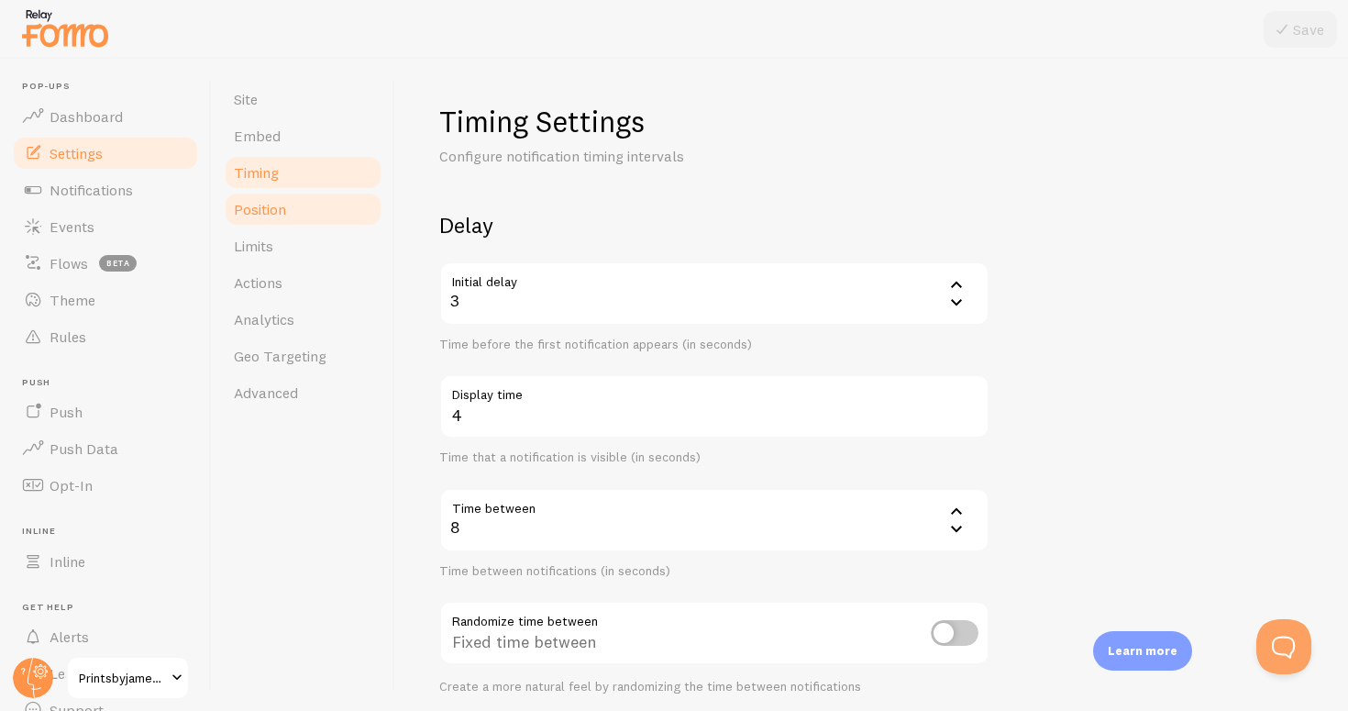
click at [267, 211] on span "Position" at bounding box center [260, 209] width 52 height 18
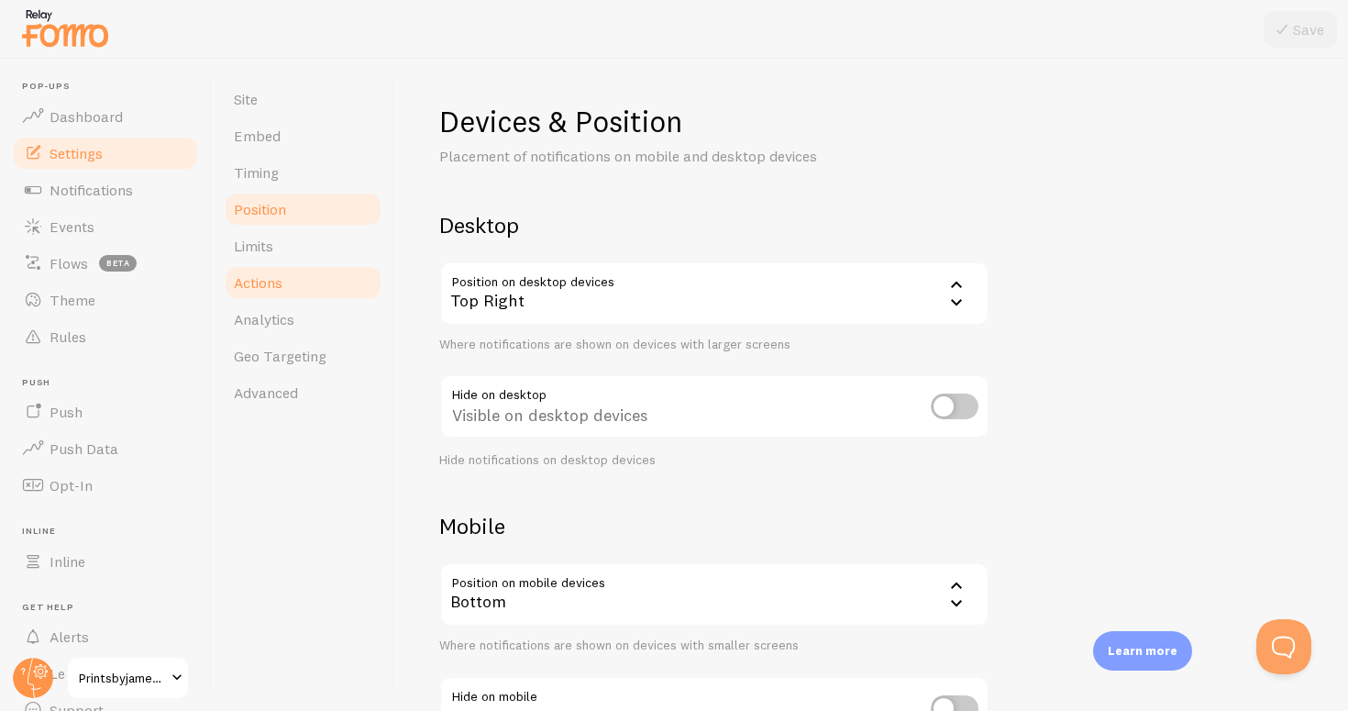
click at [266, 272] on link "Actions" at bounding box center [303, 282] width 160 height 37
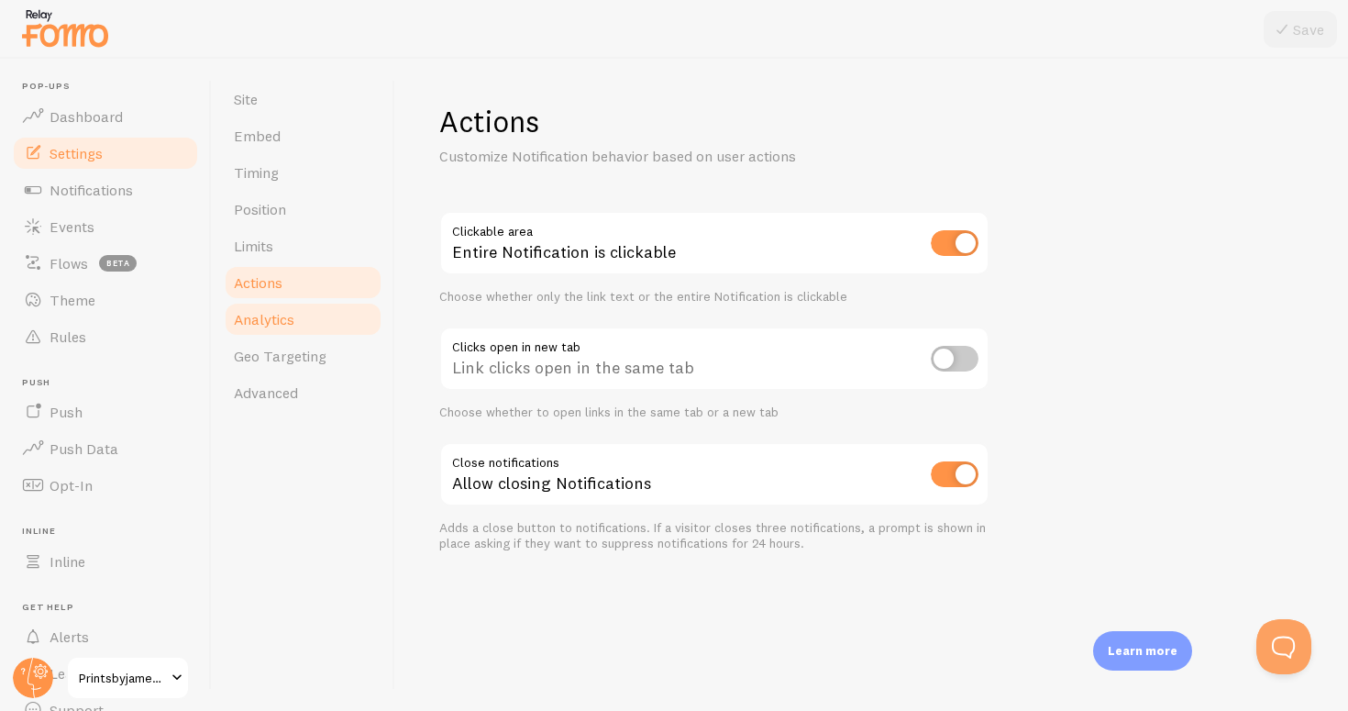
click at [274, 310] on span "Analytics" at bounding box center [264, 319] width 61 height 18
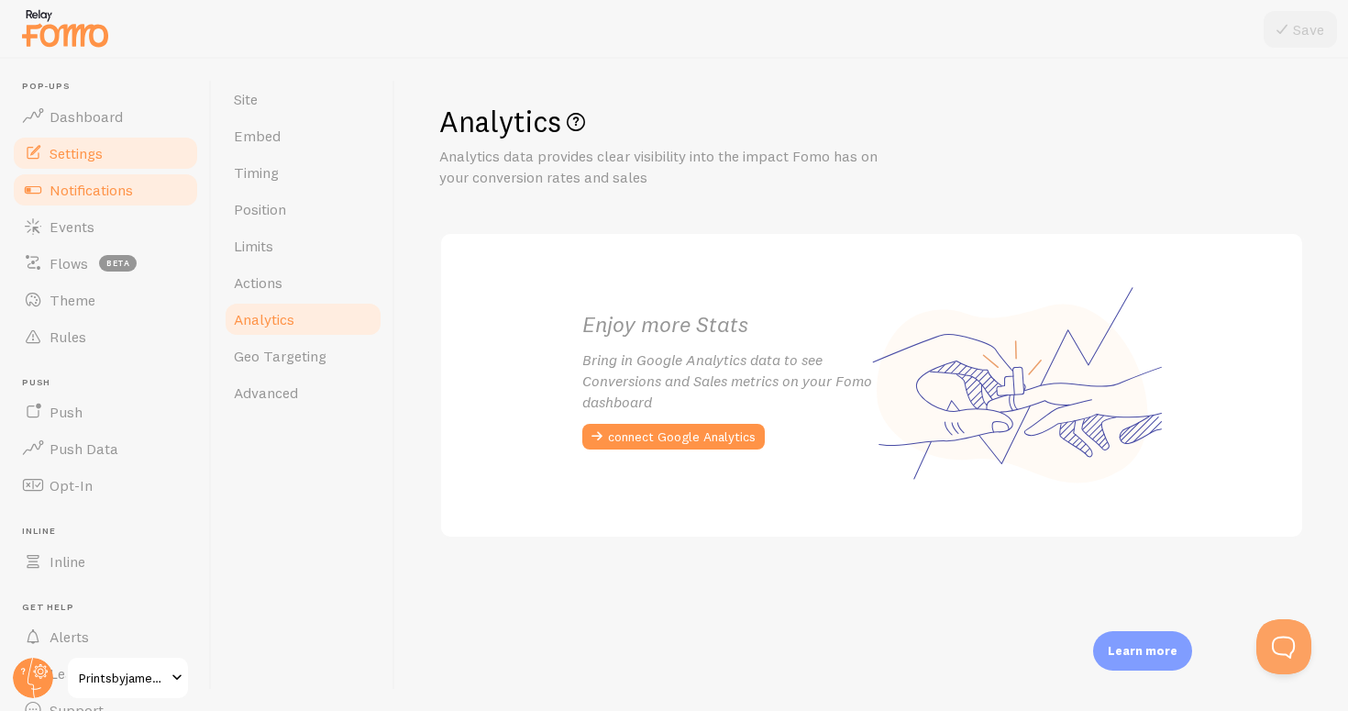
click at [108, 181] on span "Notifications" at bounding box center [91, 190] width 83 height 18
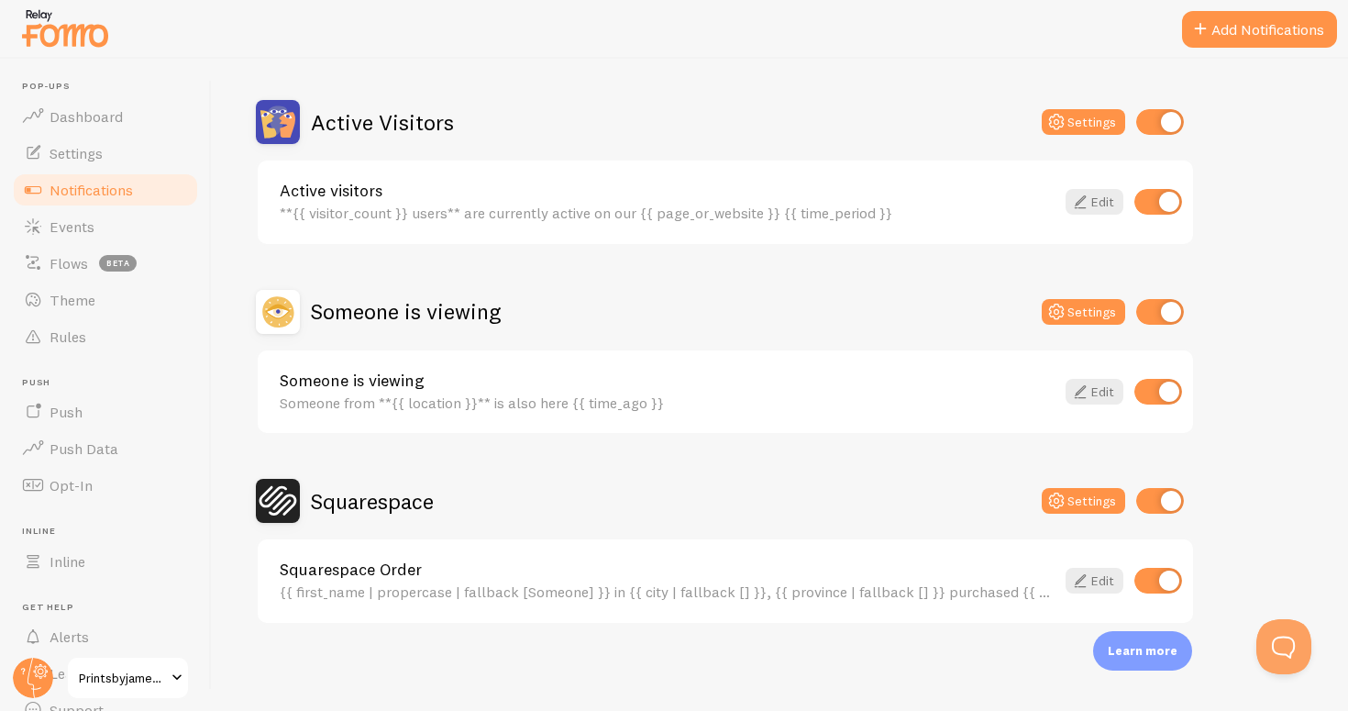
scroll to position [150, 0]
click at [1170, 122] on input "checkbox" at bounding box center [1160, 123] width 48 height 26
checkbox input "false"
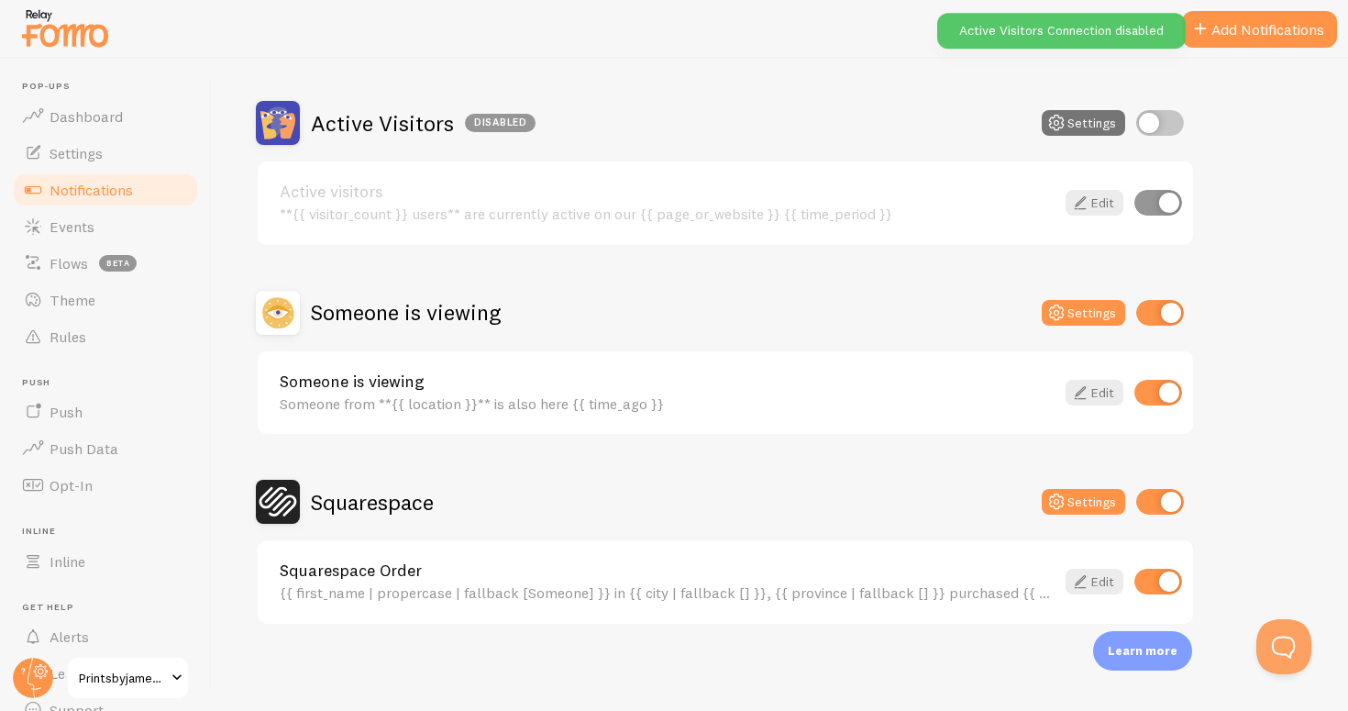
click at [1157, 300] on input "checkbox" at bounding box center [1160, 313] width 48 height 26
checkbox input "false"
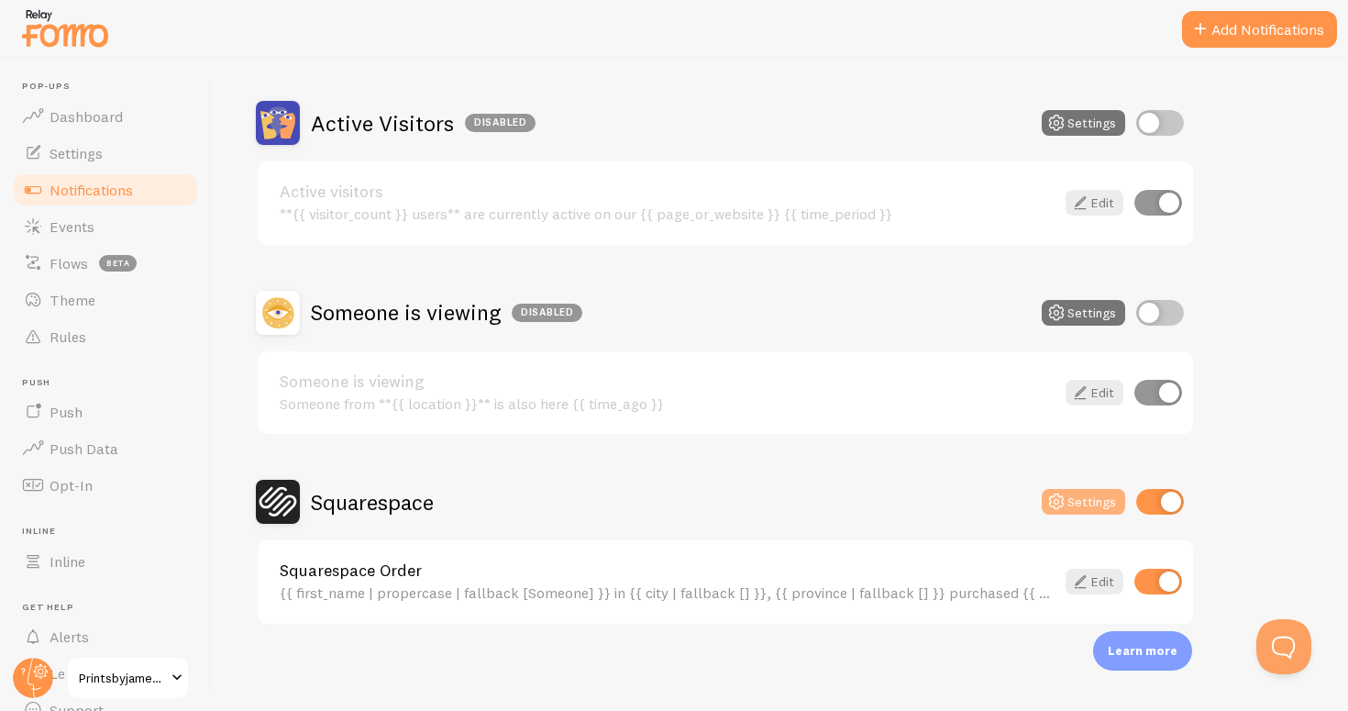
click at [1099, 490] on button "Settings" at bounding box center [1082, 502] width 83 height 26
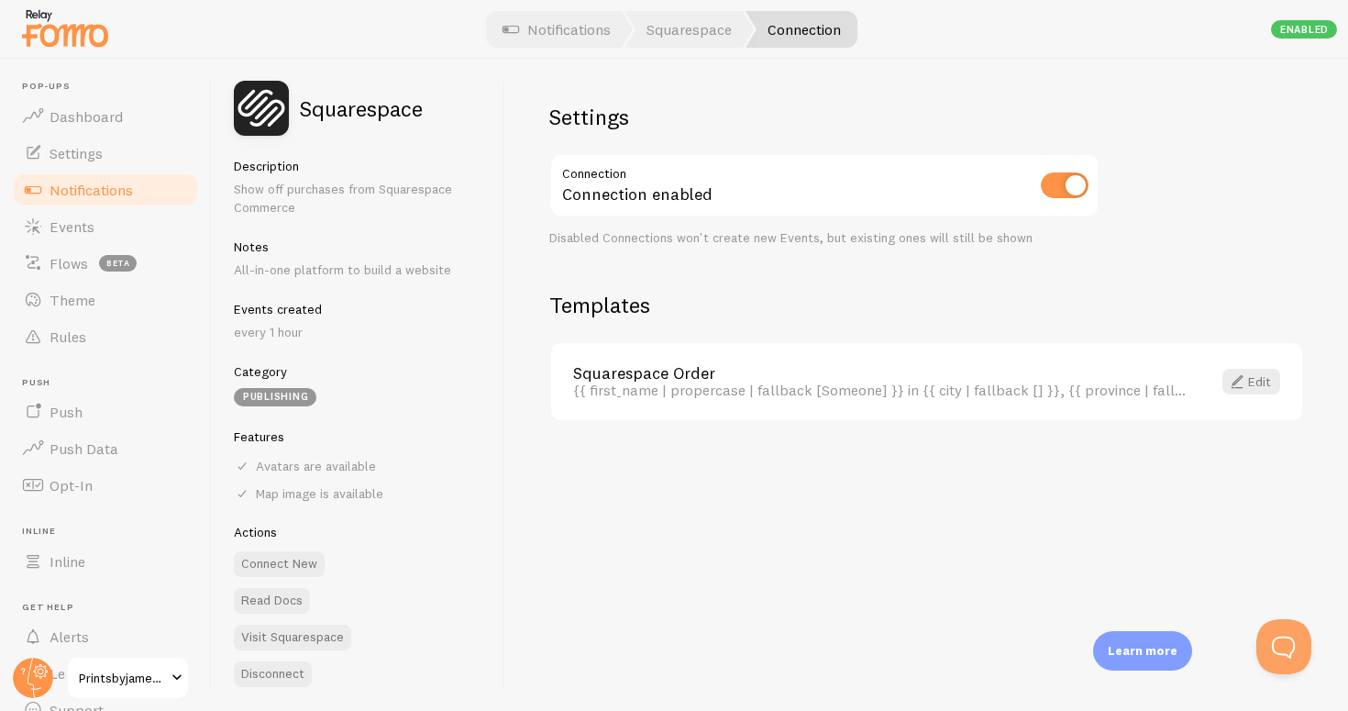
click at [330, 457] on div "Avatars are available" at bounding box center [358, 465] width 248 height 17
click at [286, 588] on link "Read Docs" at bounding box center [272, 601] width 76 height 26
click at [1259, 372] on link "Edit" at bounding box center [1251, 382] width 58 height 26
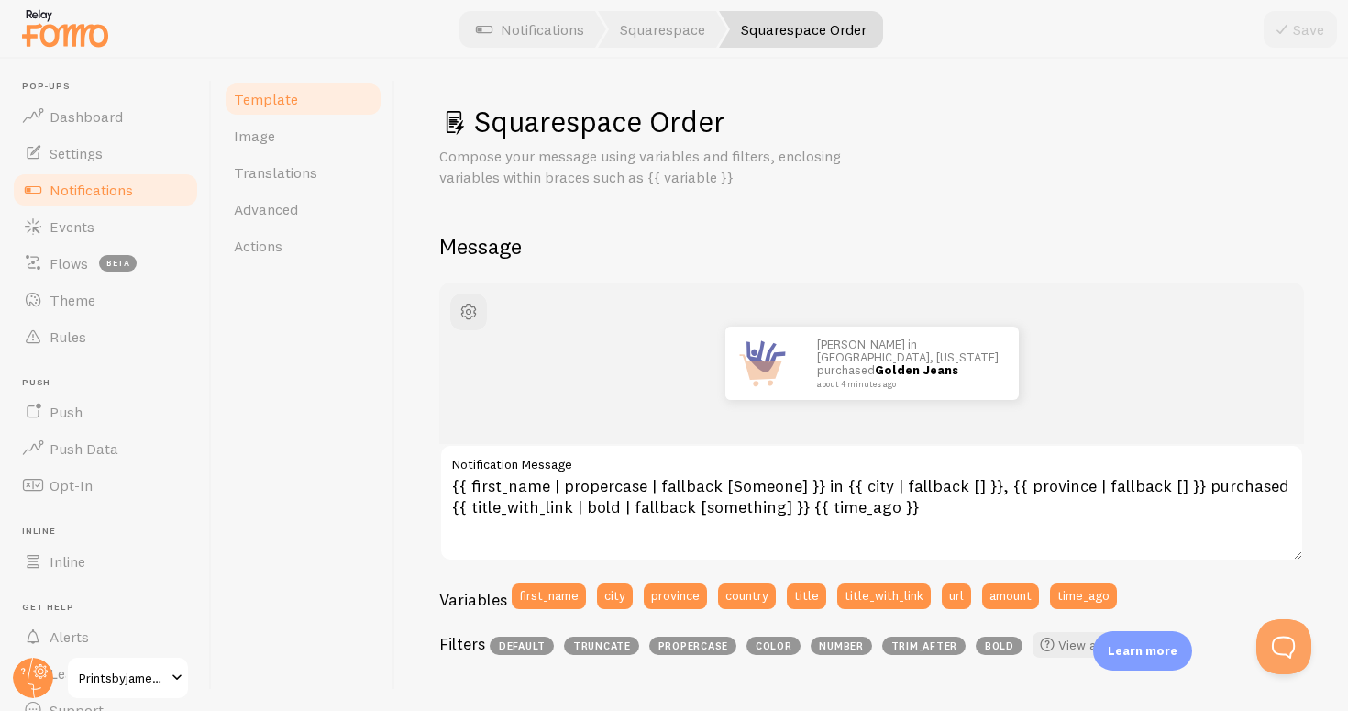
scroll to position [161, 0]
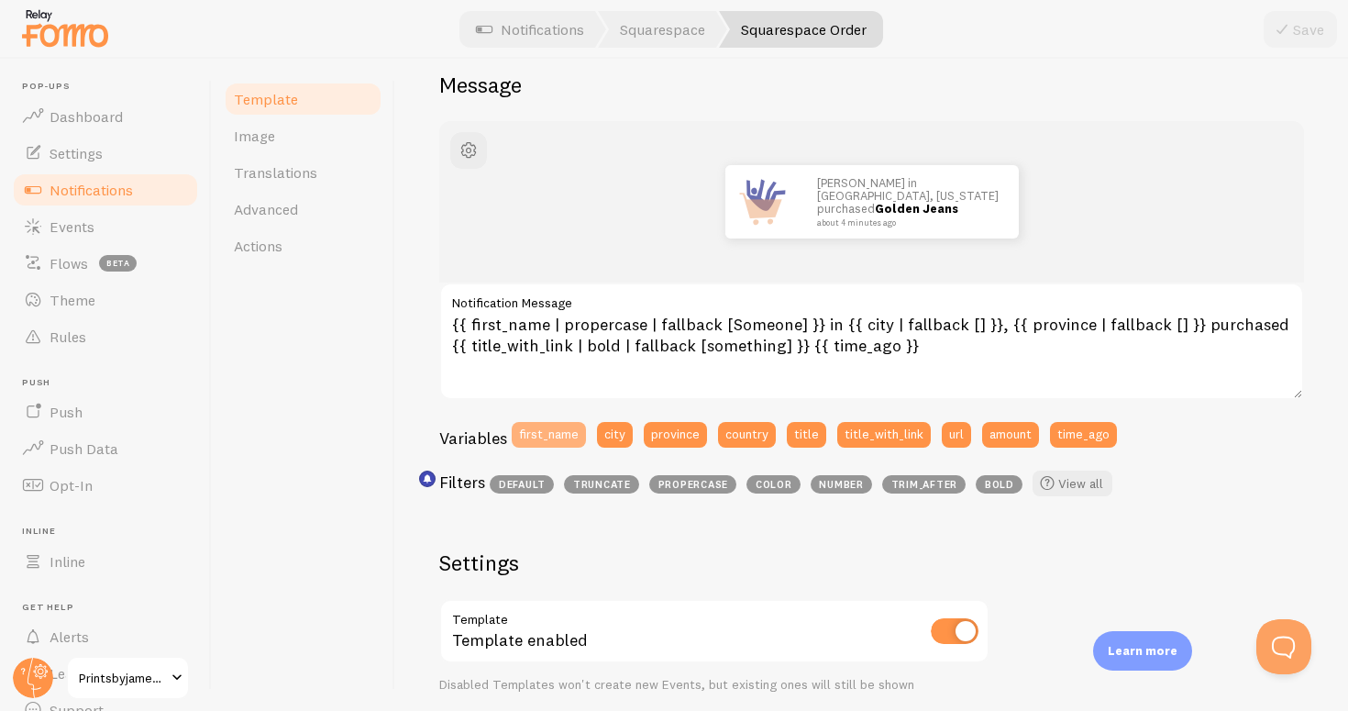
click at [570, 429] on button "first_name" at bounding box center [549, 435] width 74 height 26
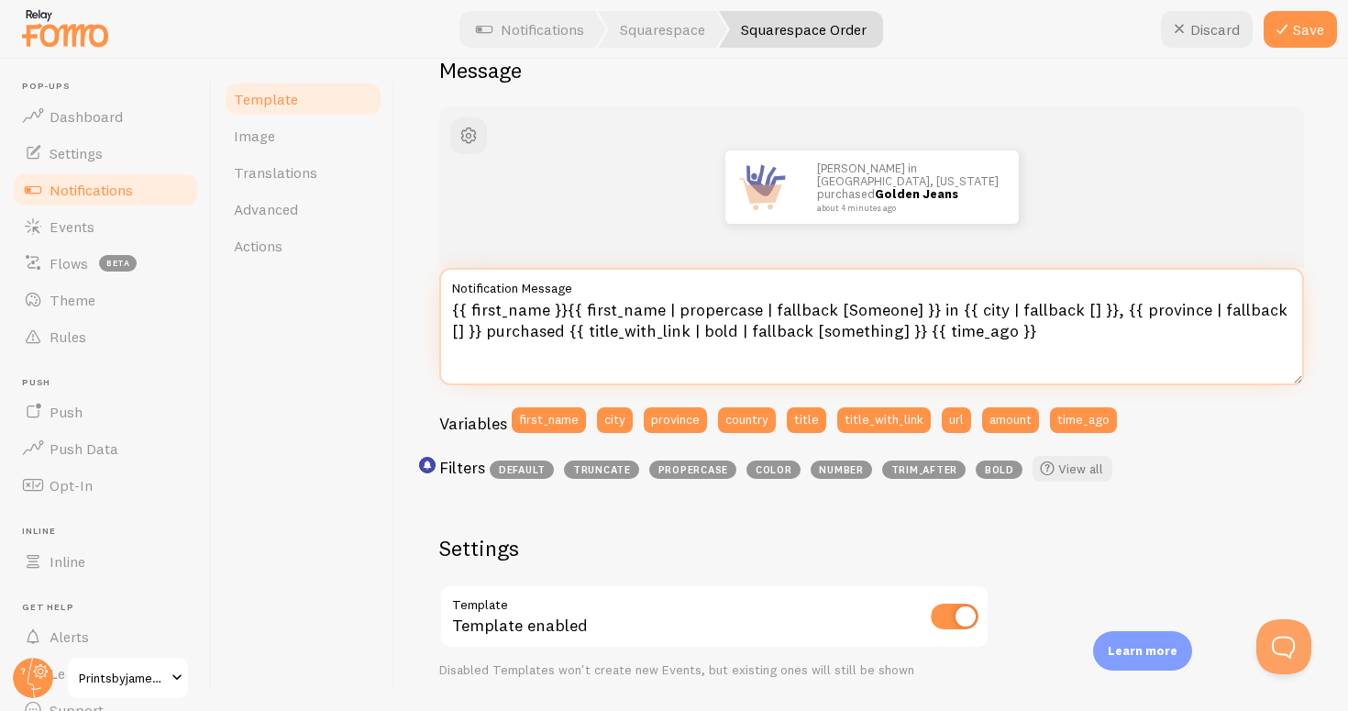
scroll to position [162, 0]
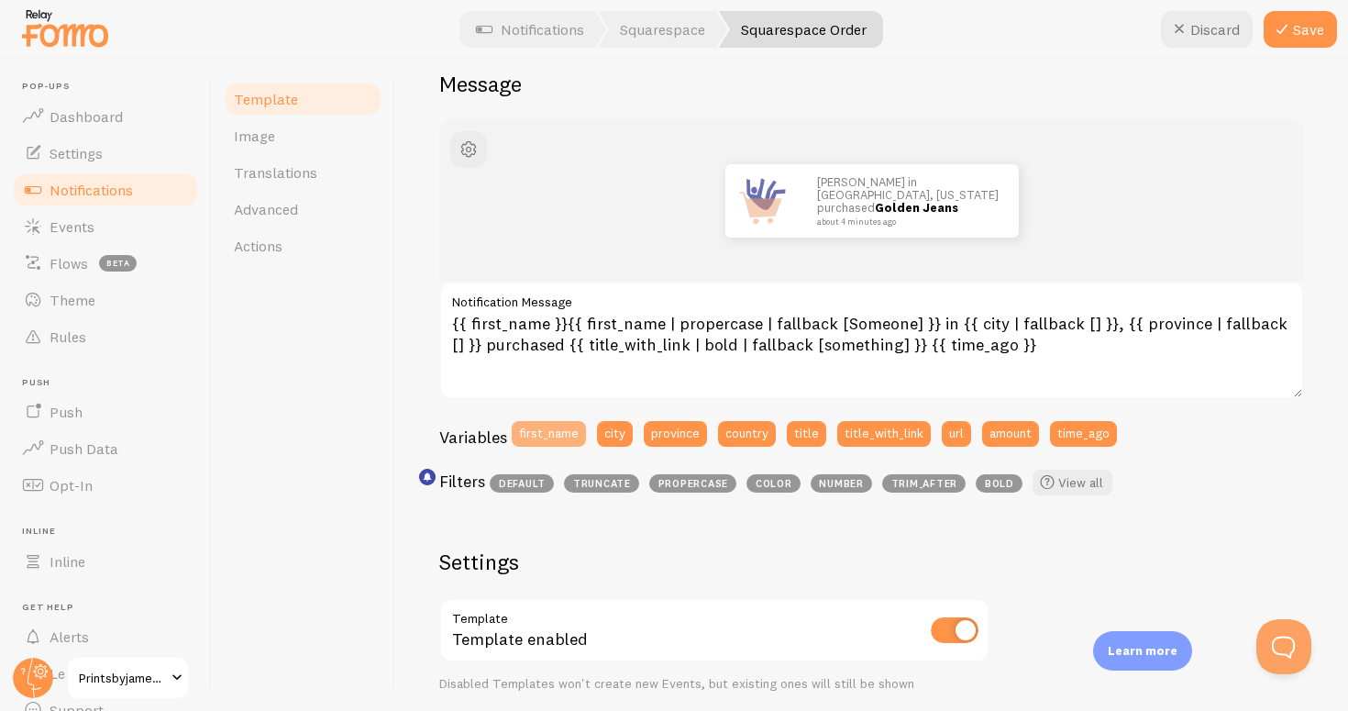
click at [559, 430] on button "first_name" at bounding box center [549, 434] width 74 height 26
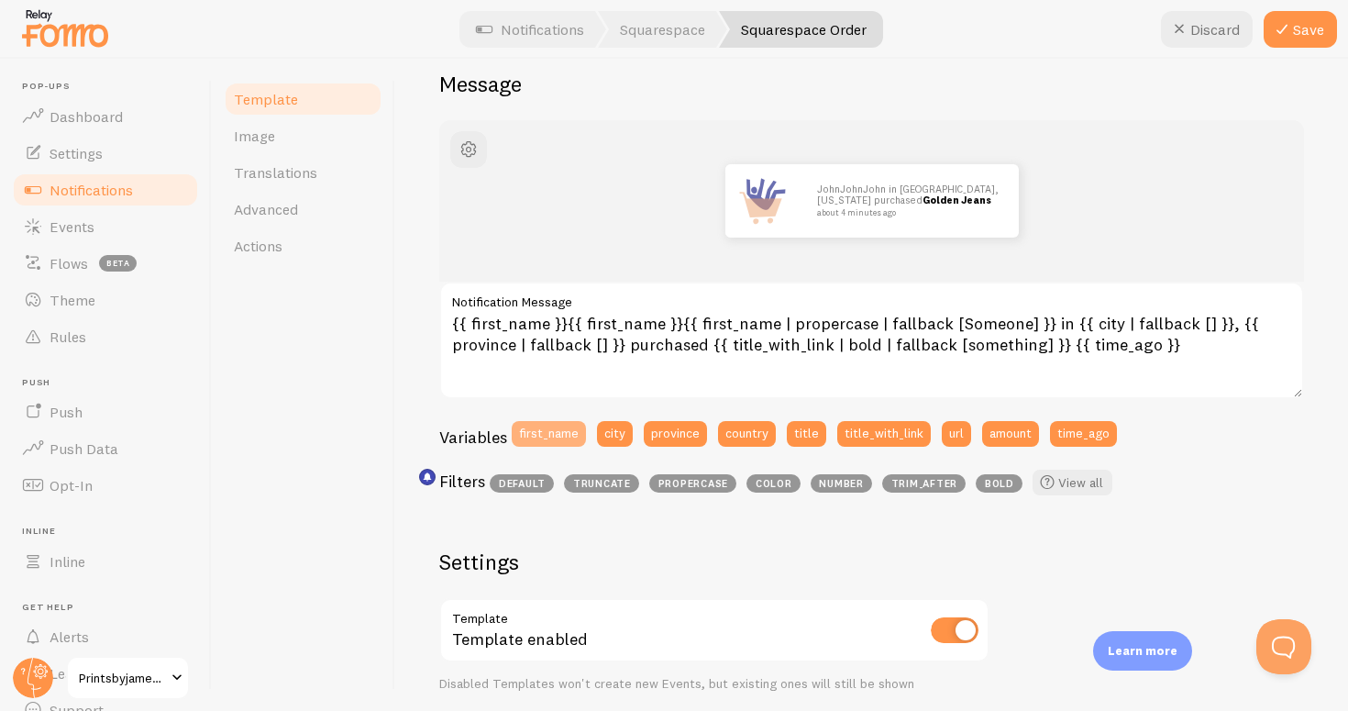
click at [559, 430] on button "first_name" at bounding box center [549, 434] width 74 height 26
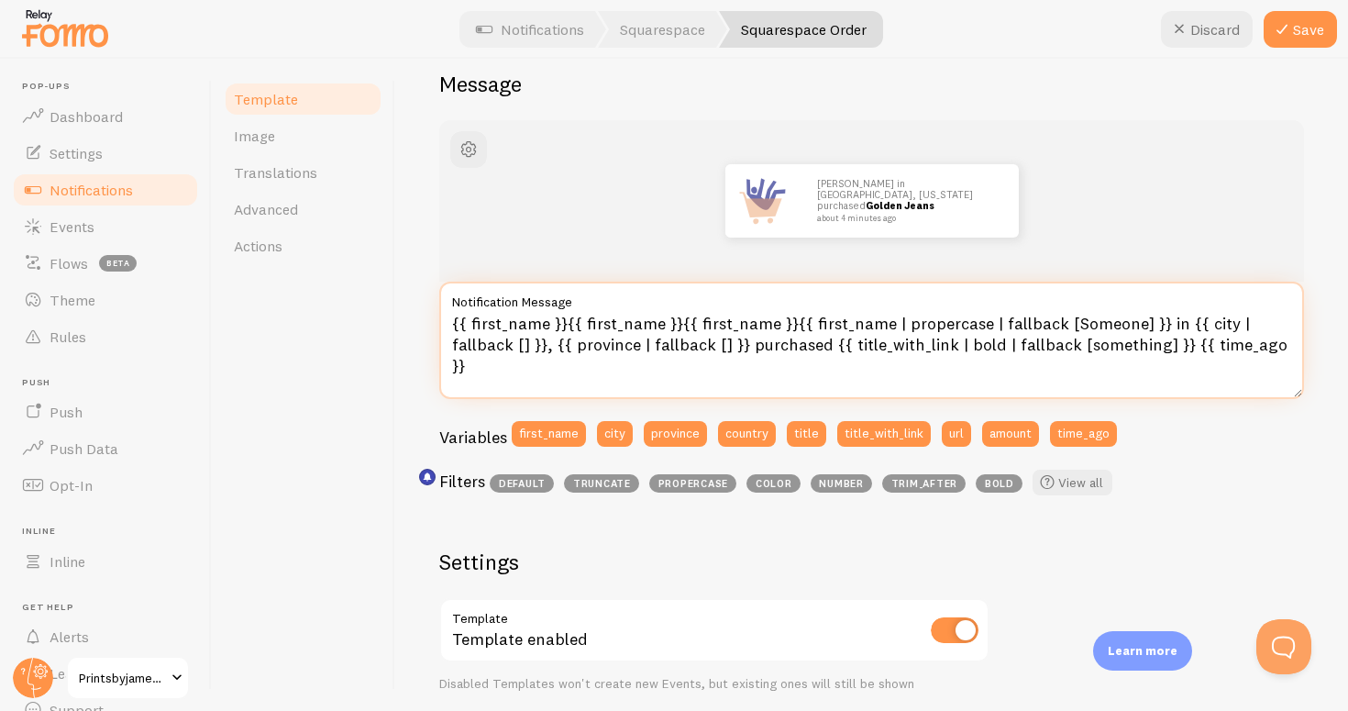
drag, startPoint x: 787, startPoint y: 318, endPoint x: 449, endPoint y: 312, distance: 337.4
click at [449, 312] on textarea "{{ first_name }}{{ first_name }}{{ first_name }}{{ first_name | propercase | fa…" at bounding box center [871, 339] width 865 height 117
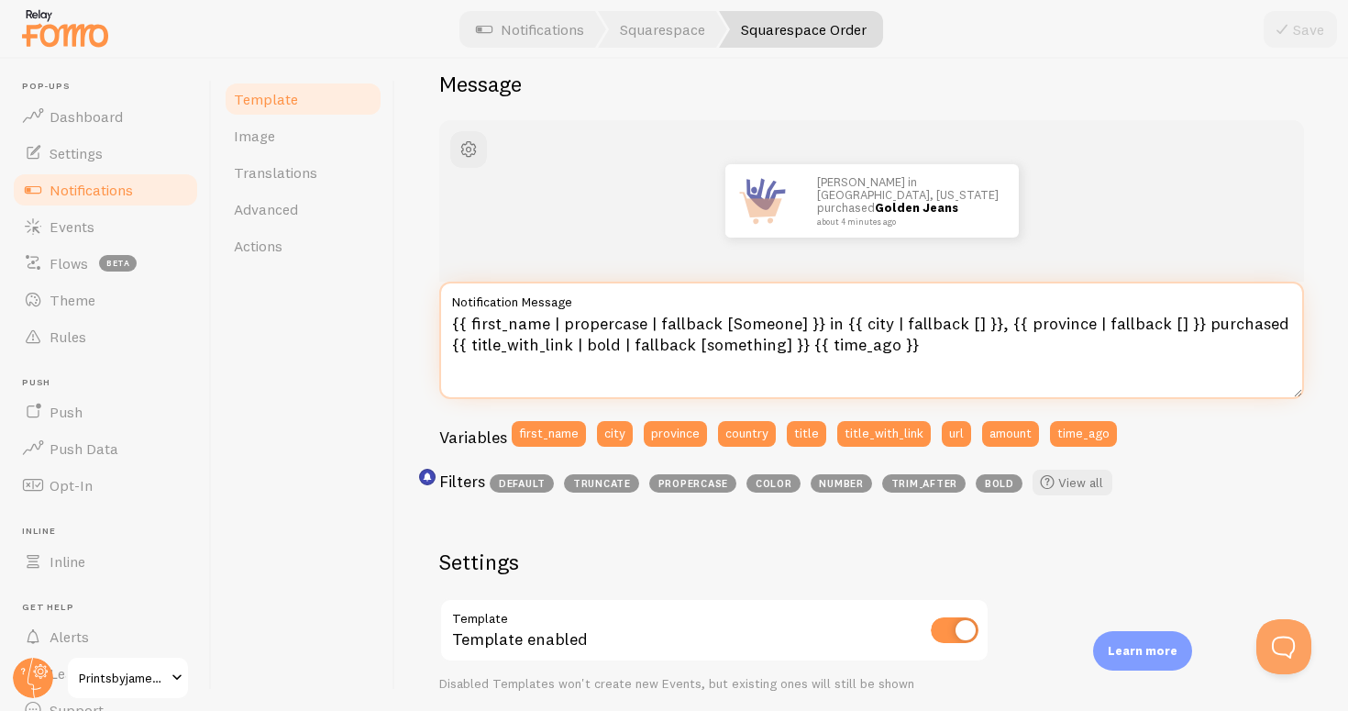
drag, startPoint x: 714, startPoint y: 316, endPoint x: 382, endPoint y: 314, distance: 331.9
click at [382, 314] on div "Template Image Translations Advanced Actions Squarespace Order Compose your mes…" at bounding box center [780, 385] width 1136 height 652
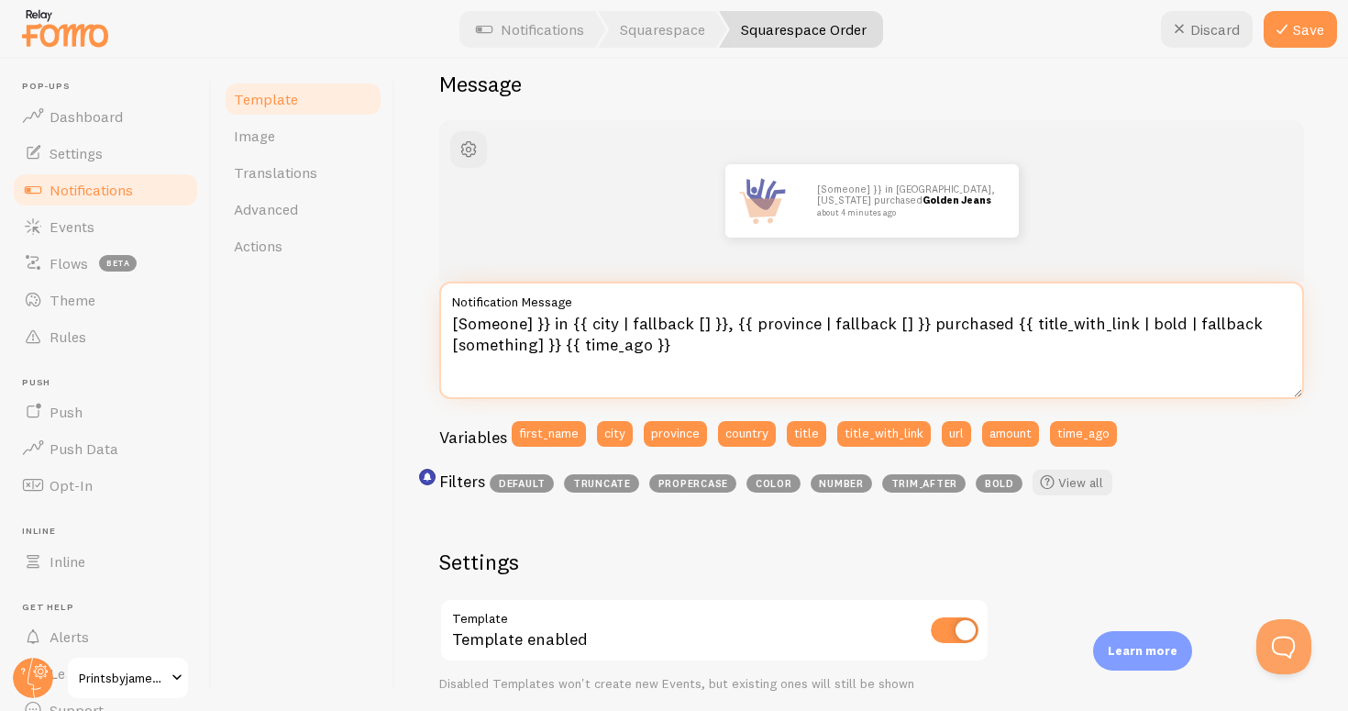
click at [550, 320] on textarea "[Someone] }} in {{ city | fallback [] }}, {{ province | fallback [] }} purchase…" at bounding box center [871, 339] width 865 height 117
click at [456, 317] on textarea "[Someone in {{ city | fallback [] }}, {{ province | fallback [] }} purchased {{…" at bounding box center [871, 339] width 865 height 117
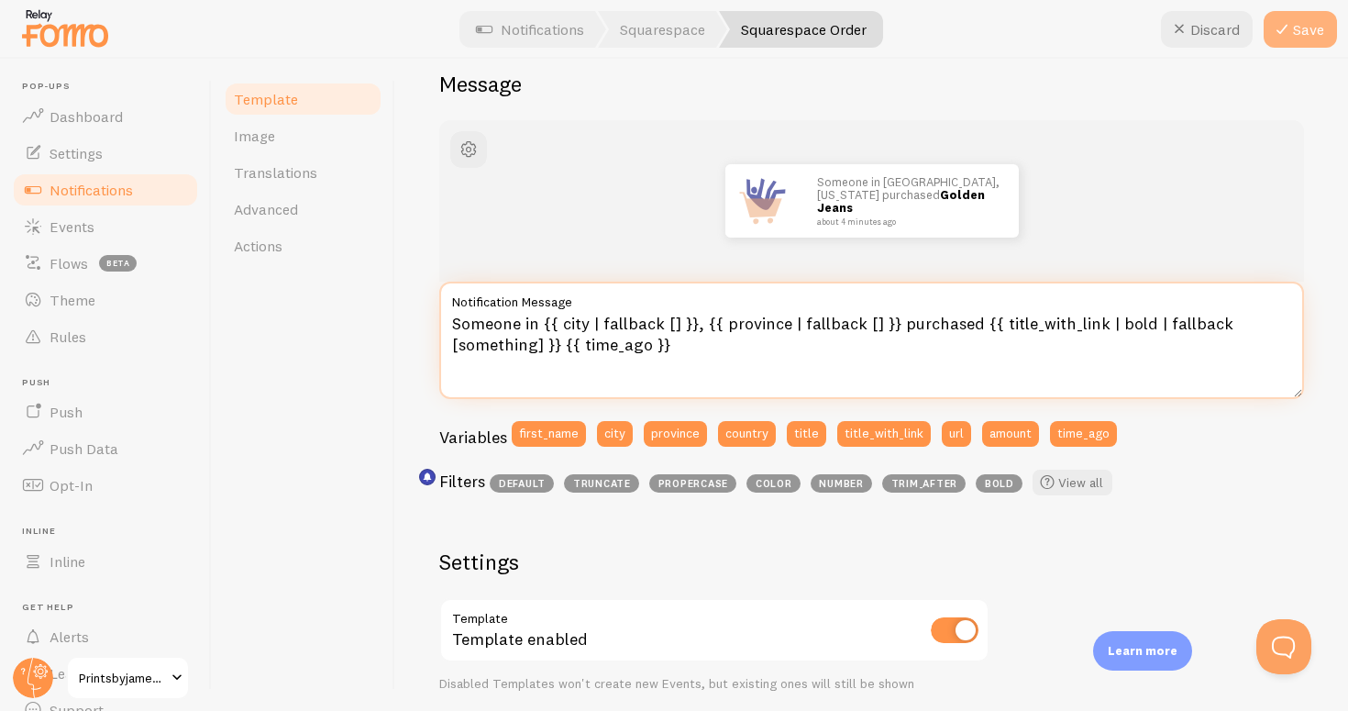
type textarea "Someone in {{ city | fallback [] }}, {{ province | fallback [] }} purchased {{ …"
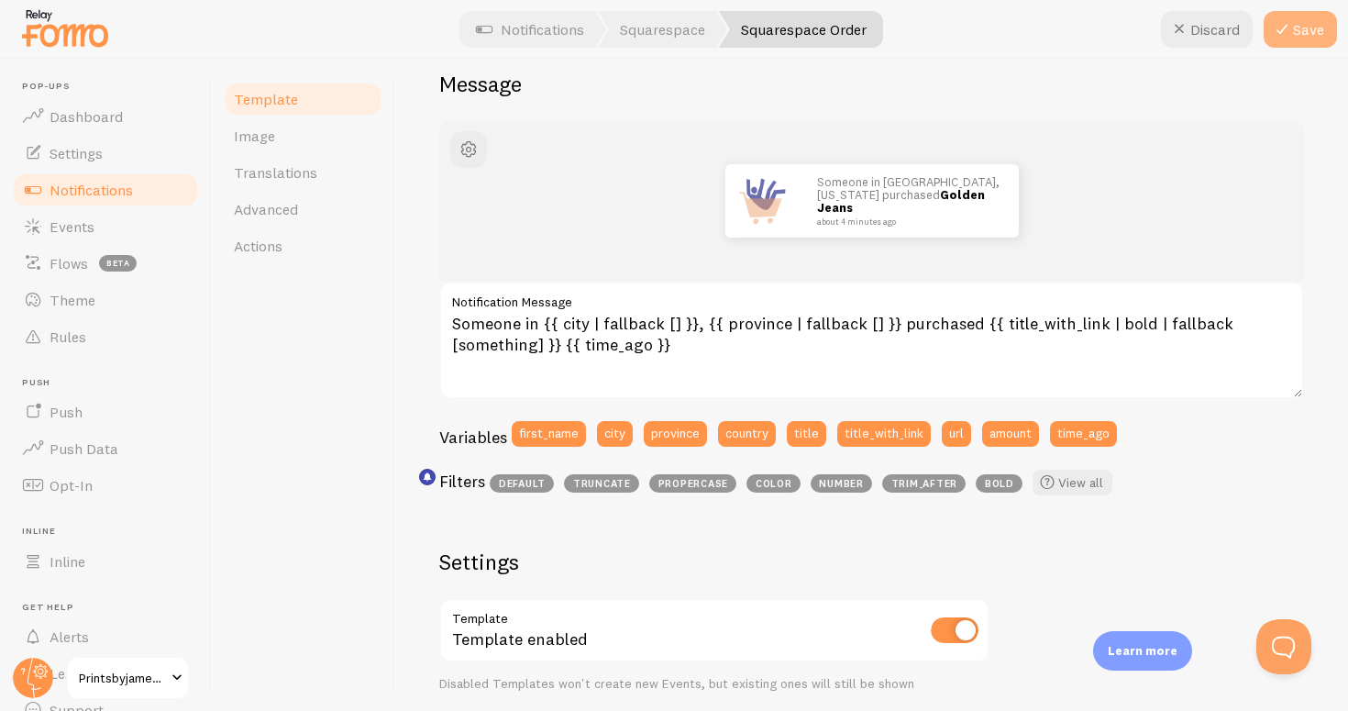
click at [1316, 29] on button "Save" at bounding box center [1299, 29] width 73 height 37
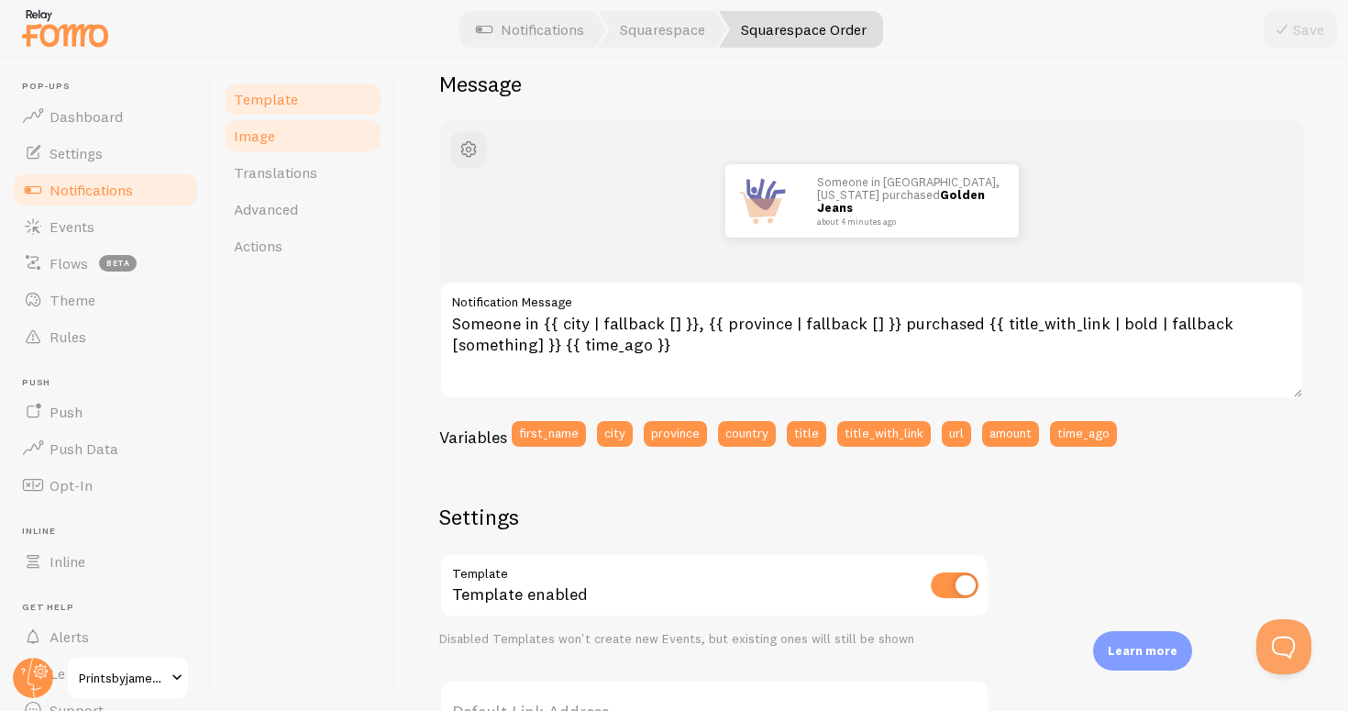
click at [275, 135] on link "Image" at bounding box center [303, 135] width 160 height 37
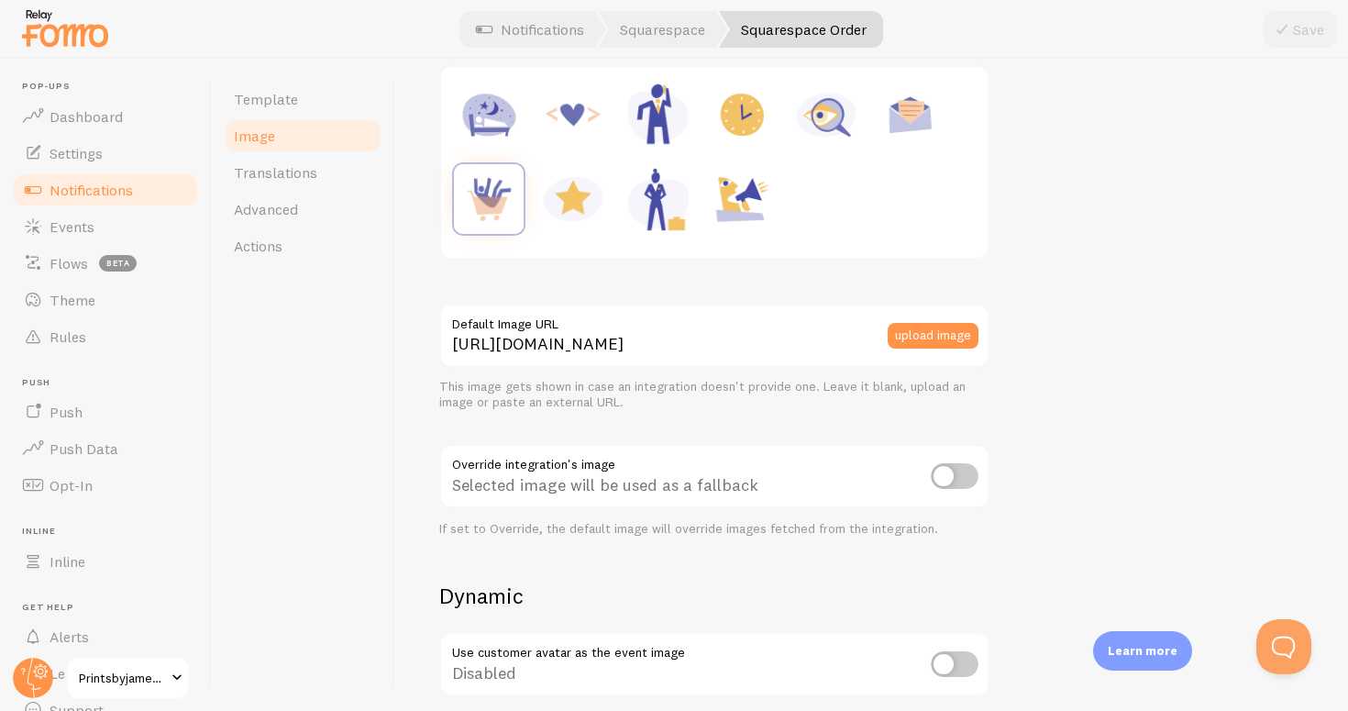
scroll to position [301, 0]
click at [272, 112] on link "Template" at bounding box center [303, 99] width 160 height 37
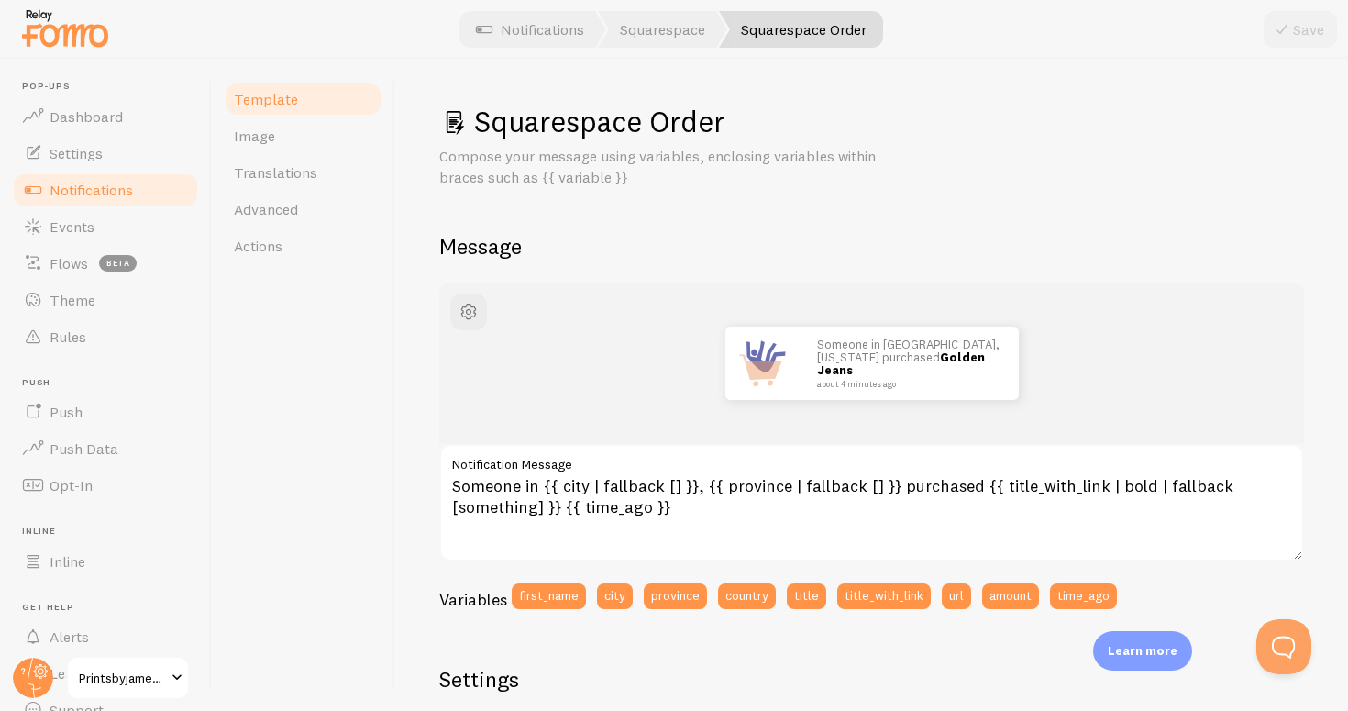
click at [116, 187] on span "Notifications" at bounding box center [91, 190] width 83 height 18
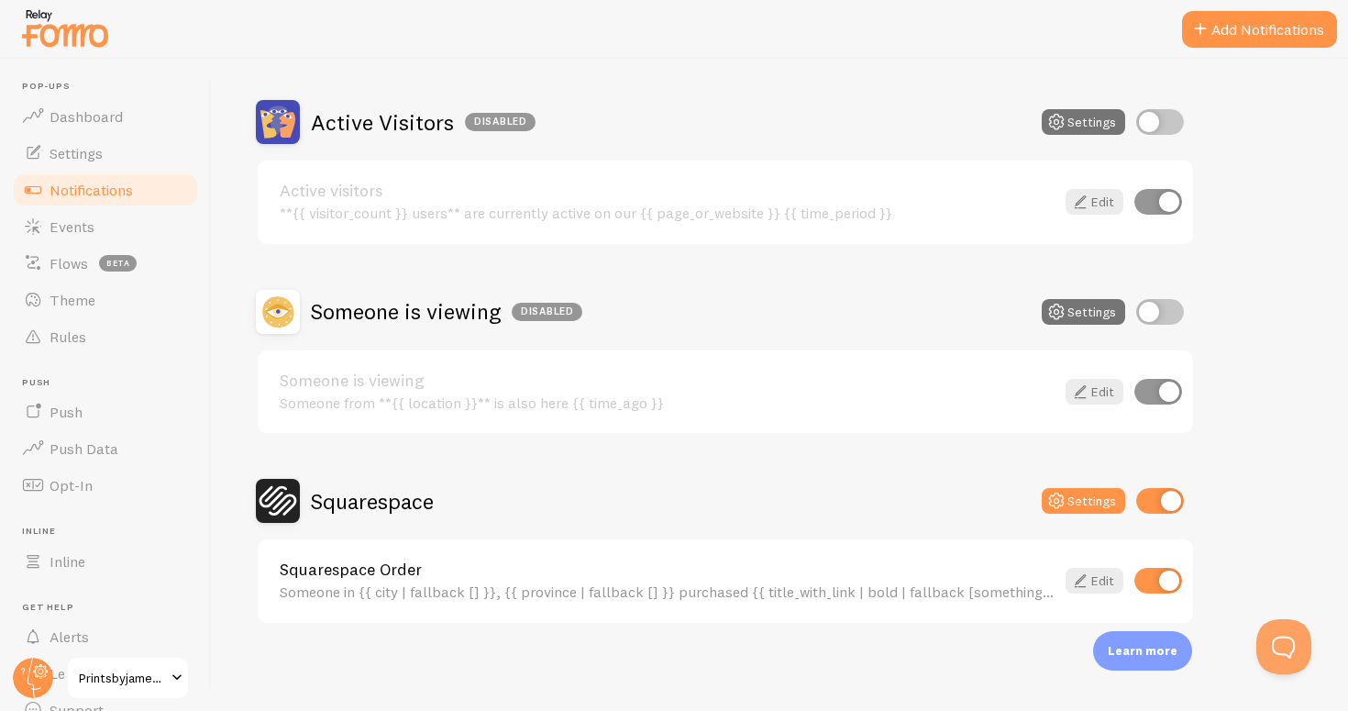
scroll to position [150, 0]
click at [864, 545] on div "Squarespace Order Someone in {{ city | fallback [] }}, {{ province | fallback […" at bounding box center [725, 581] width 935 height 83
click at [1057, 501] on icon at bounding box center [1056, 501] width 22 height 22
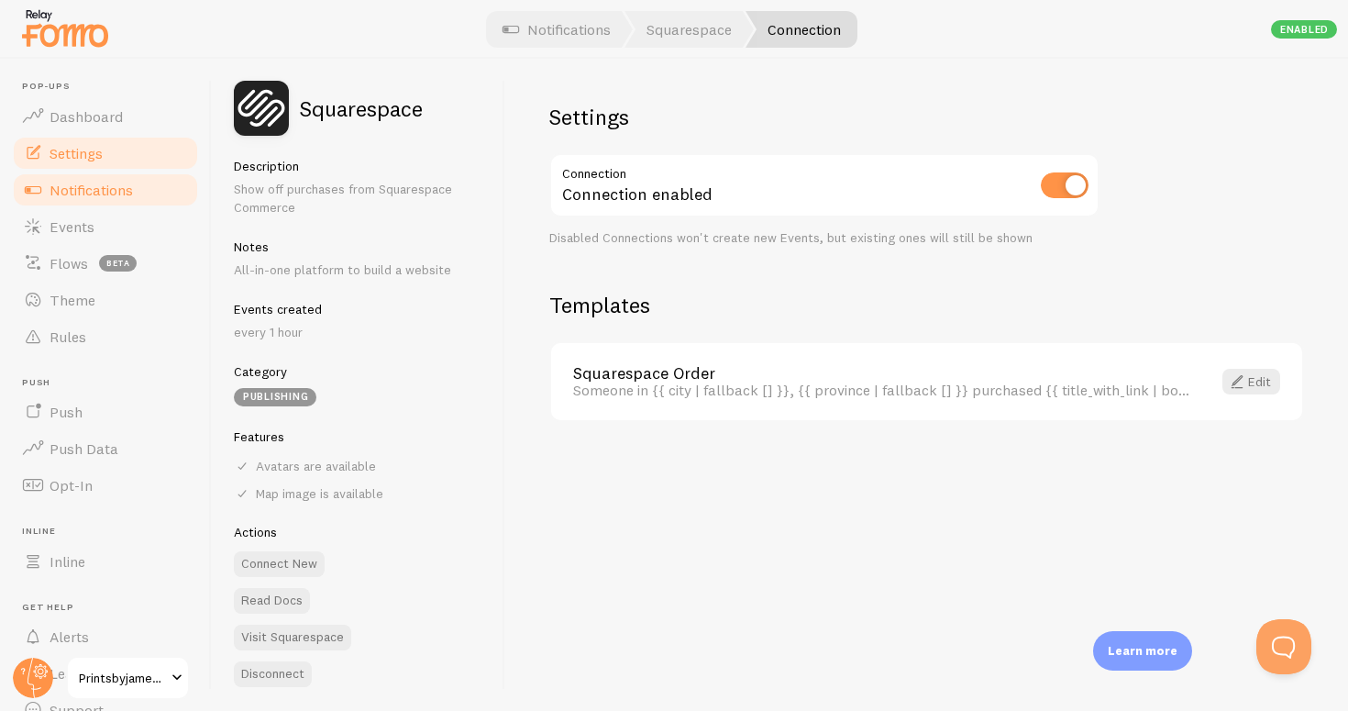
click at [102, 157] on span "Settings" at bounding box center [76, 153] width 53 height 18
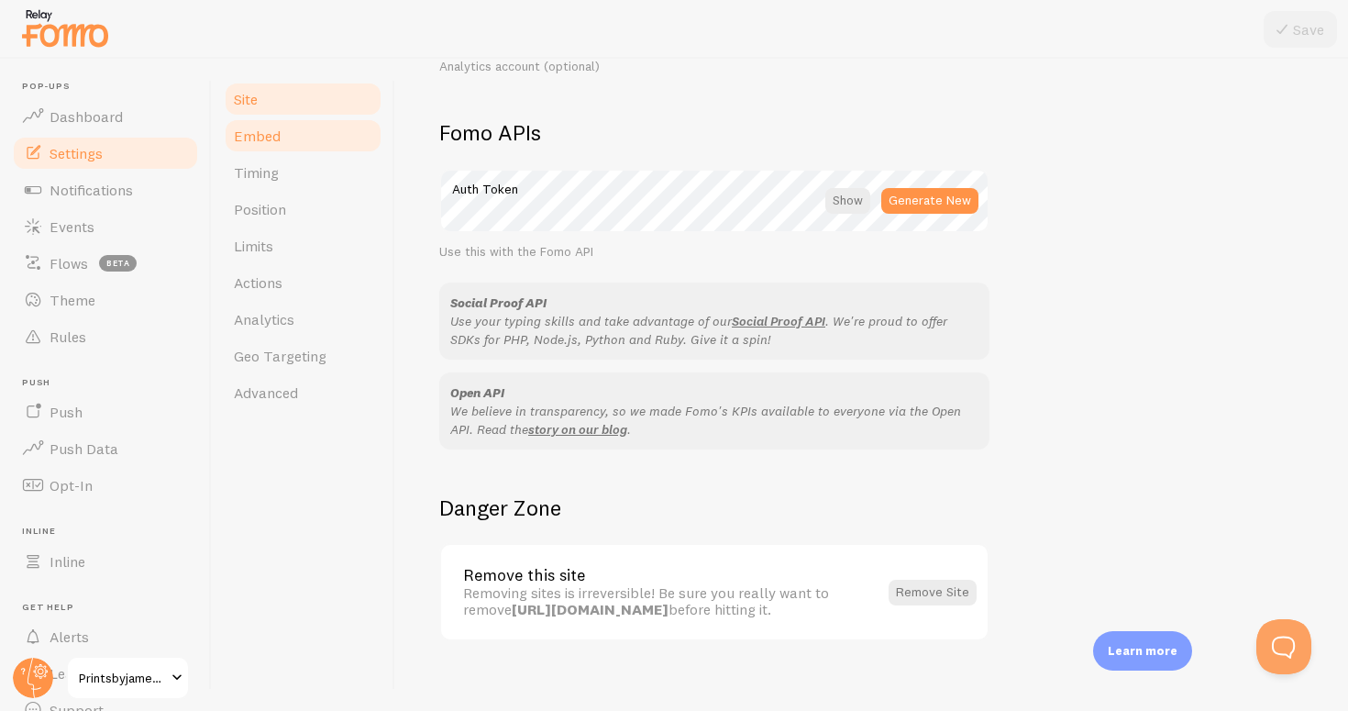
click at [249, 151] on link "Embed" at bounding box center [303, 135] width 160 height 37
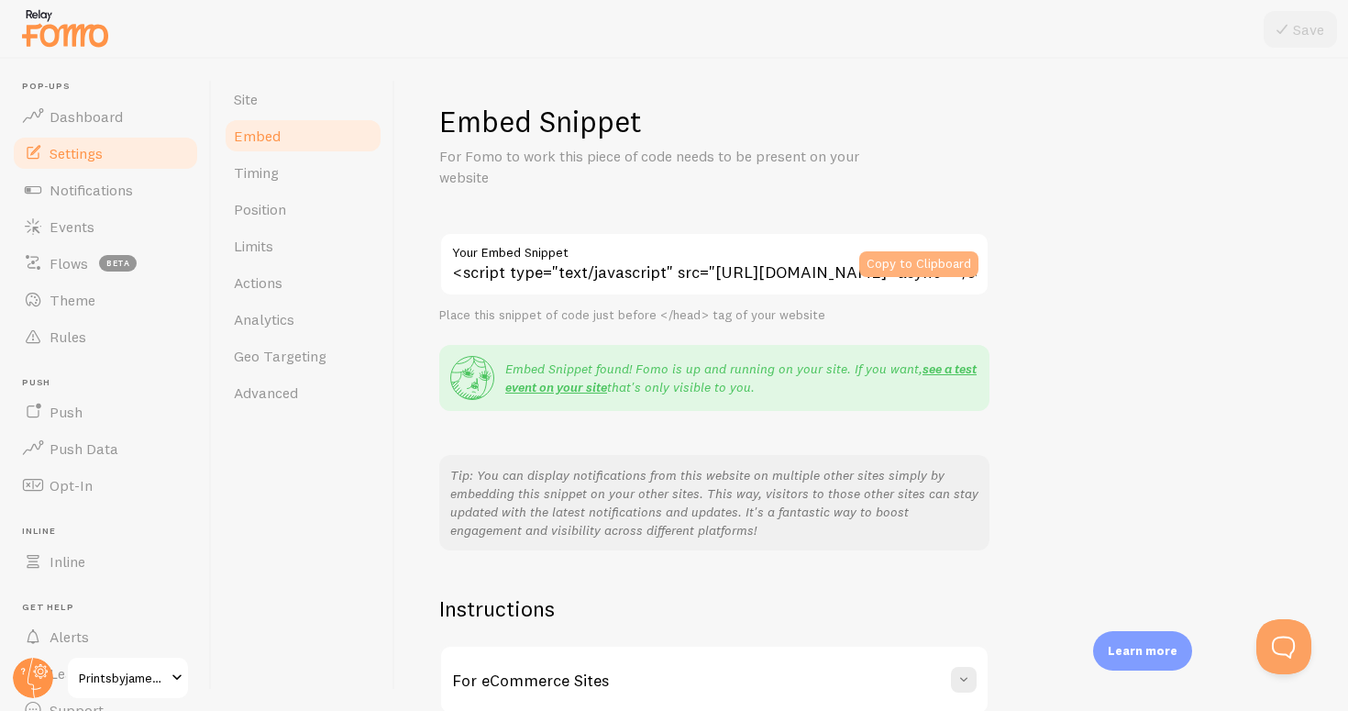
click at [927, 259] on button "Copy to Clipboard" at bounding box center [918, 264] width 119 height 26
click at [79, 227] on span "Events" at bounding box center [72, 226] width 45 height 18
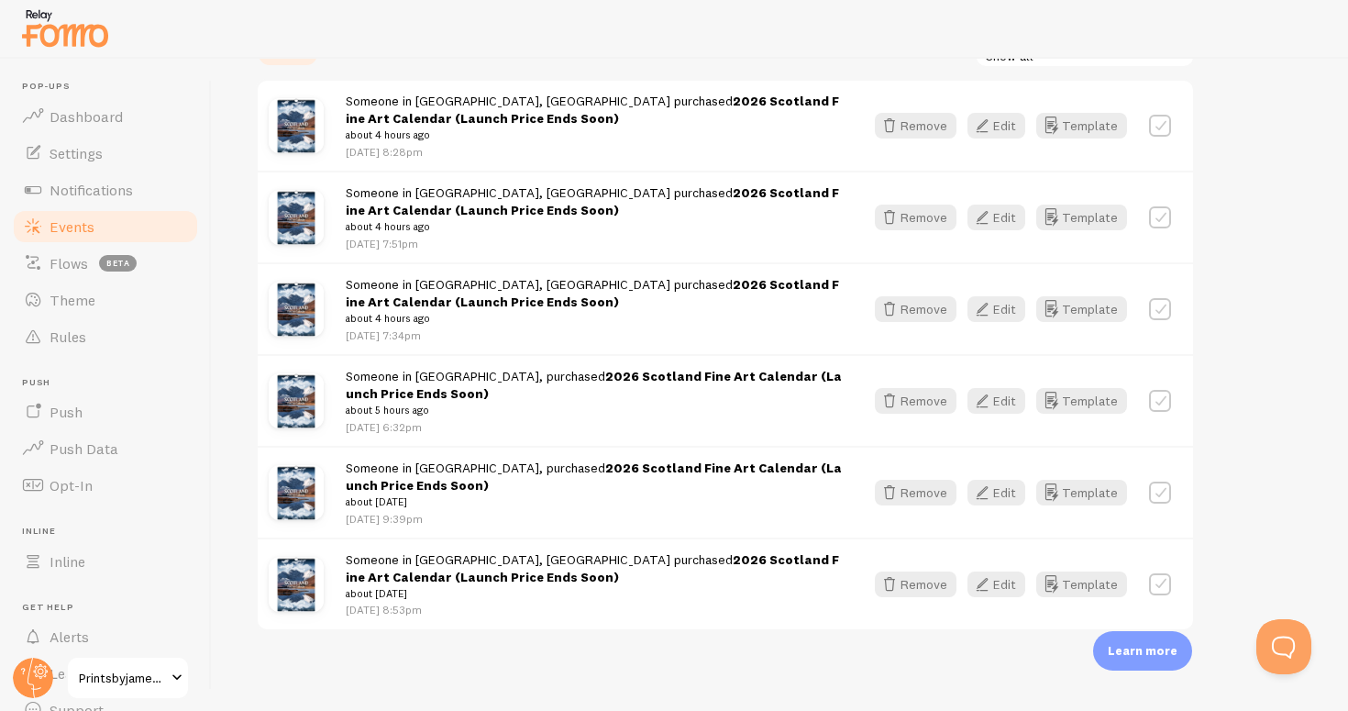
scroll to position [201, 0]
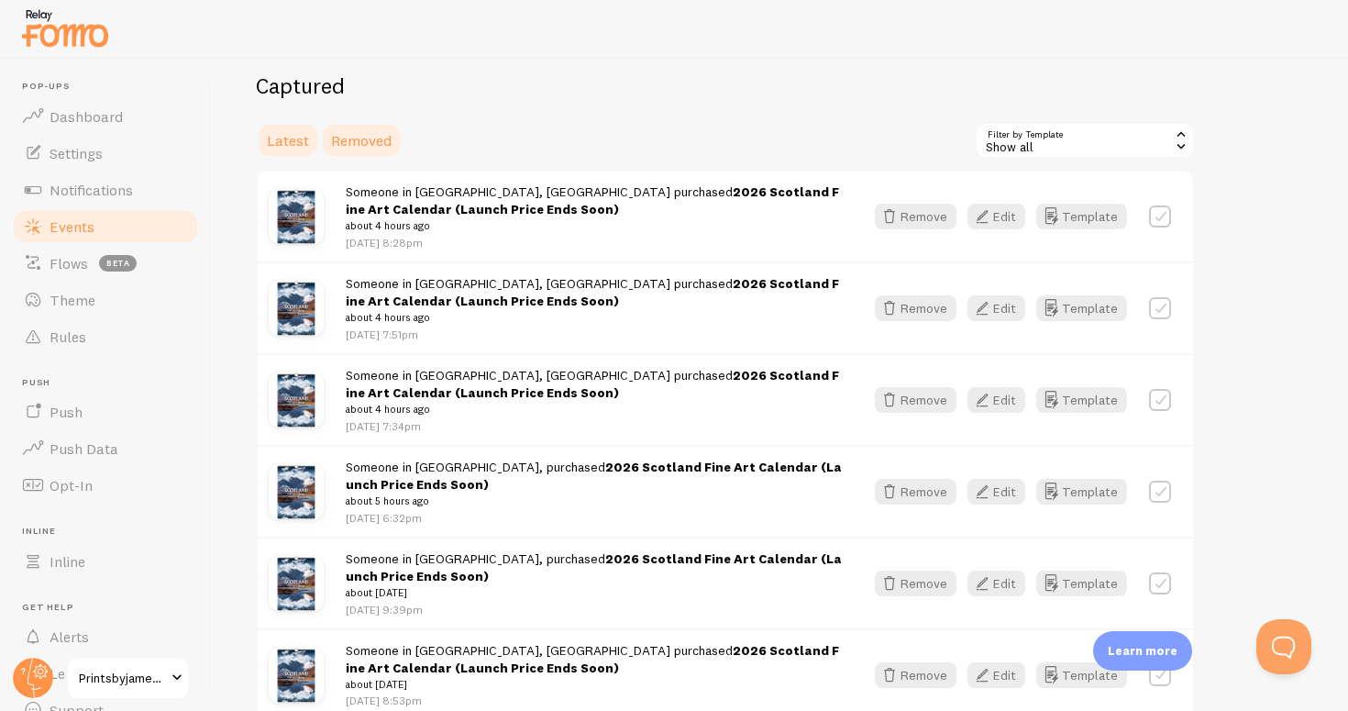
click at [374, 123] on link "Removed" at bounding box center [361, 140] width 83 height 37
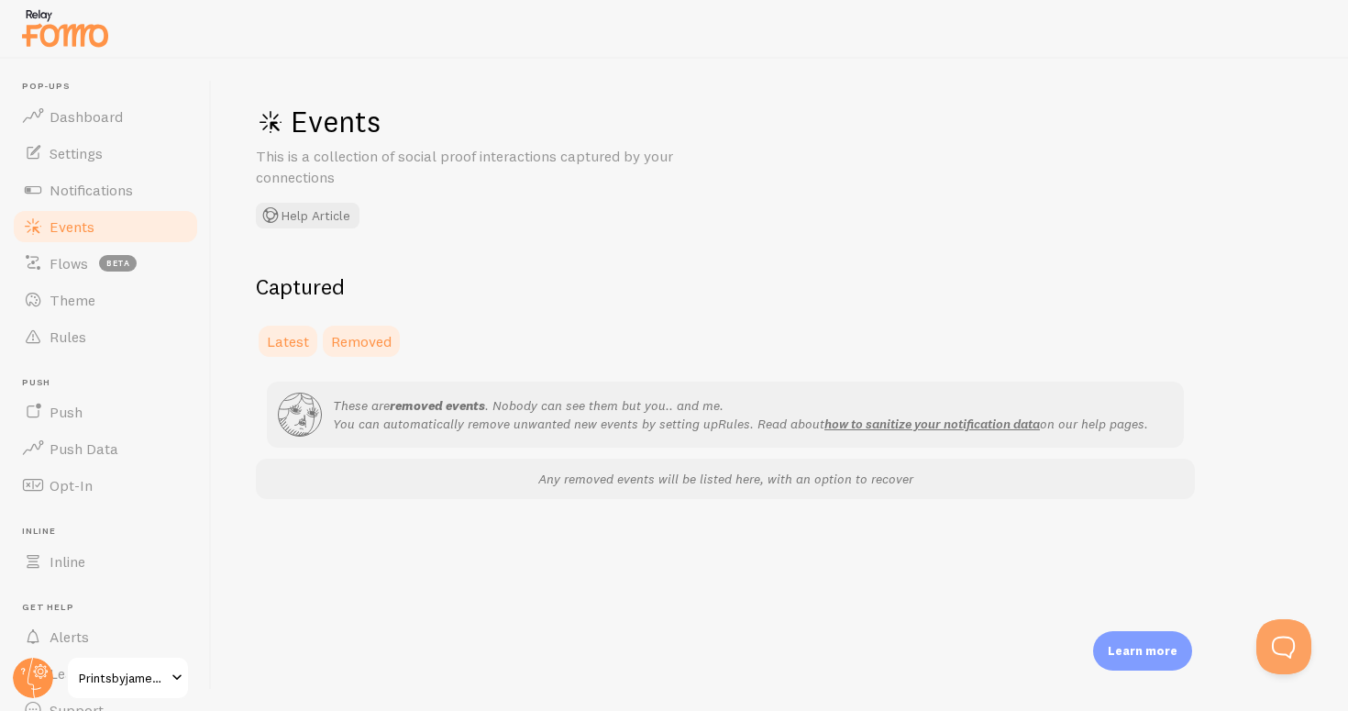
click at [283, 346] on span "Latest" at bounding box center [288, 341] width 42 height 18
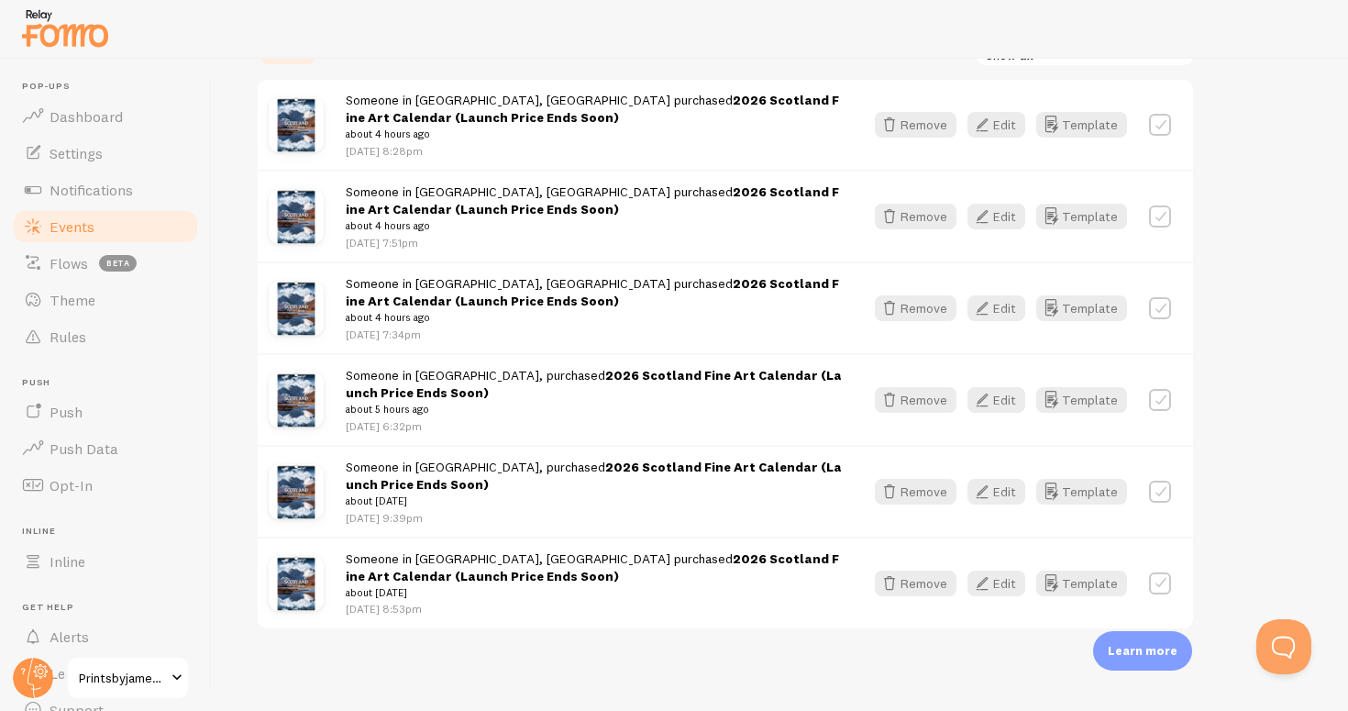
scroll to position [292, 0]
click at [112, 195] on span "Notifications" at bounding box center [91, 190] width 83 height 18
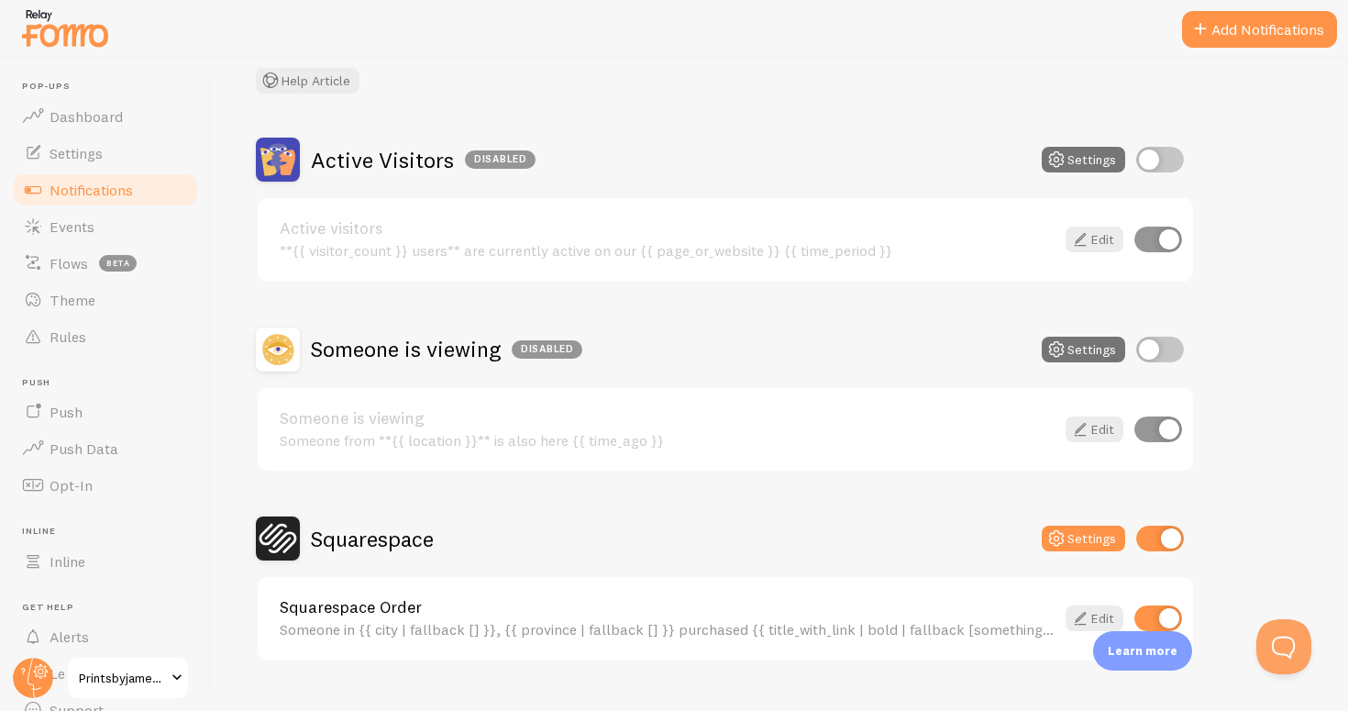
scroll to position [110, 0]
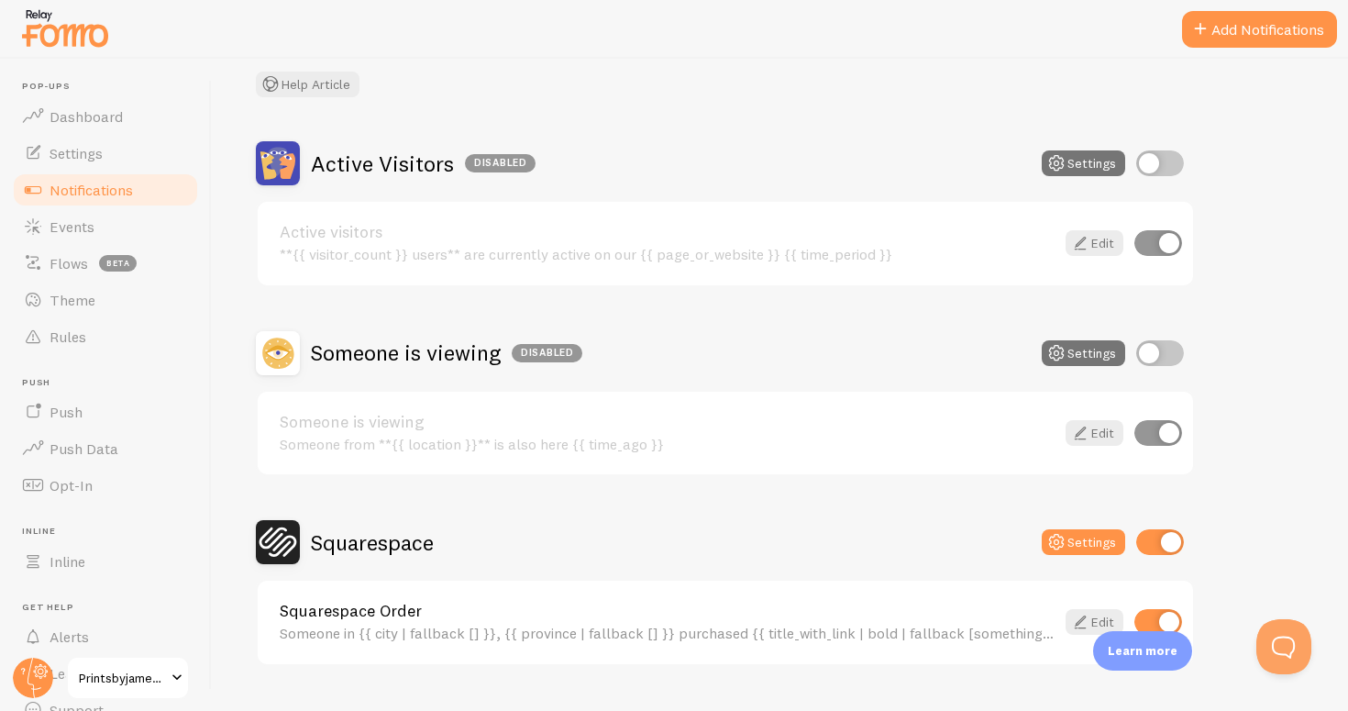
click at [1155, 167] on input "checkbox" at bounding box center [1160, 163] width 48 height 26
checkbox input "true"
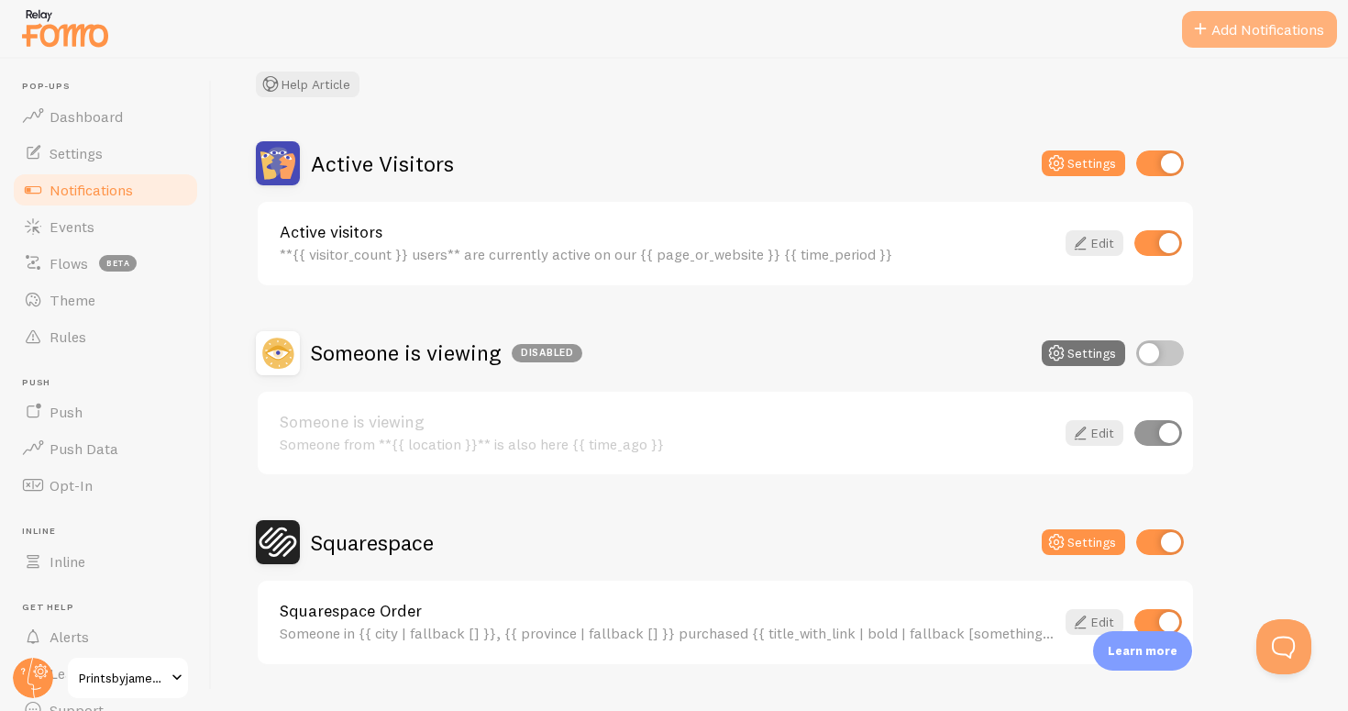
click at [1283, 39] on button "Add Notifications" at bounding box center [1259, 29] width 155 height 37
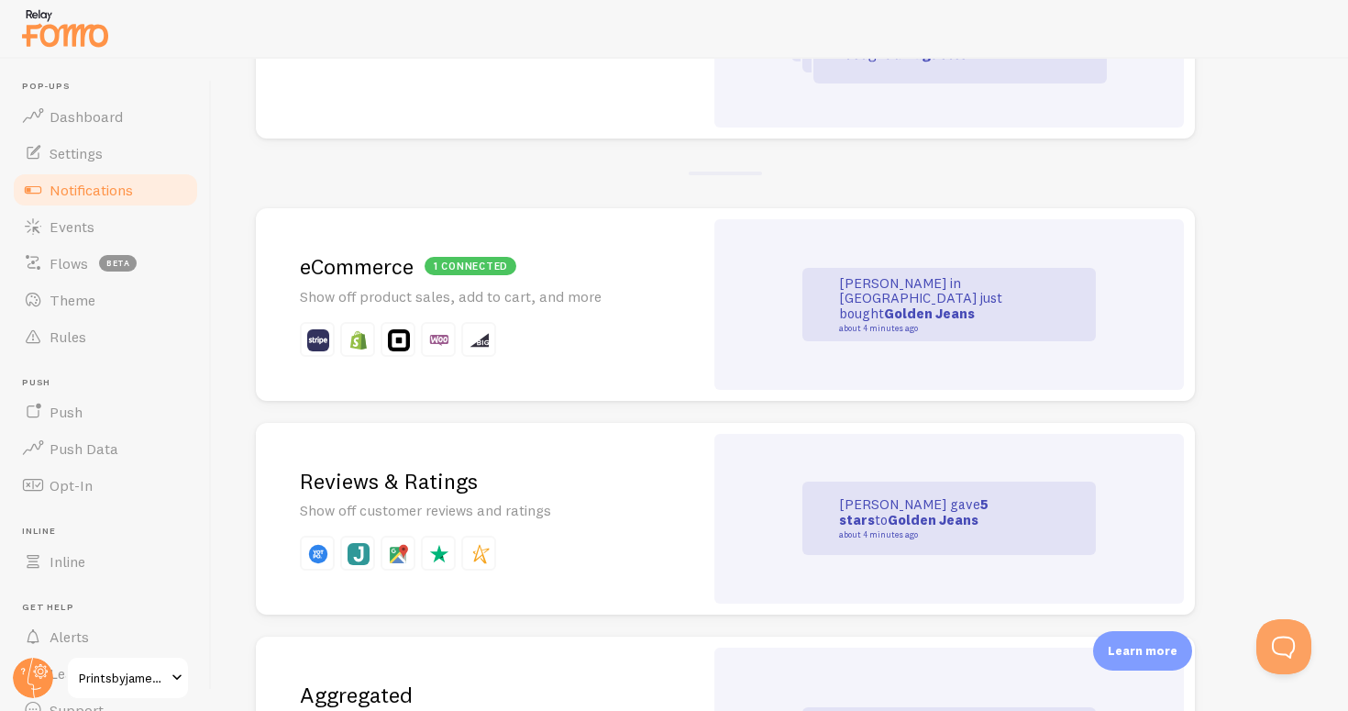
scroll to position [140, 0]
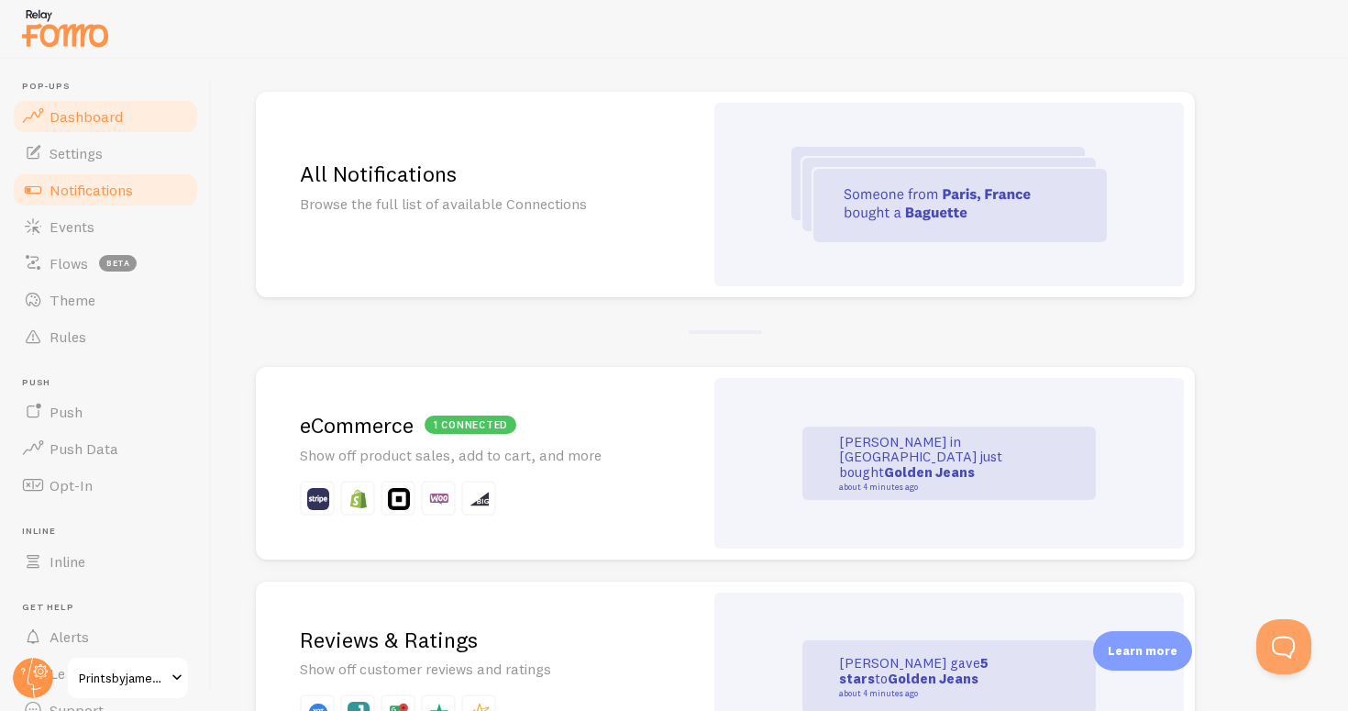
click at [94, 108] on span "Dashboard" at bounding box center [86, 116] width 73 height 18
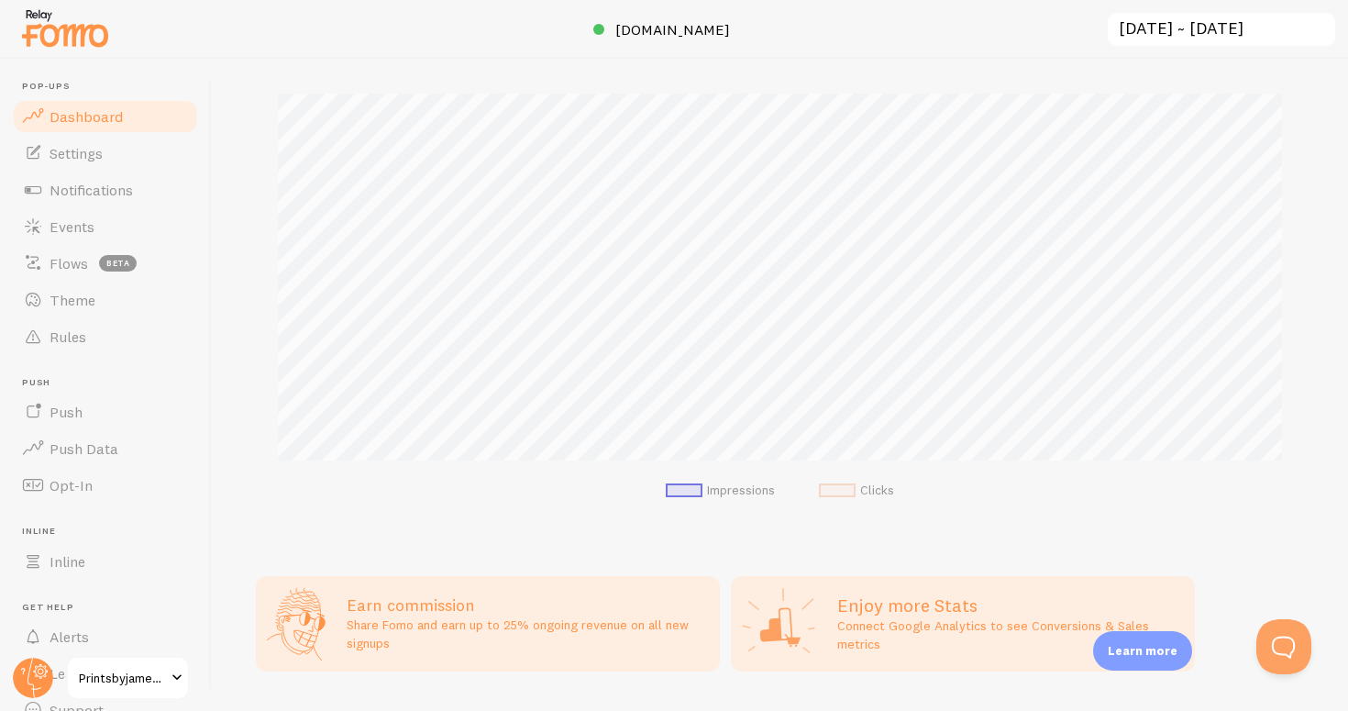
scroll to position [274, 0]
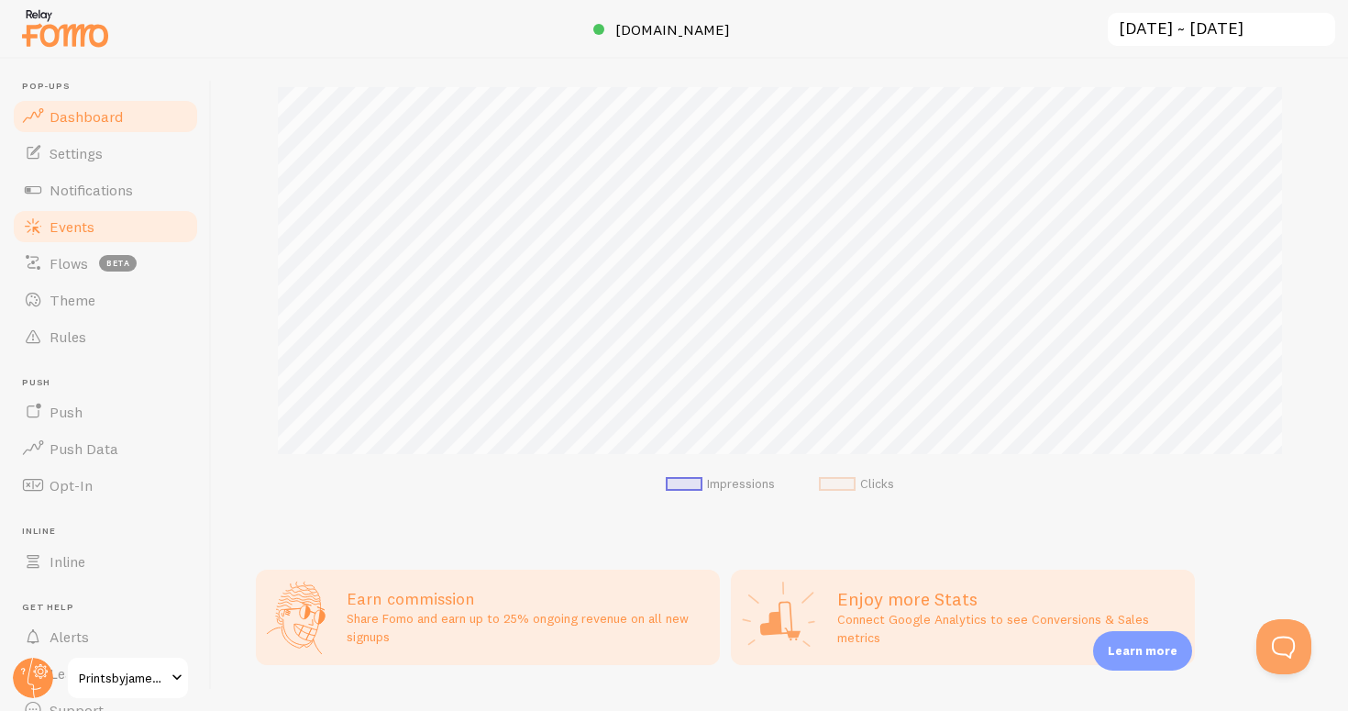
click at [78, 237] on link "Events" at bounding box center [105, 226] width 189 height 37
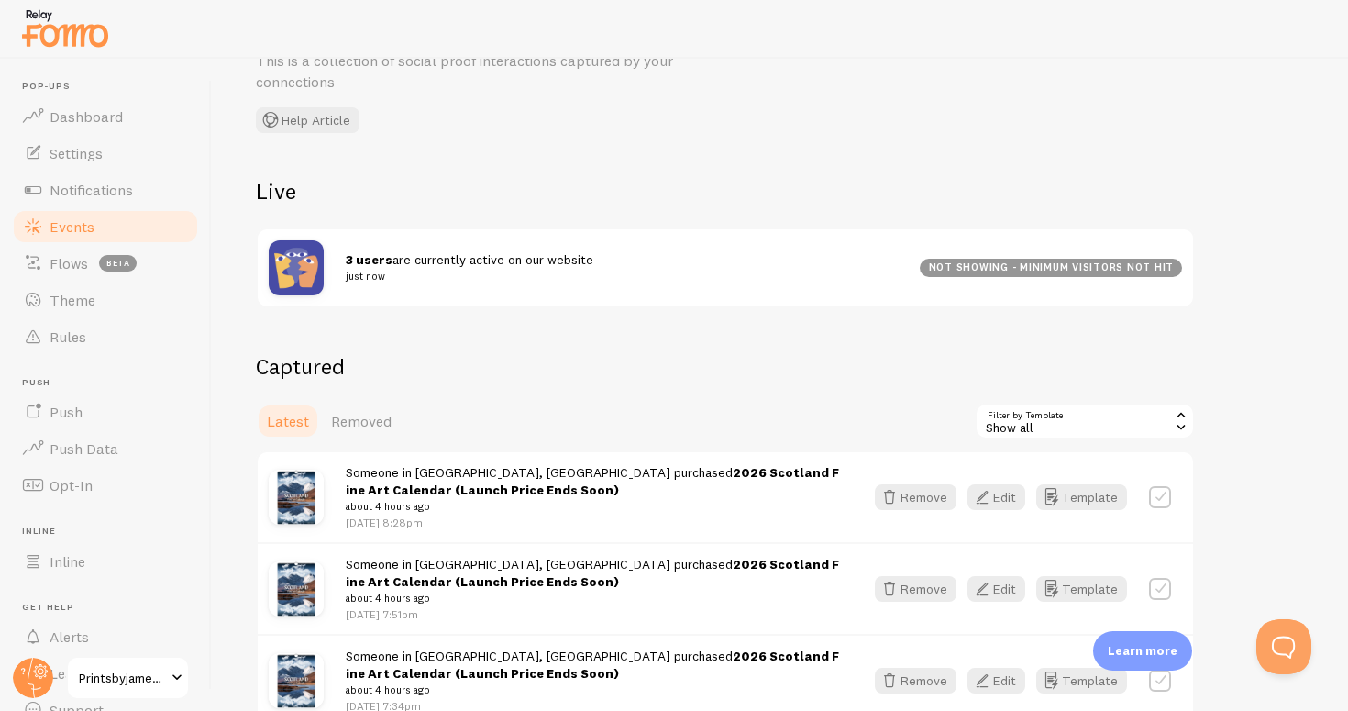
scroll to position [95, 0]
click at [94, 188] on span "Notifications" at bounding box center [91, 190] width 83 height 18
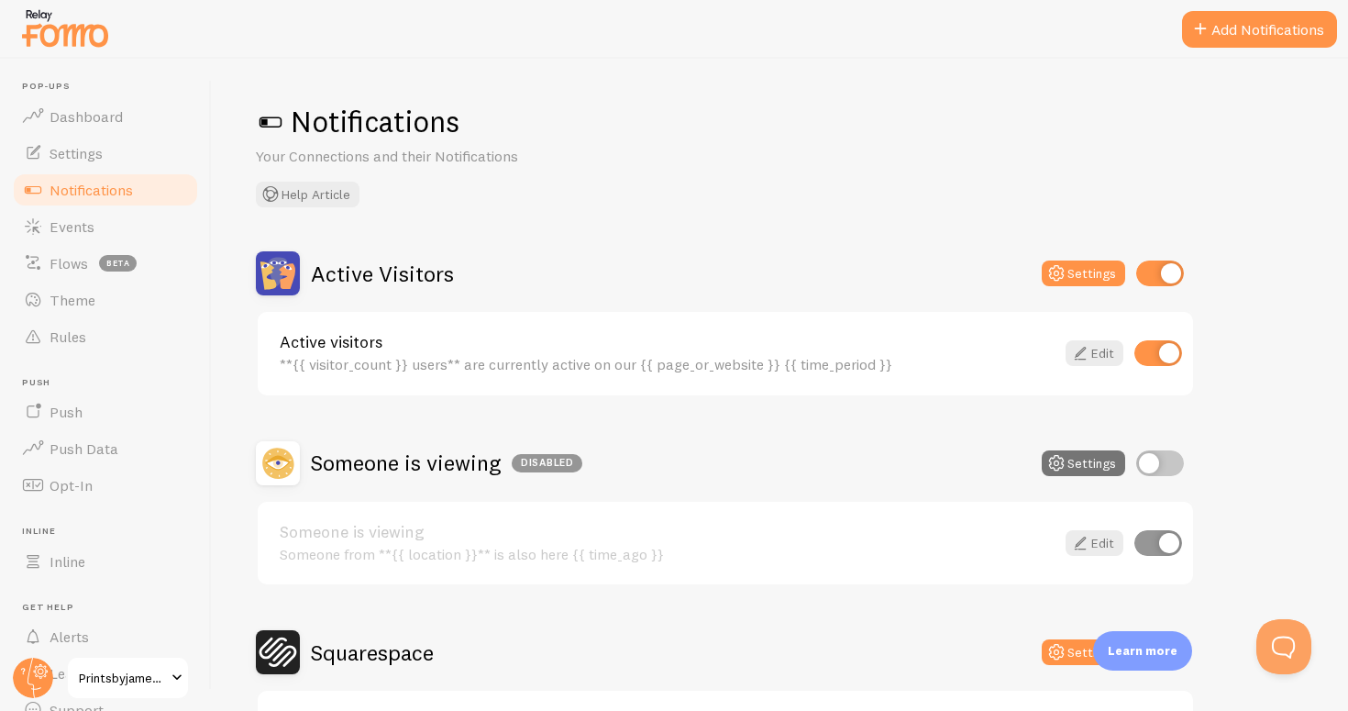
click at [1161, 268] on input "checkbox" at bounding box center [1160, 273] width 48 height 26
checkbox input "false"
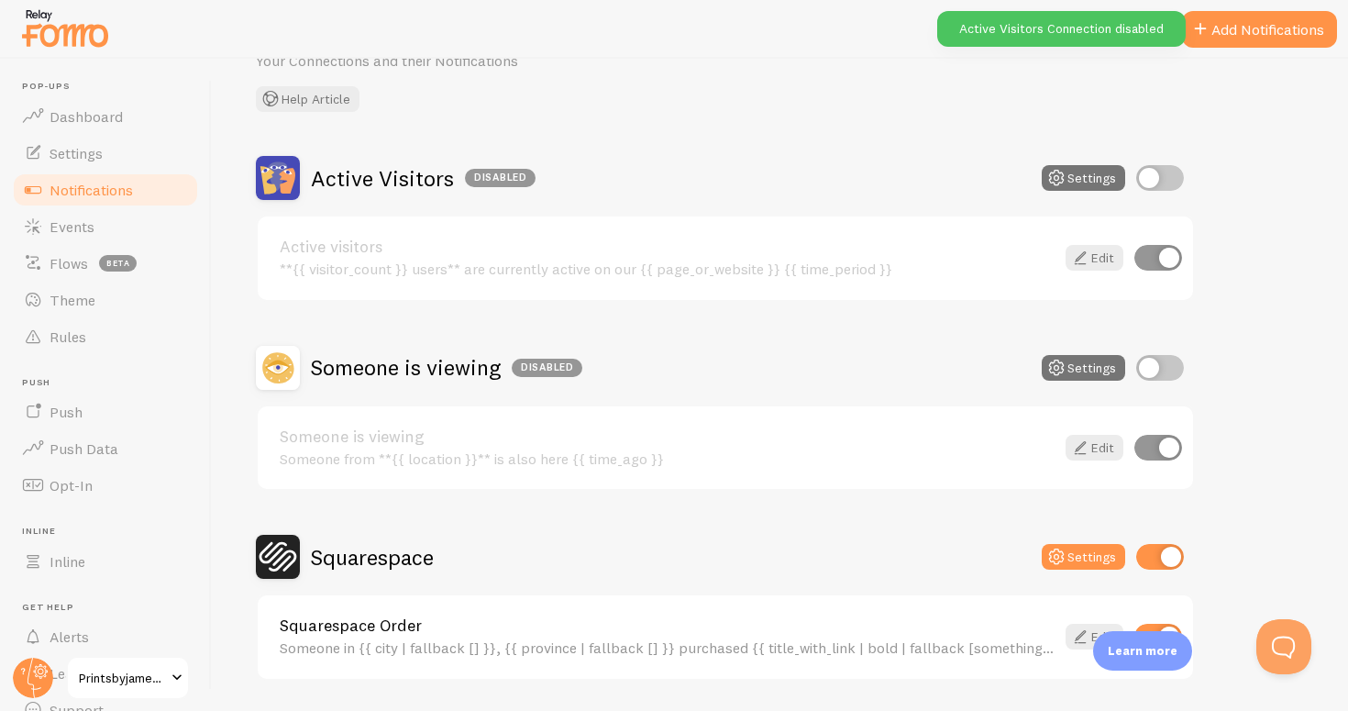
scroll to position [114, 0]
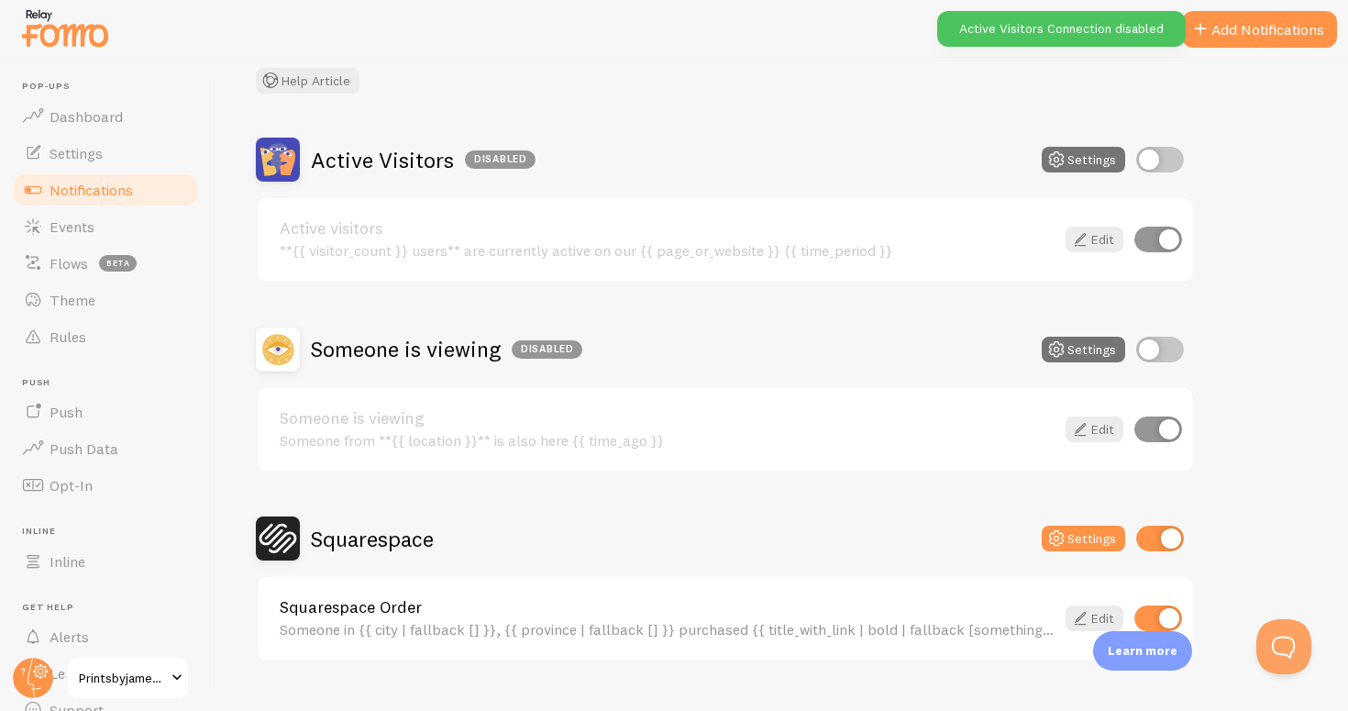
click at [1160, 338] on input "checkbox" at bounding box center [1160, 349] width 48 height 26
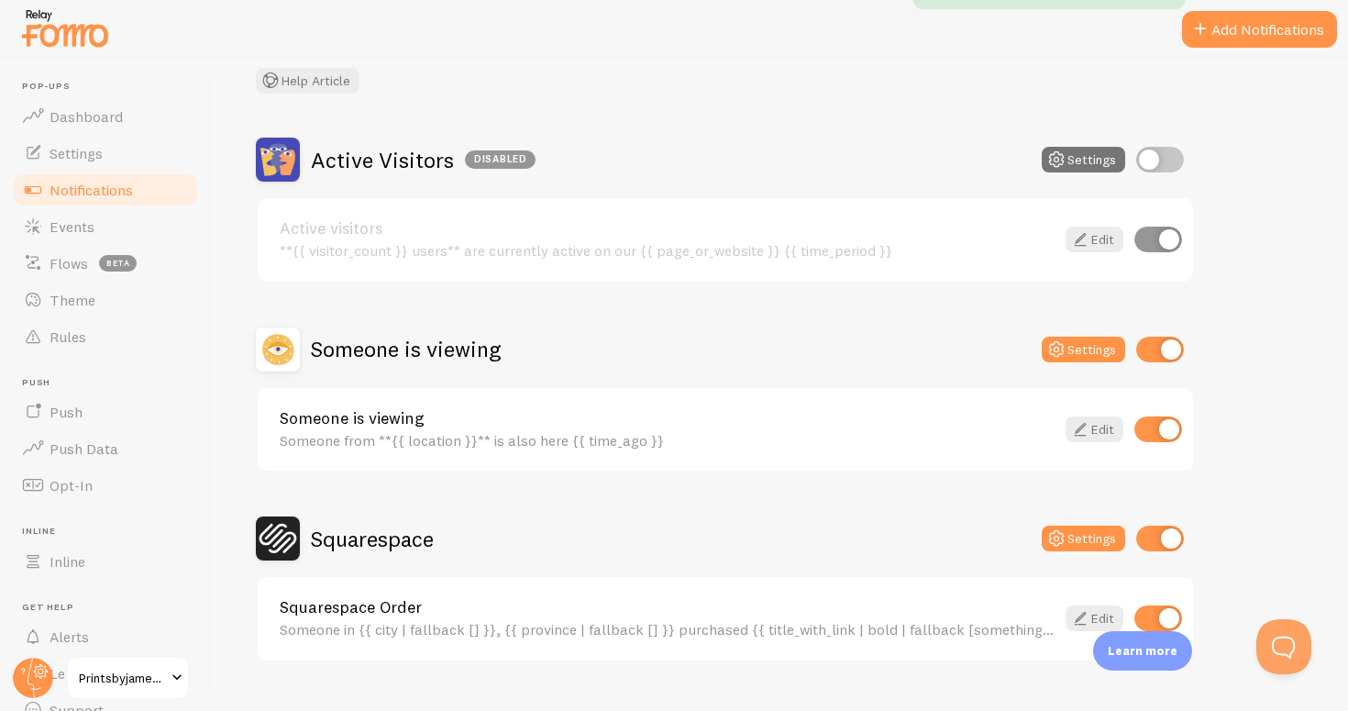
click at [1166, 345] on input "checkbox" at bounding box center [1160, 349] width 48 height 26
checkbox input "false"
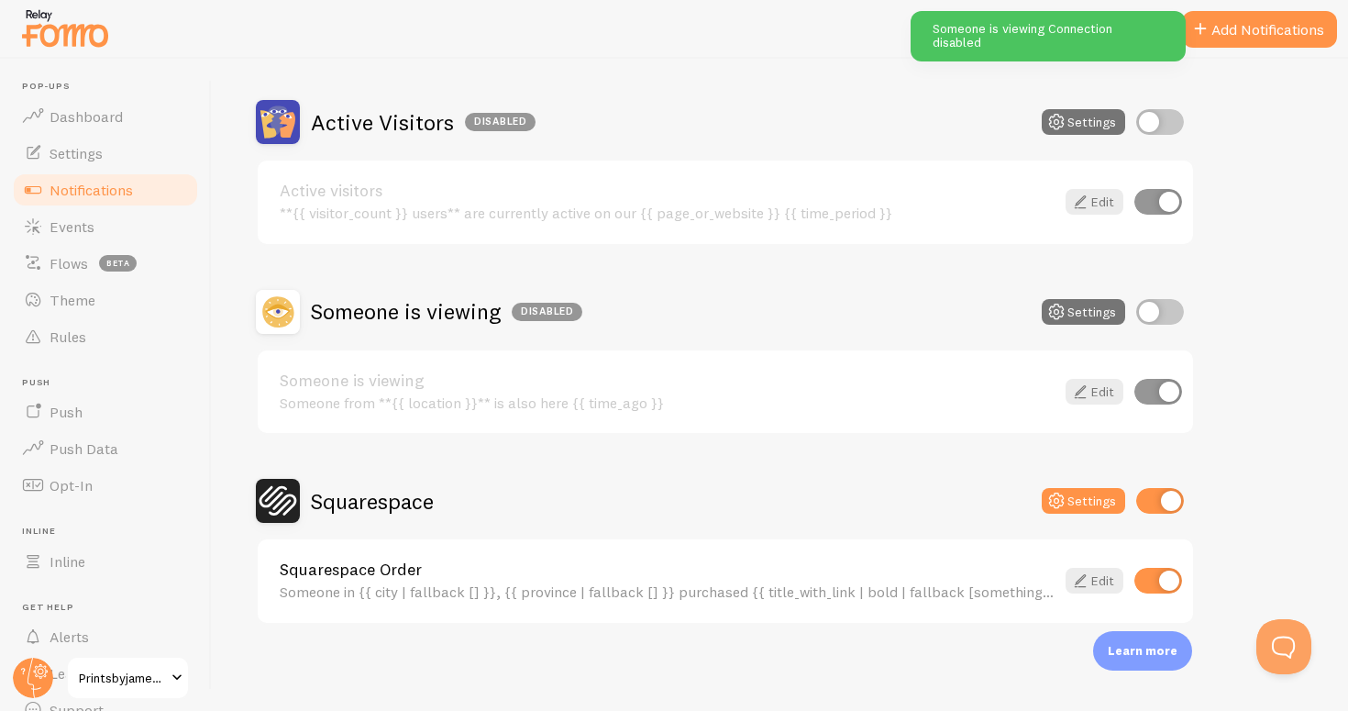
scroll to position [150, 0]
